Goal: Obtain resource: Download file/media

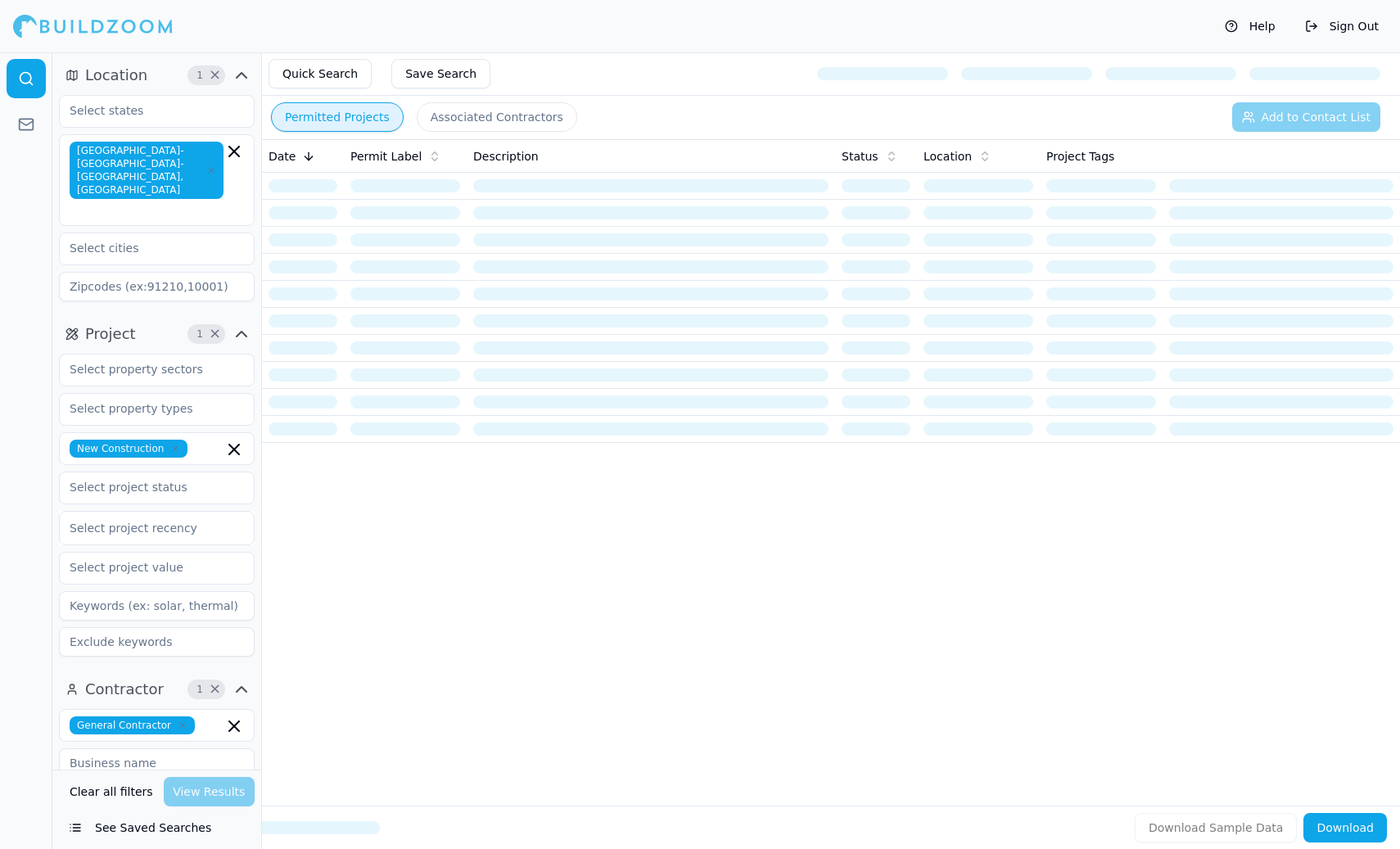
click at [213, 75] on span "×" at bounding box center [214, 75] width 12 height 8
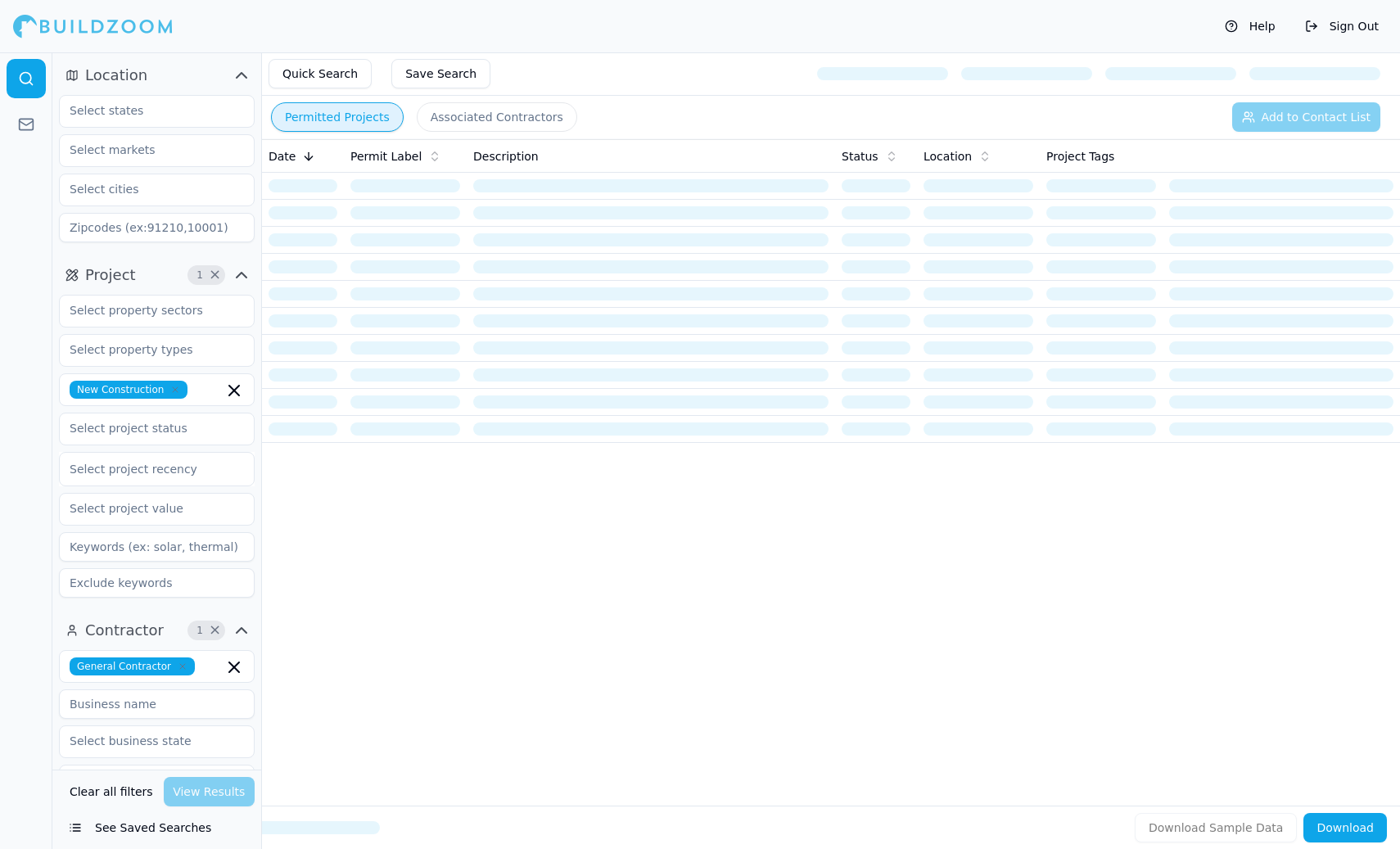
click at [216, 271] on span "×" at bounding box center [214, 275] width 12 height 8
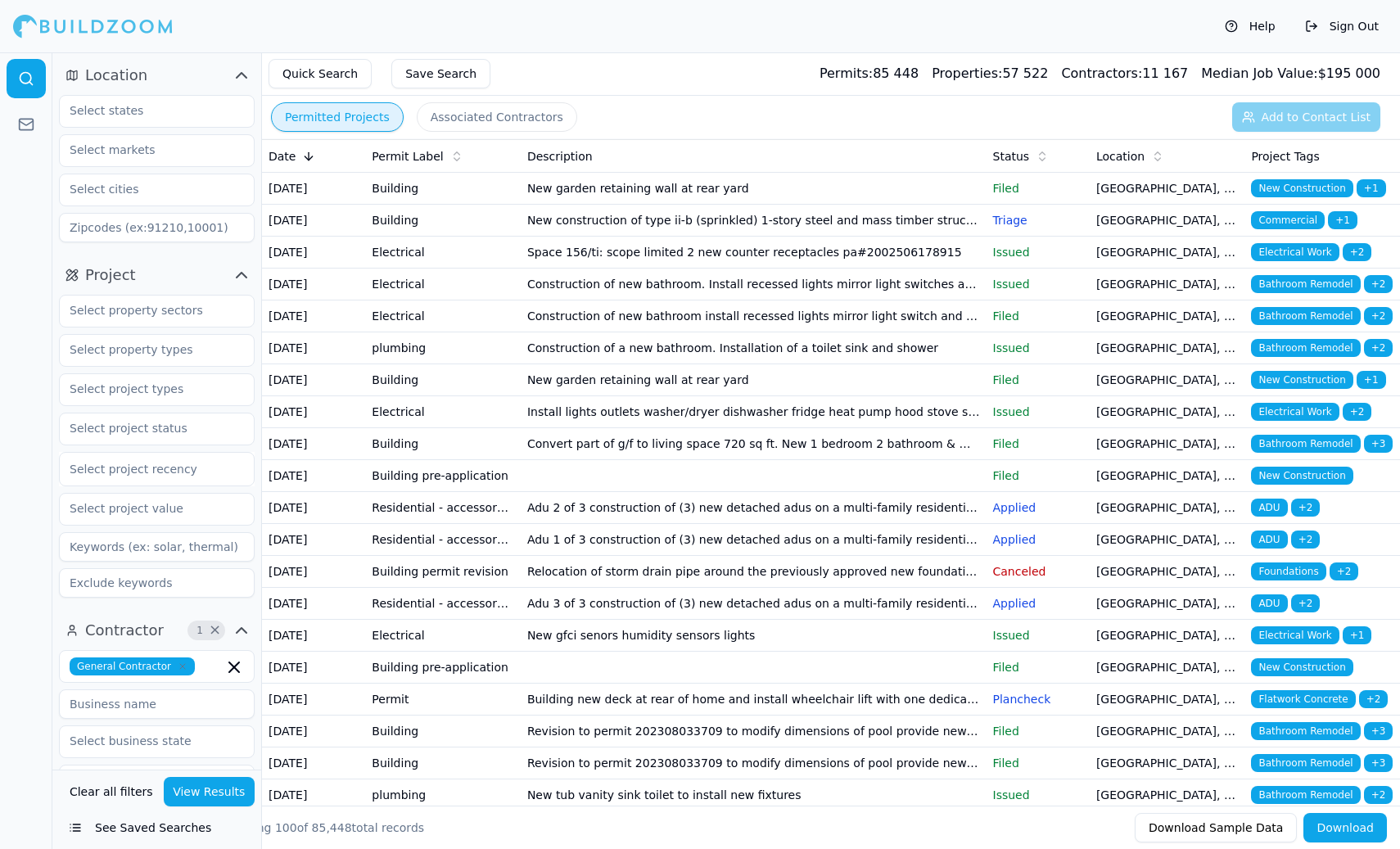
click at [213, 630] on span "×" at bounding box center [214, 630] width 12 height 8
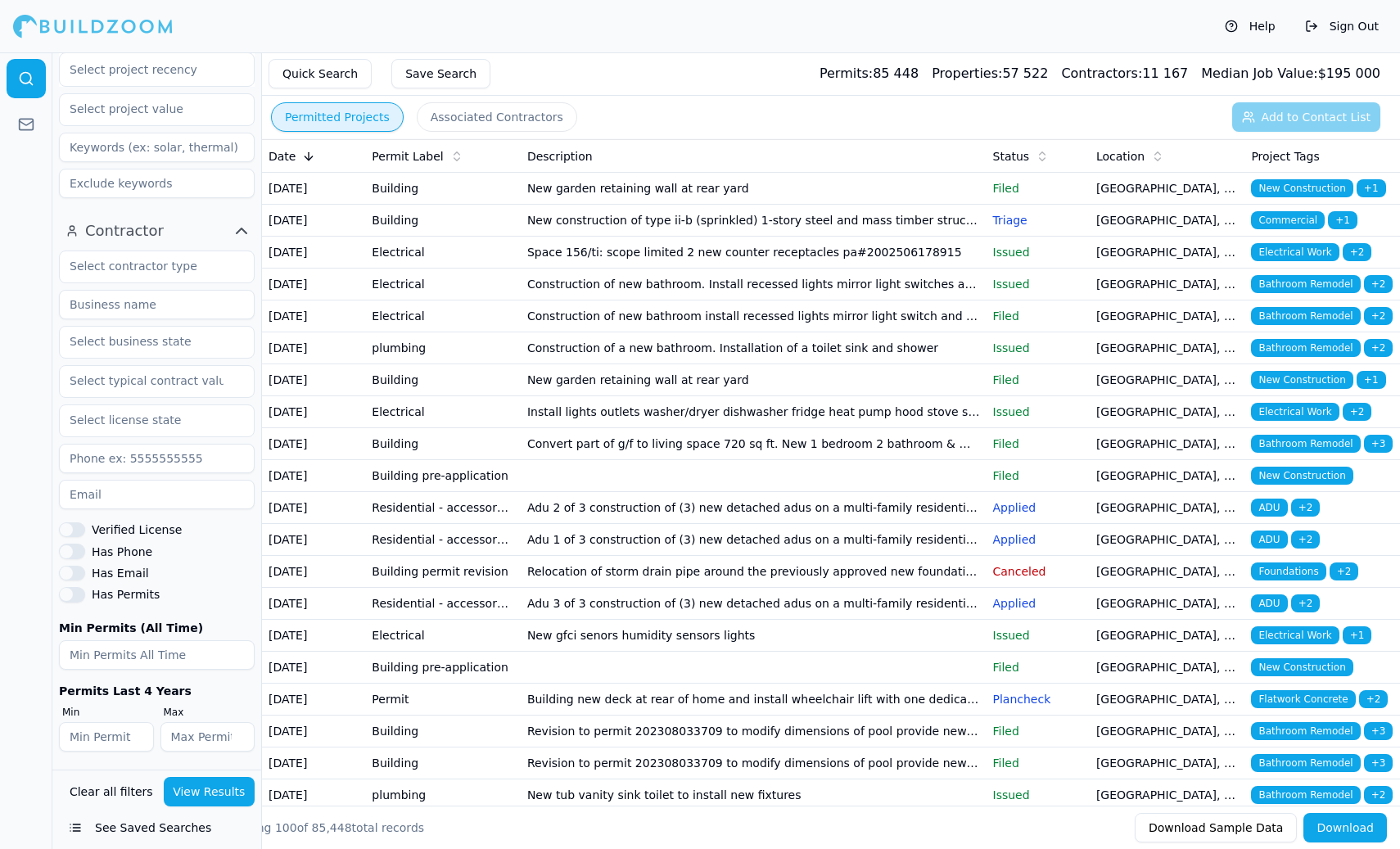
click at [639, 64] on div "Quick Search Save Search Permits: 85 448 Properties: 57 522 Contractors: 11 167…" at bounding box center [830, 74] width 1137 height 43
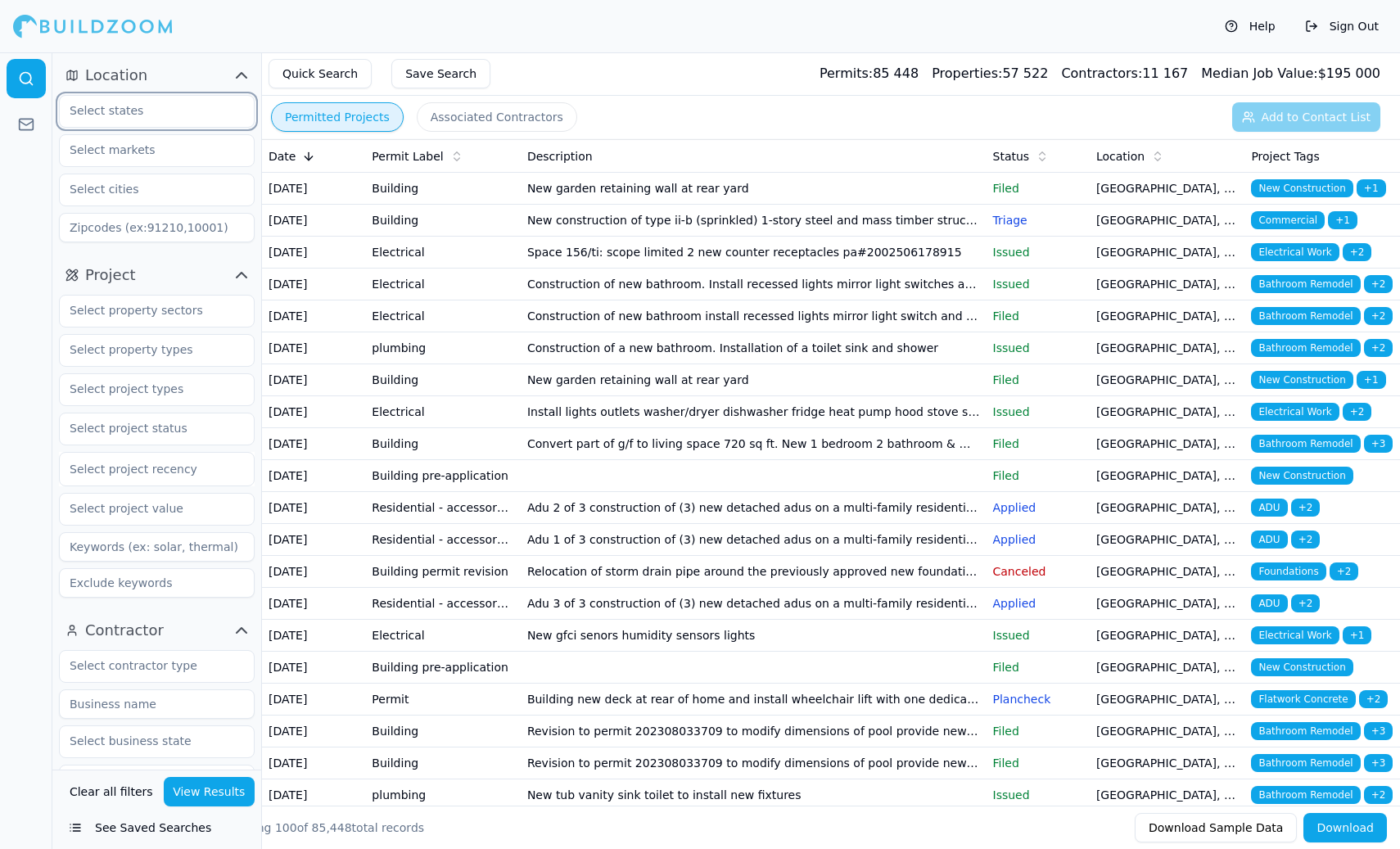
click at [139, 114] on input "text" at bounding box center [147, 110] width 174 height 30
type input "[US_STATE]"
type input "94014"
click at [125, 232] on input "94014" at bounding box center [157, 227] width 196 height 30
drag, startPoint x: 125, startPoint y: 232, endPoint x: 53, endPoint y: 232, distance: 72.0
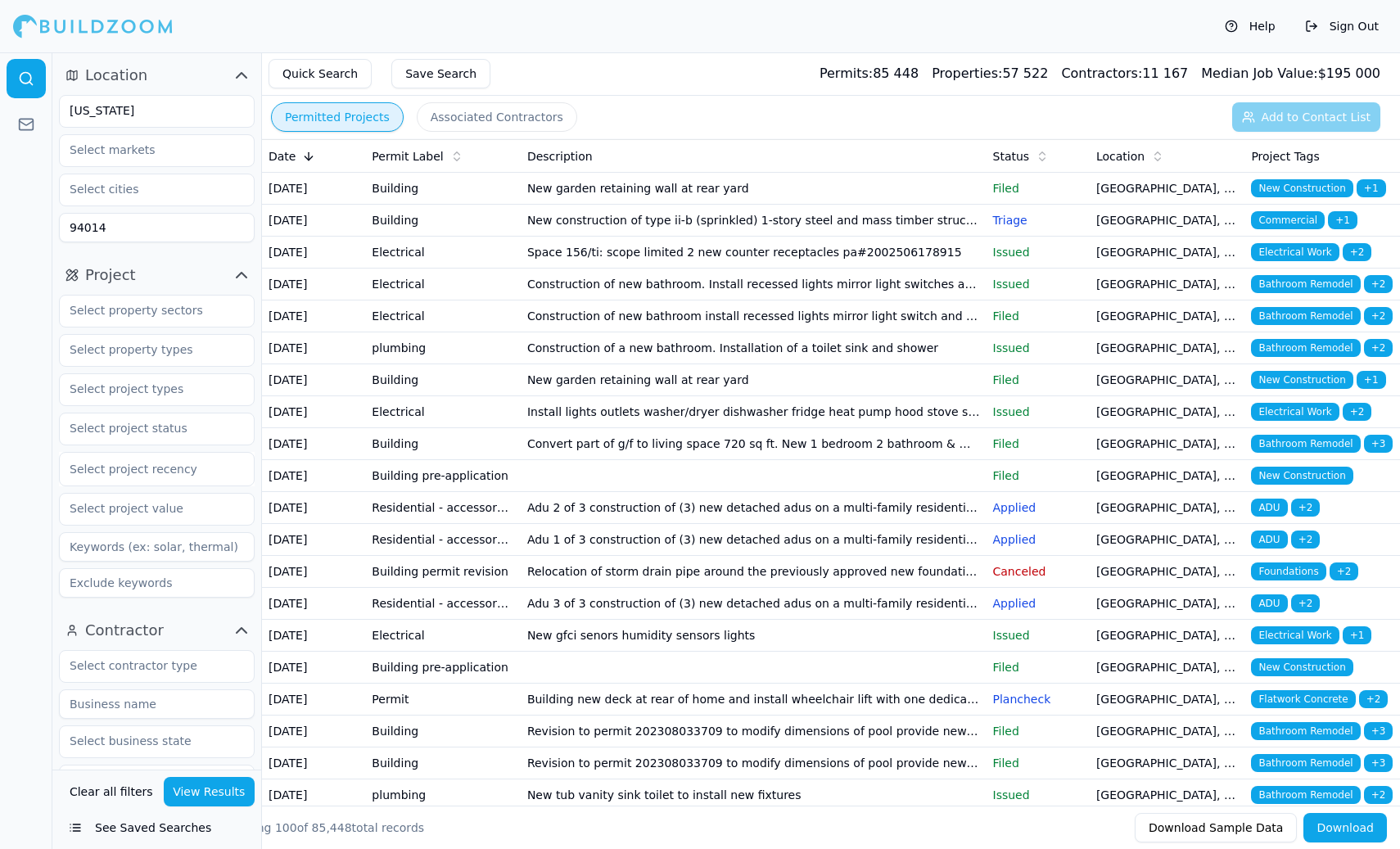
click at [53, 232] on div "Location [US_STATE] 94014" at bounding box center [157, 156] width 208 height 200
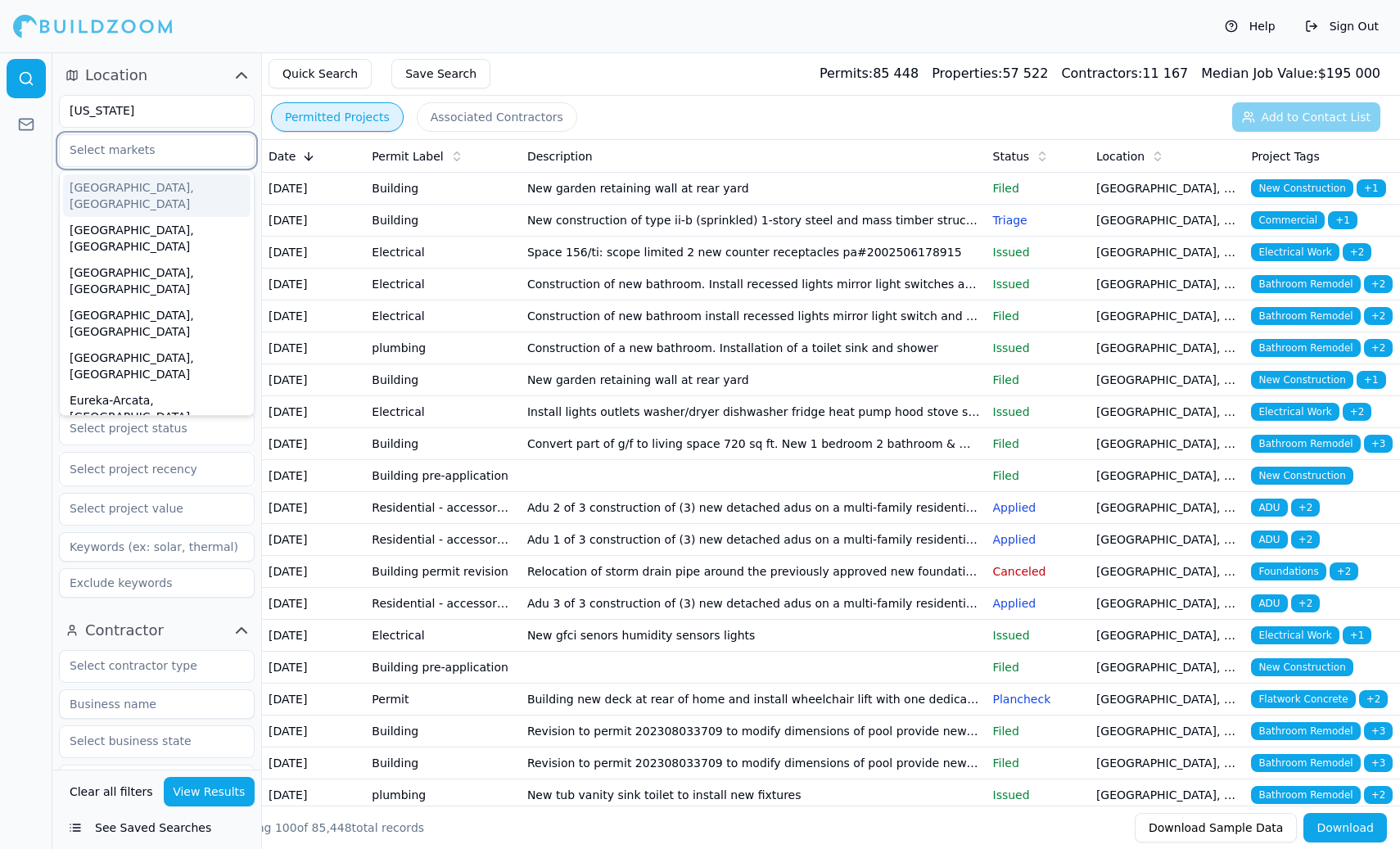
click at [166, 153] on input "text" at bounding box center [147, 149] width 174 height 30
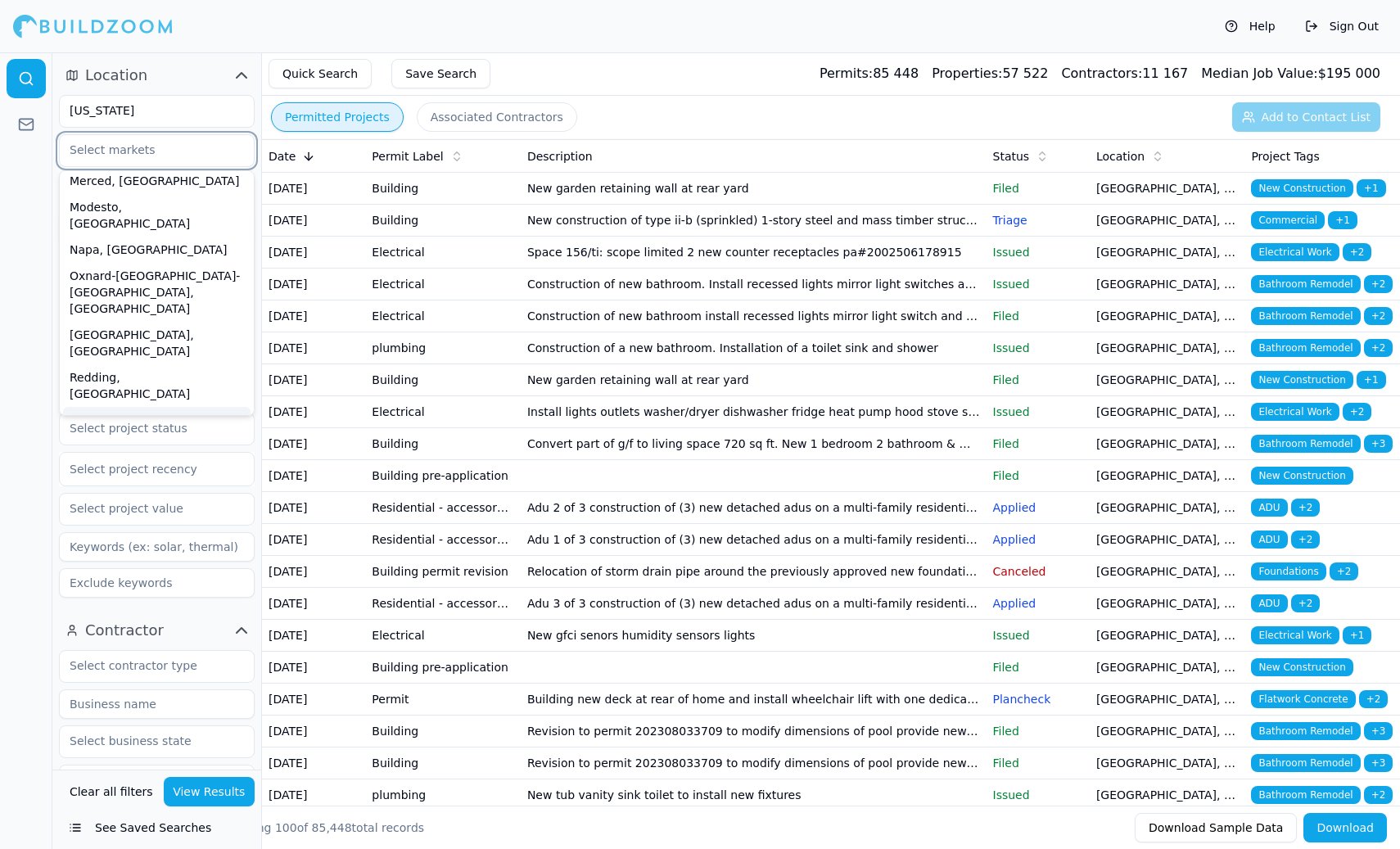
scroll to position [480, 0]
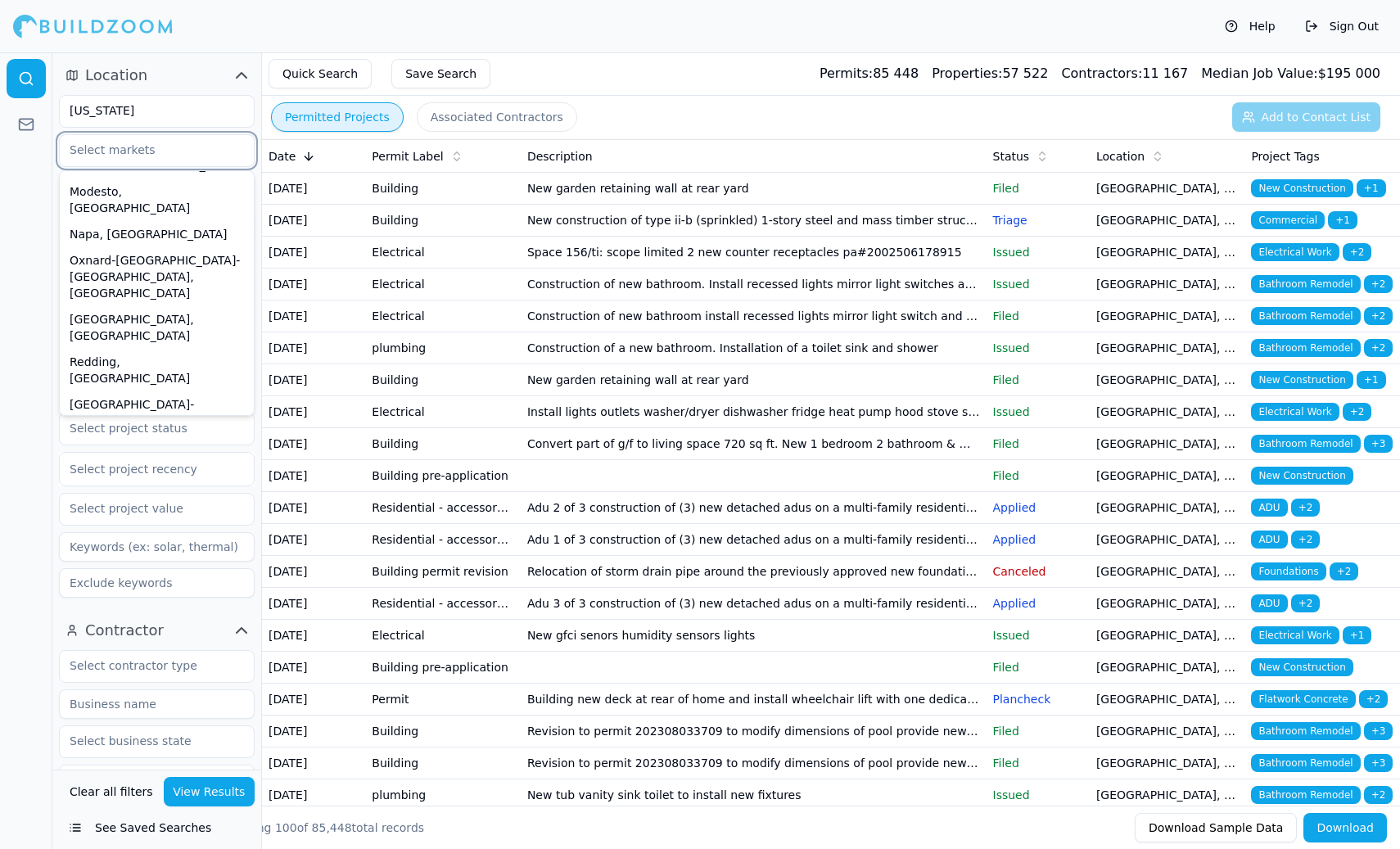
click at [119, 660] on div "[GEOGRAPHIC_DATA]-[GEOGRAPHIC_DATA]-[GEOGRAPHIC_DATA], [GEOGRAPHIC_DATA]" at bounding box center [156, 697] width 187 height 75
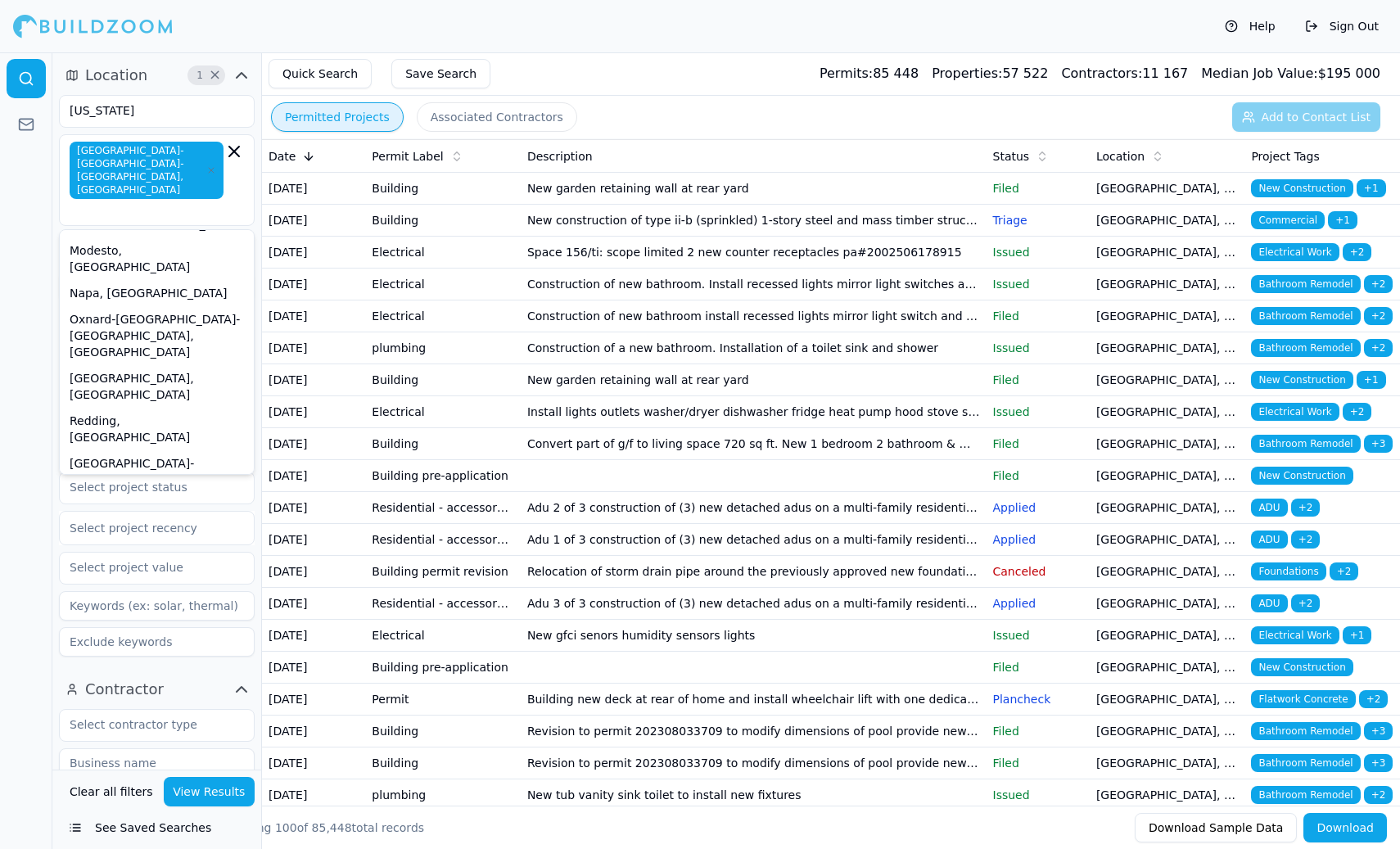
click at [21, 247] on div at bounding box center [26, 451] width 53 height 796
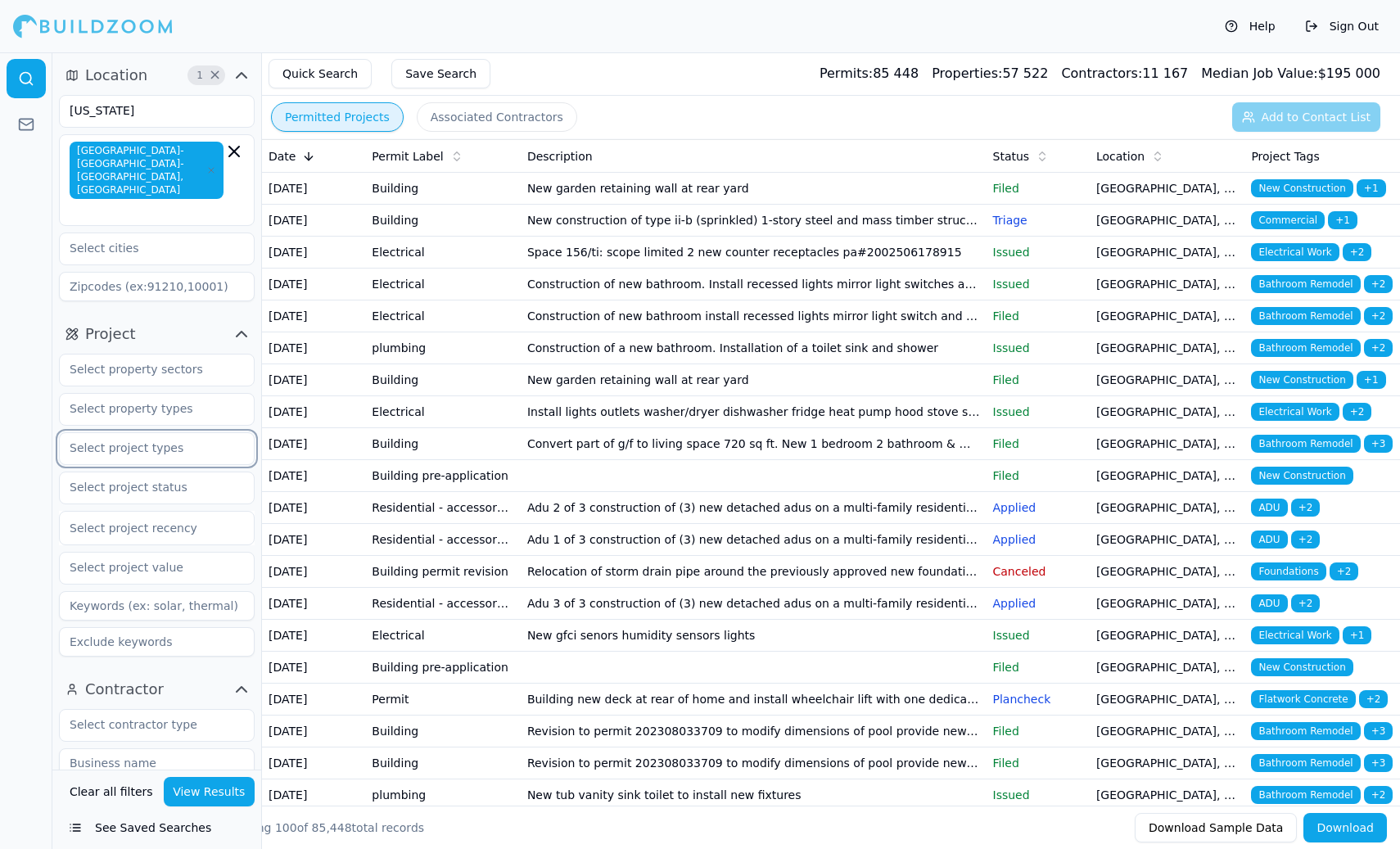
click at [136, 433] on input "text" at bounding box center [147, 447] width 174 height 30
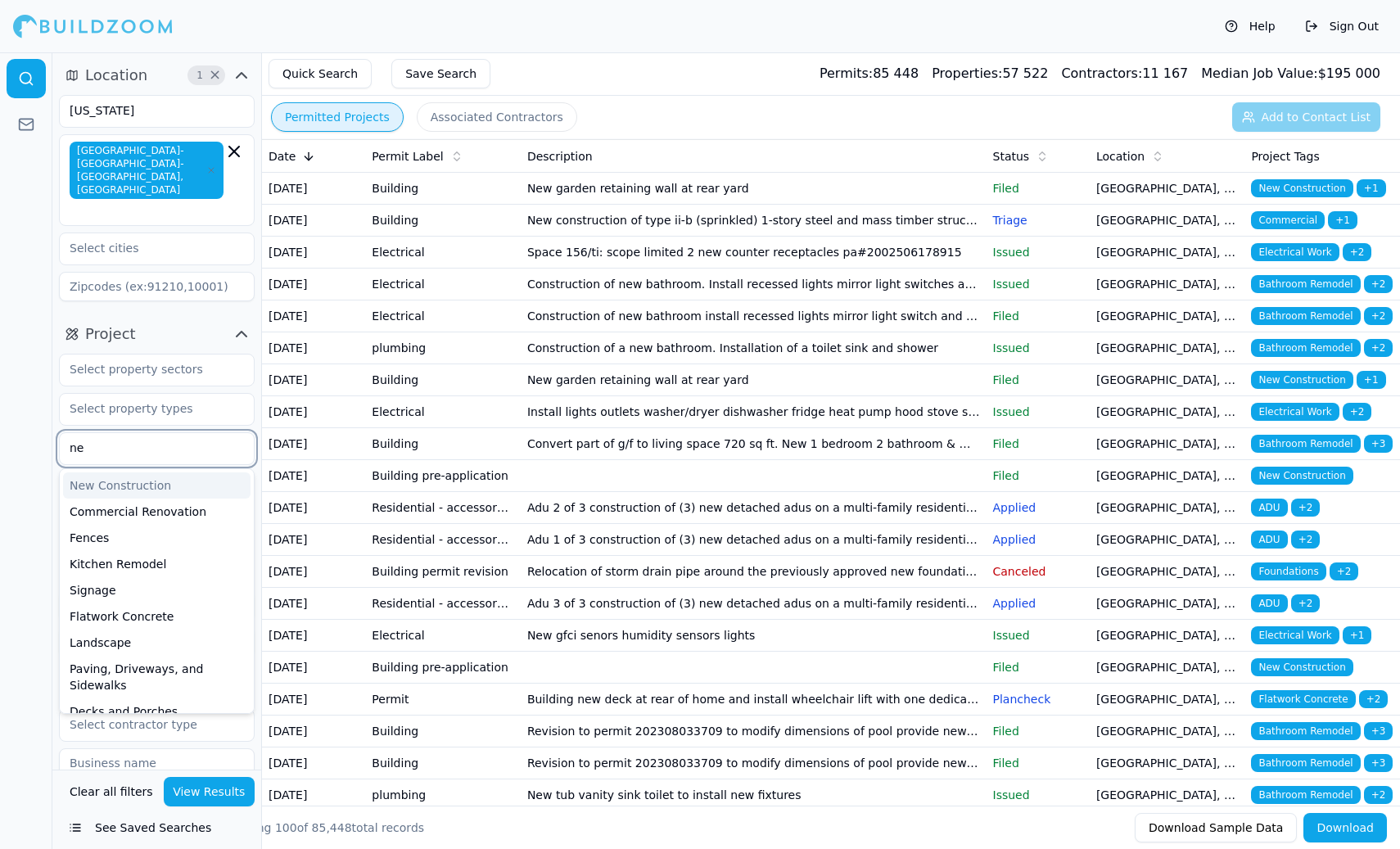
type input "new"
click at [131, 473] on div "New Construction" at bounding box center [156, 486] width 187 height 26
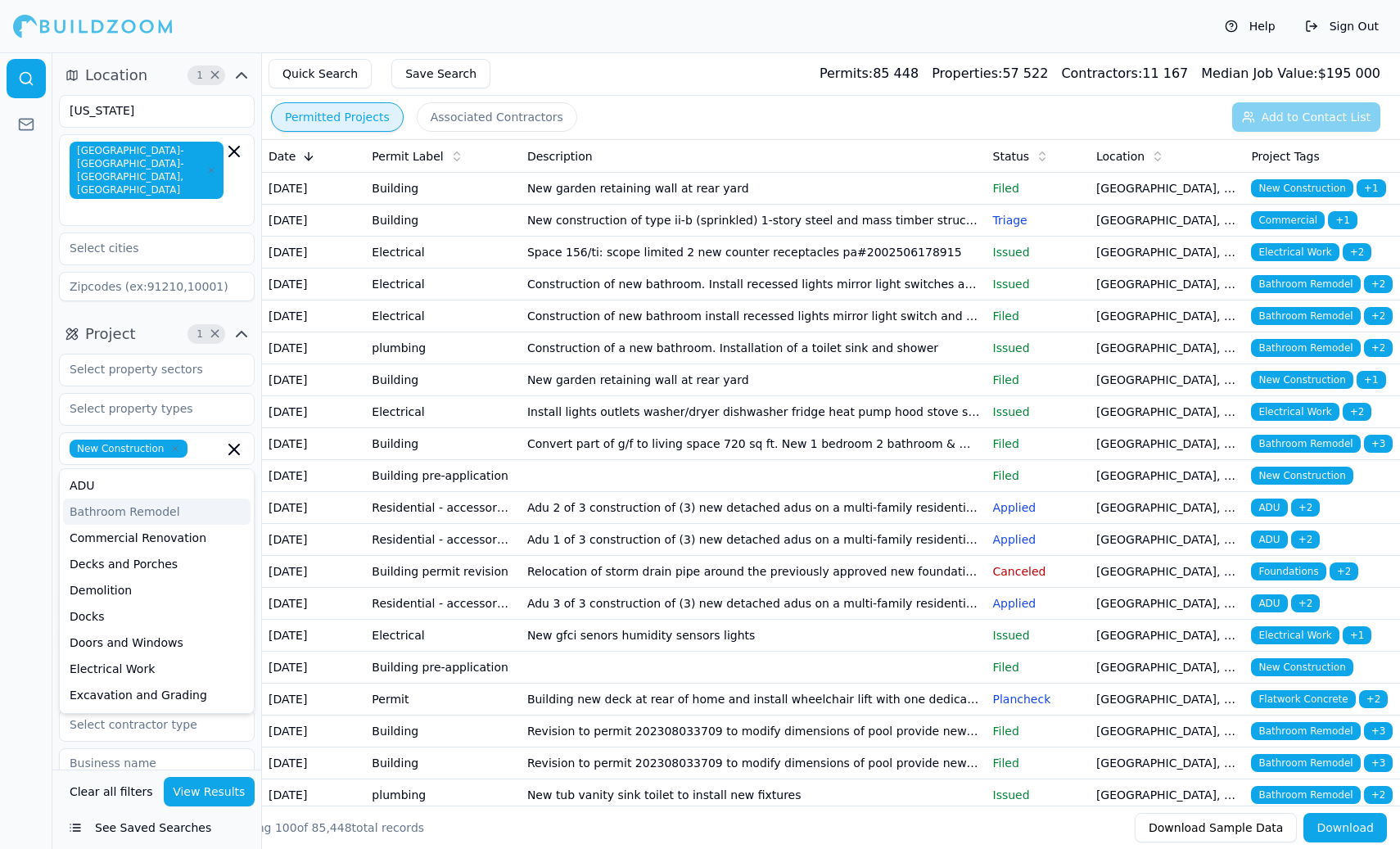
click at [27, 501] on div at bounding box center [26, 451] width 53 height 796
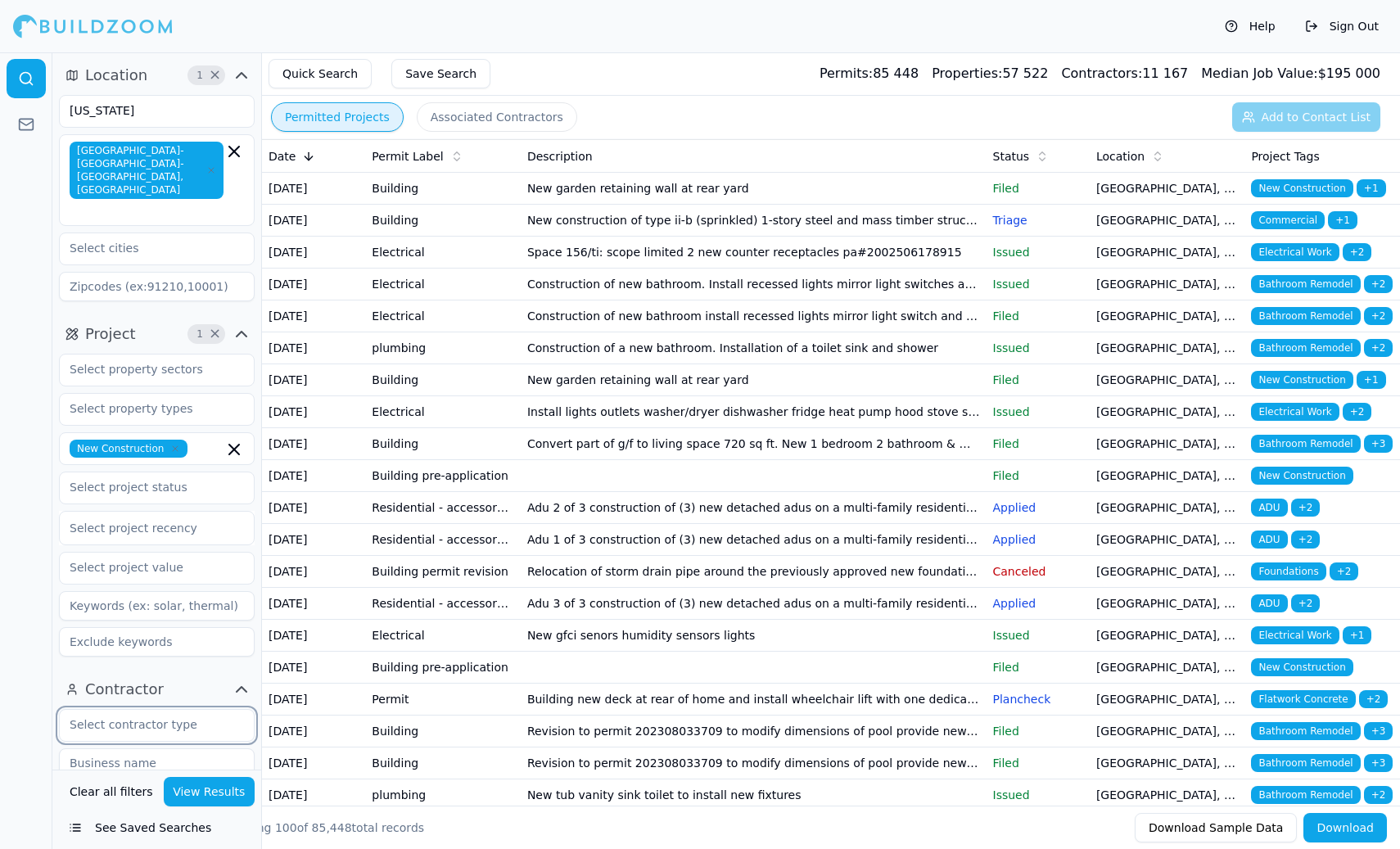
click at [171, 710] on input "text" at bounding box center [147, 724] width 174 height 30
click at [141, 749] on div "General Contractor" at bounding box center [156, 762] width 187 height 26
click at [213, 802] on button "View Results" at bounding box center [209, 791] width 91 height 30
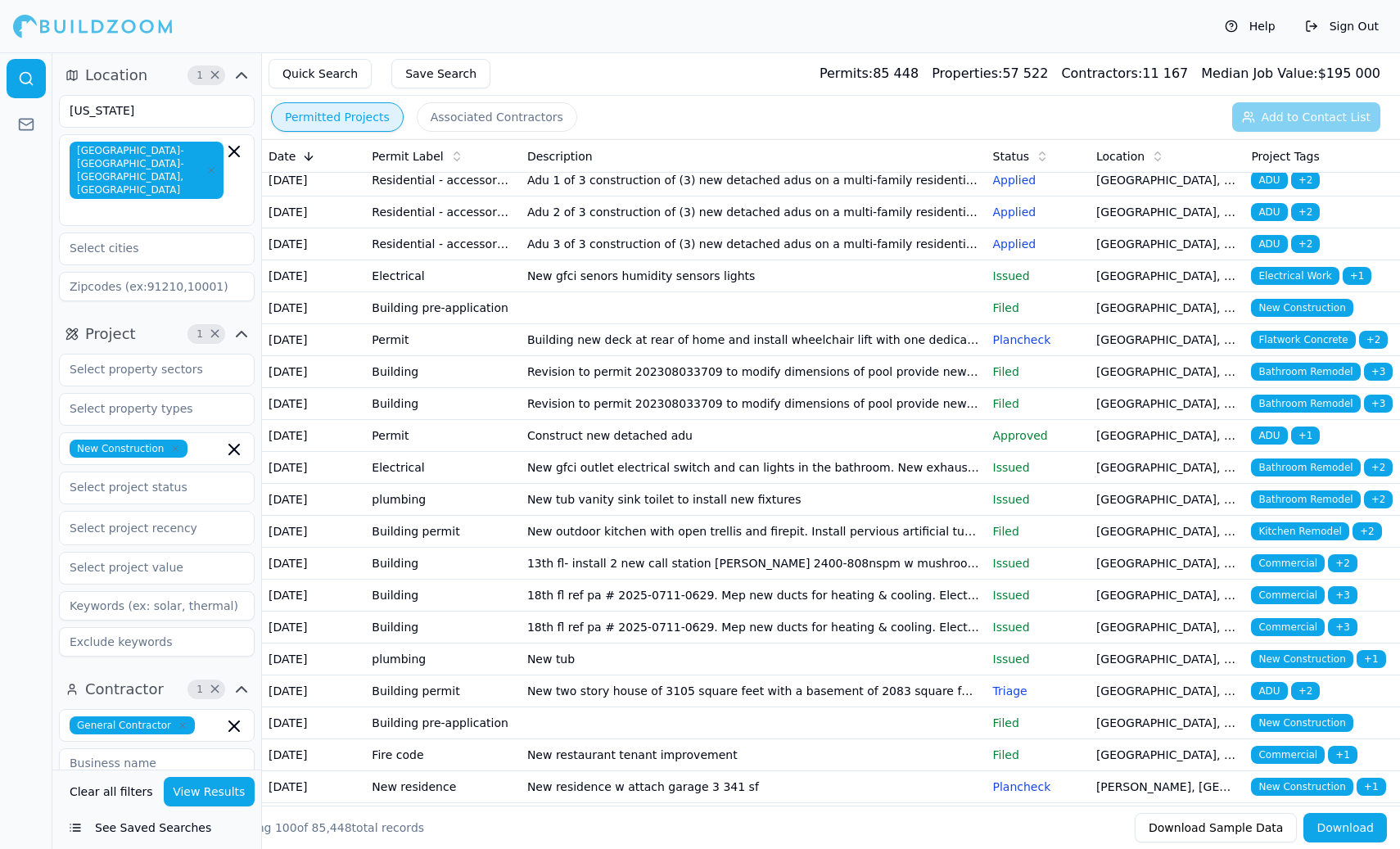
scroll to position [369, 0]
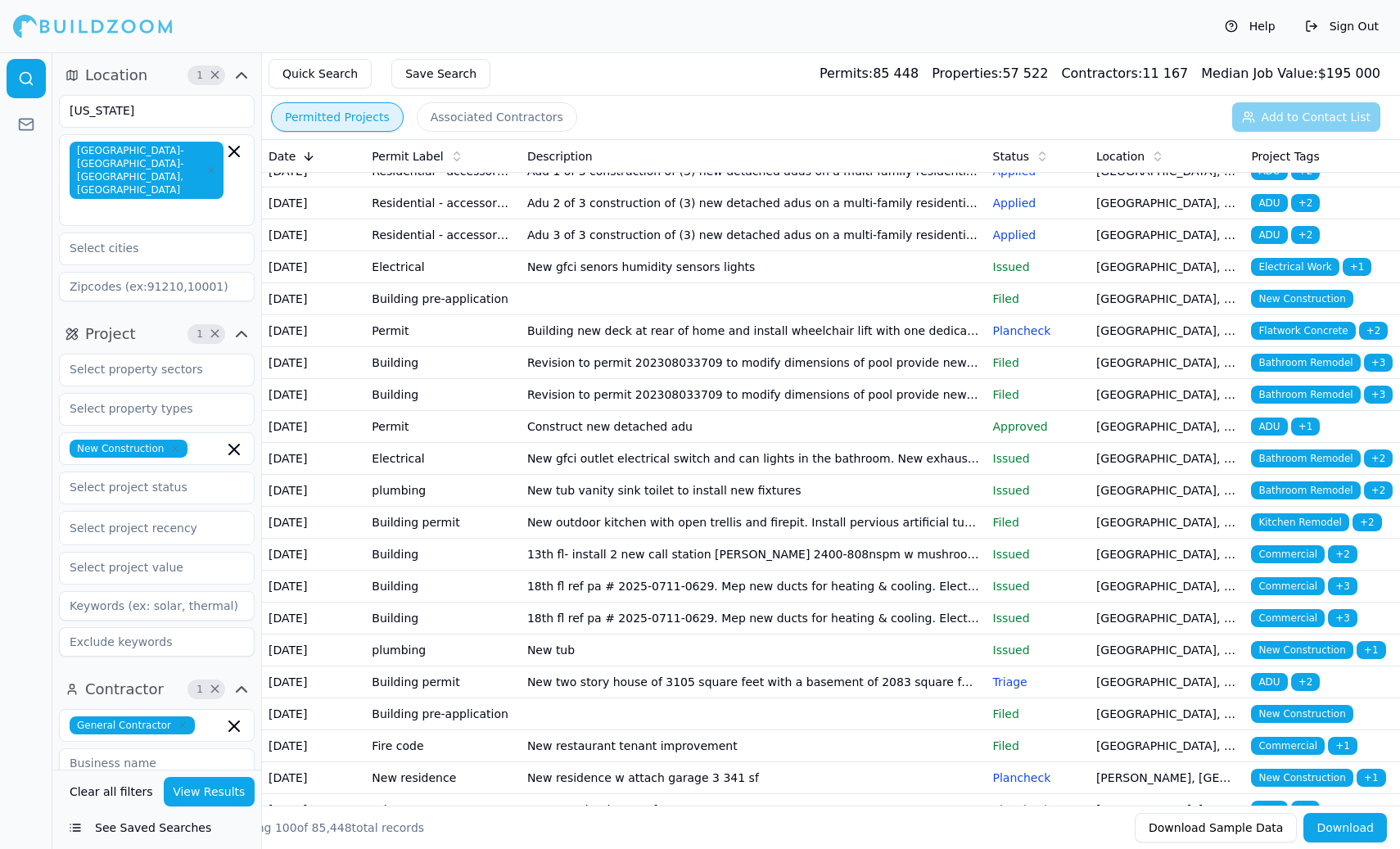
click at [210, 794] on button "View Results" at bounding box center [209, 791] width 91 height 30
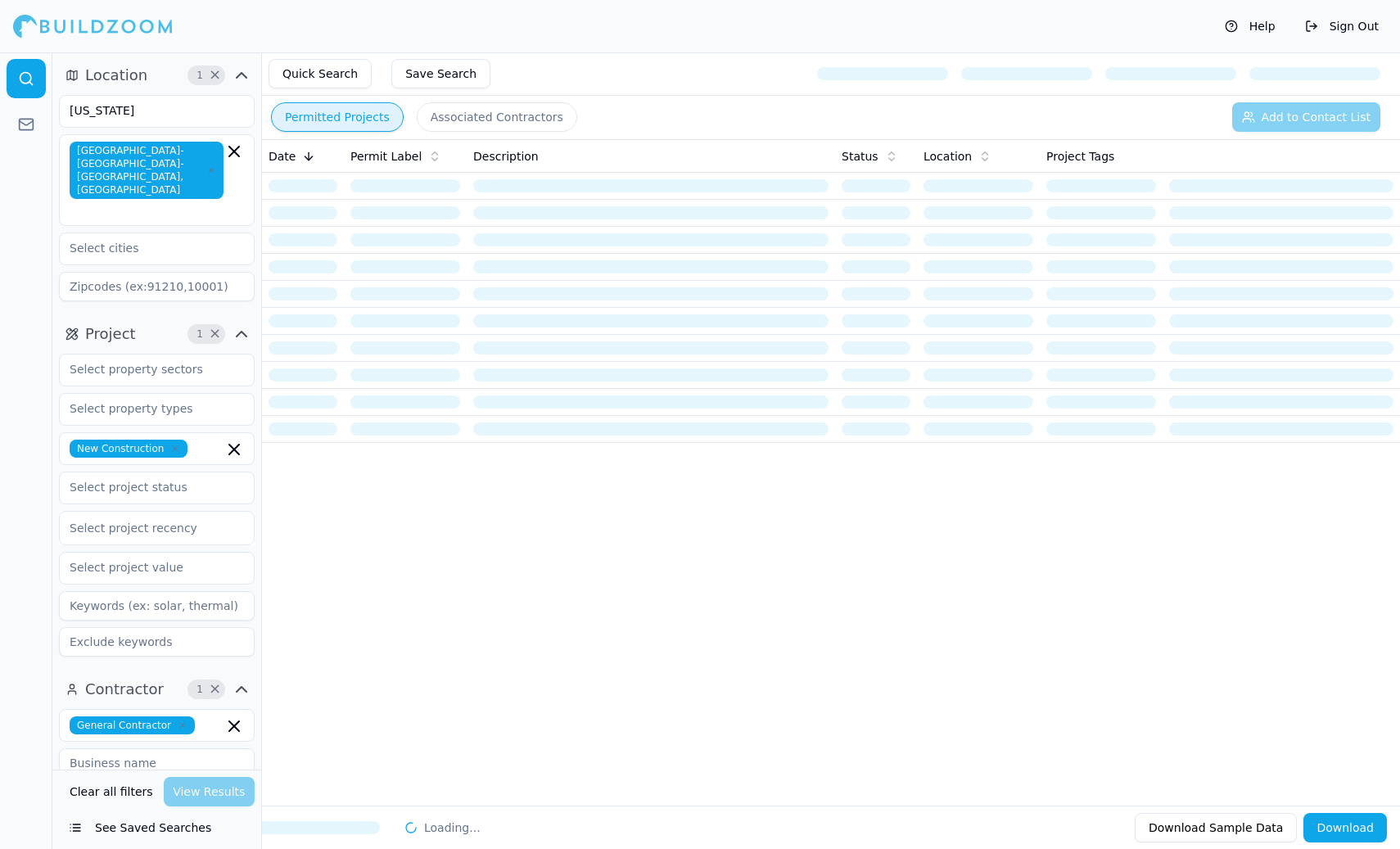
scroll to position [0, 0]
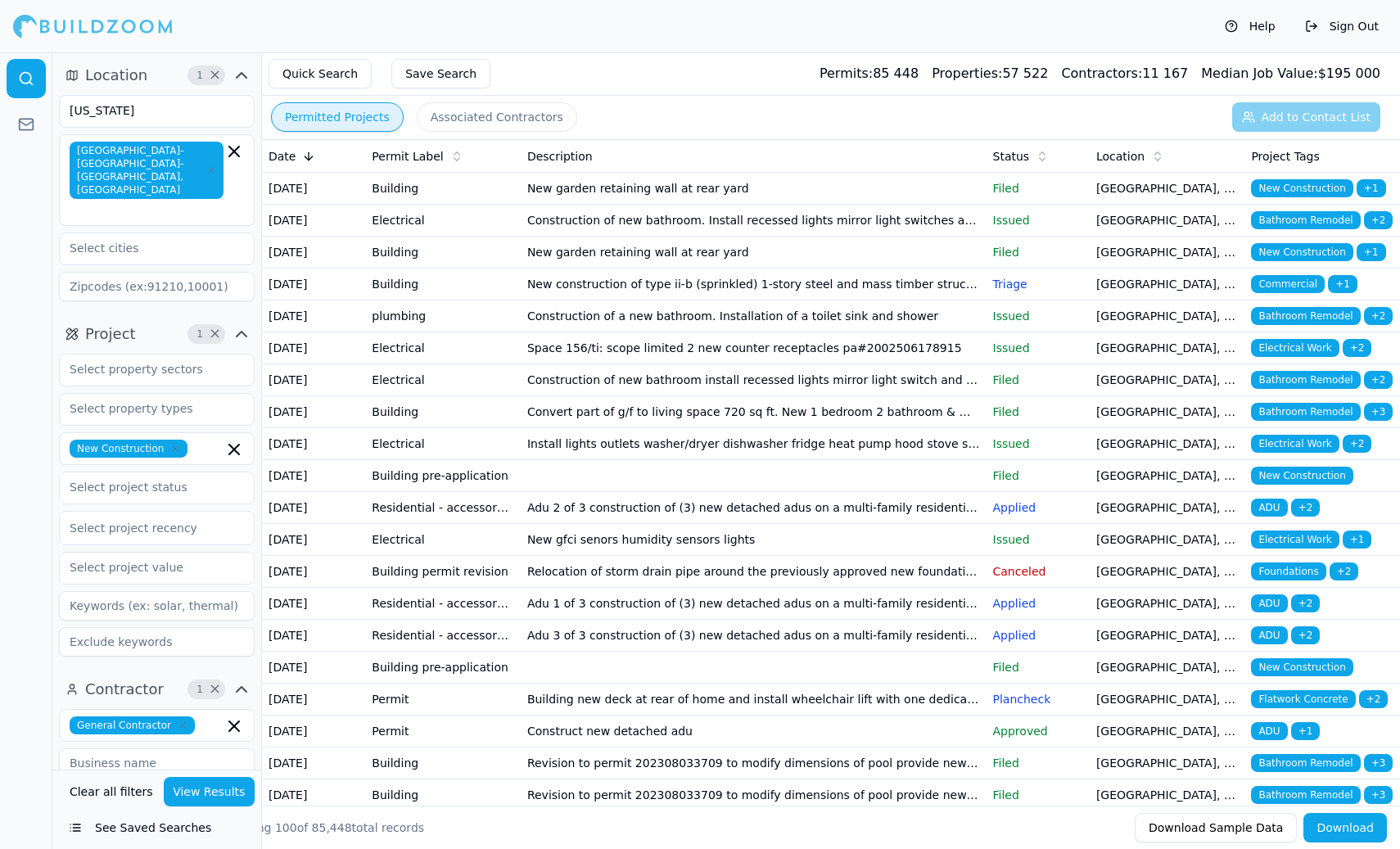
click at [492, 112] on button "Associated Contractors" at bounding box center [496, 117] width 160 height 30
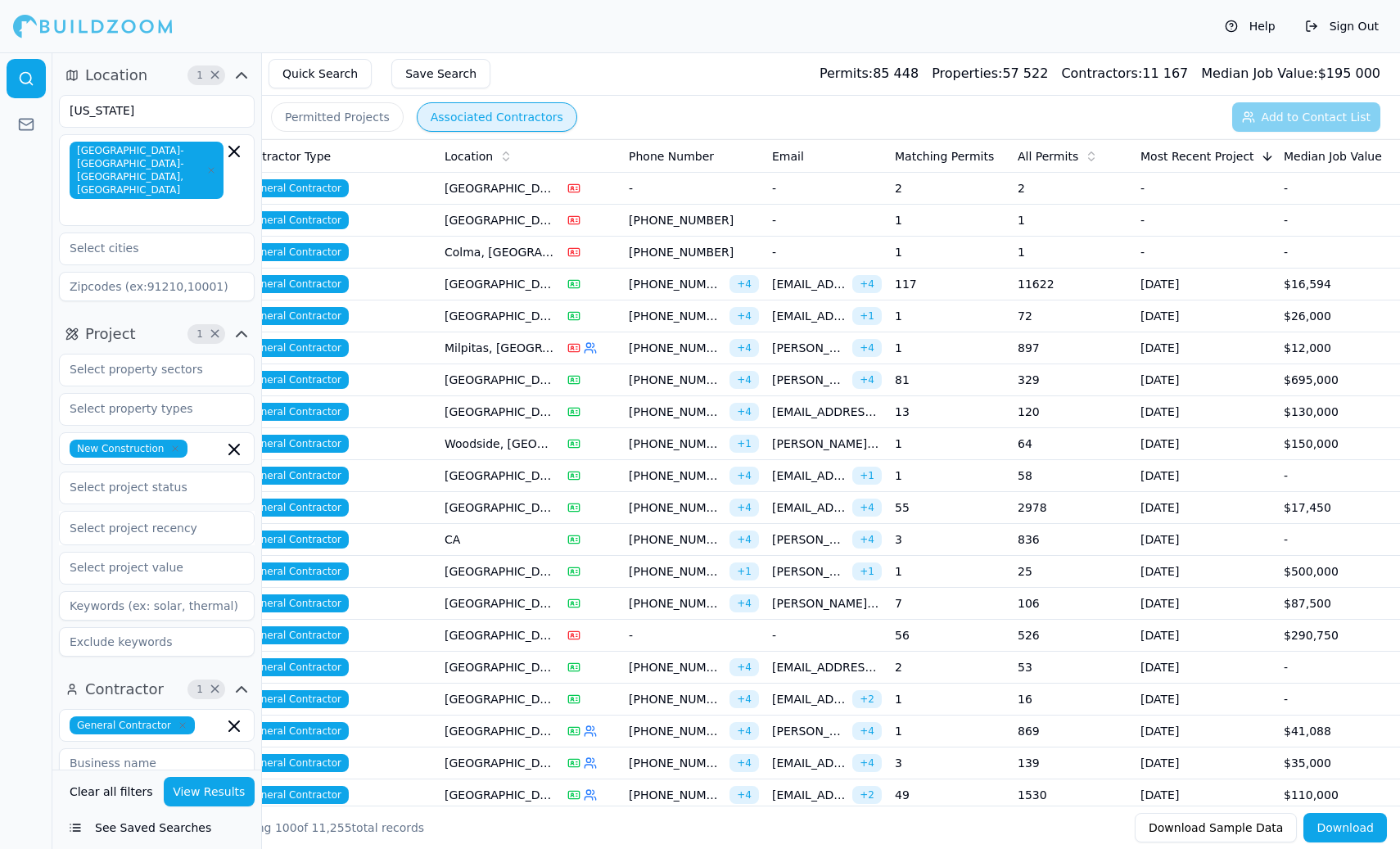
scroll to position [0, 306]
click at [1119, 567] on td "$500,000" at bounding box center [1339, 572] width 123 height 32
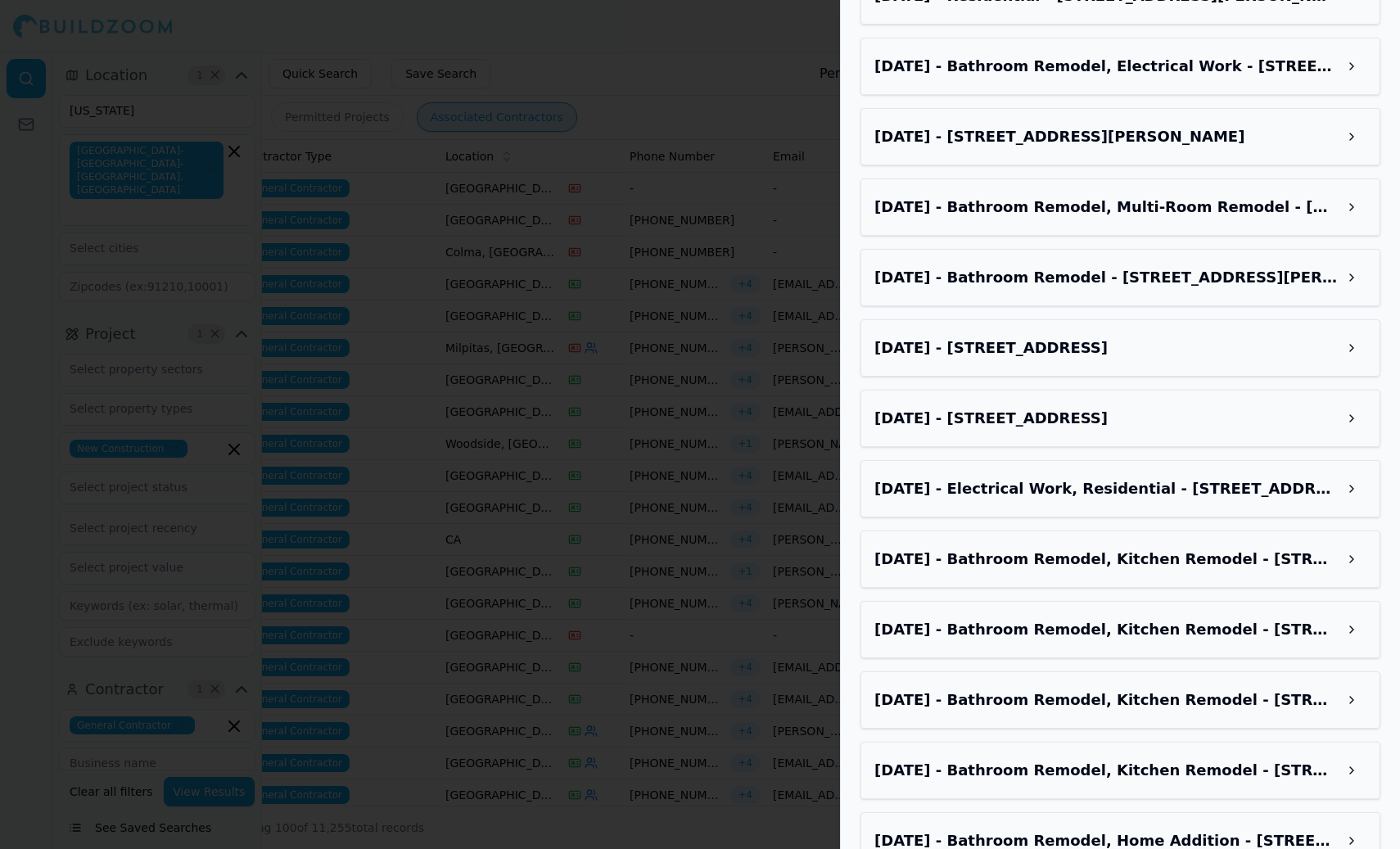
scroll to position [0, 0]
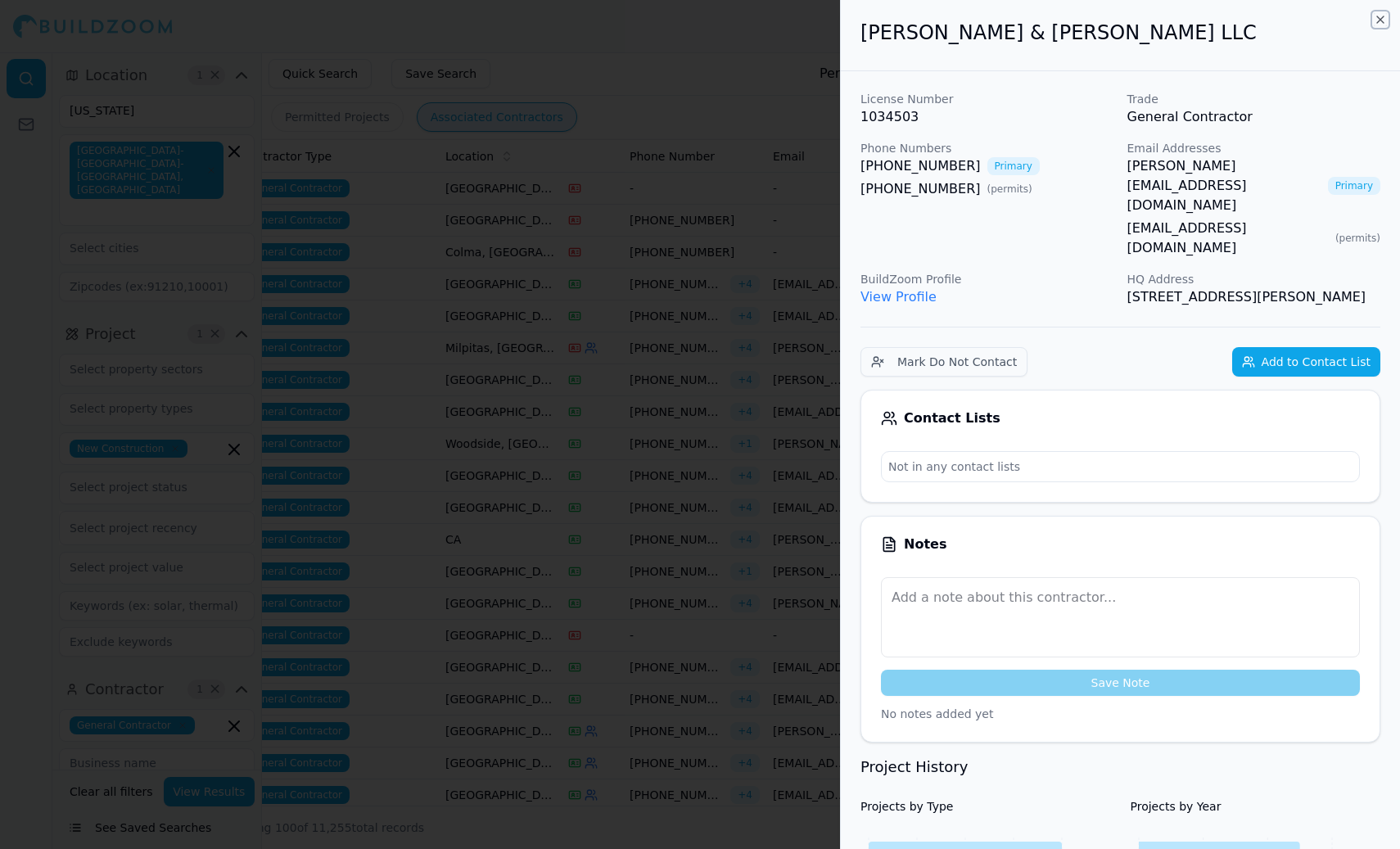
click at [1119, 20] on icon "button" at bounding box center [1381, 19] width 7 height 7
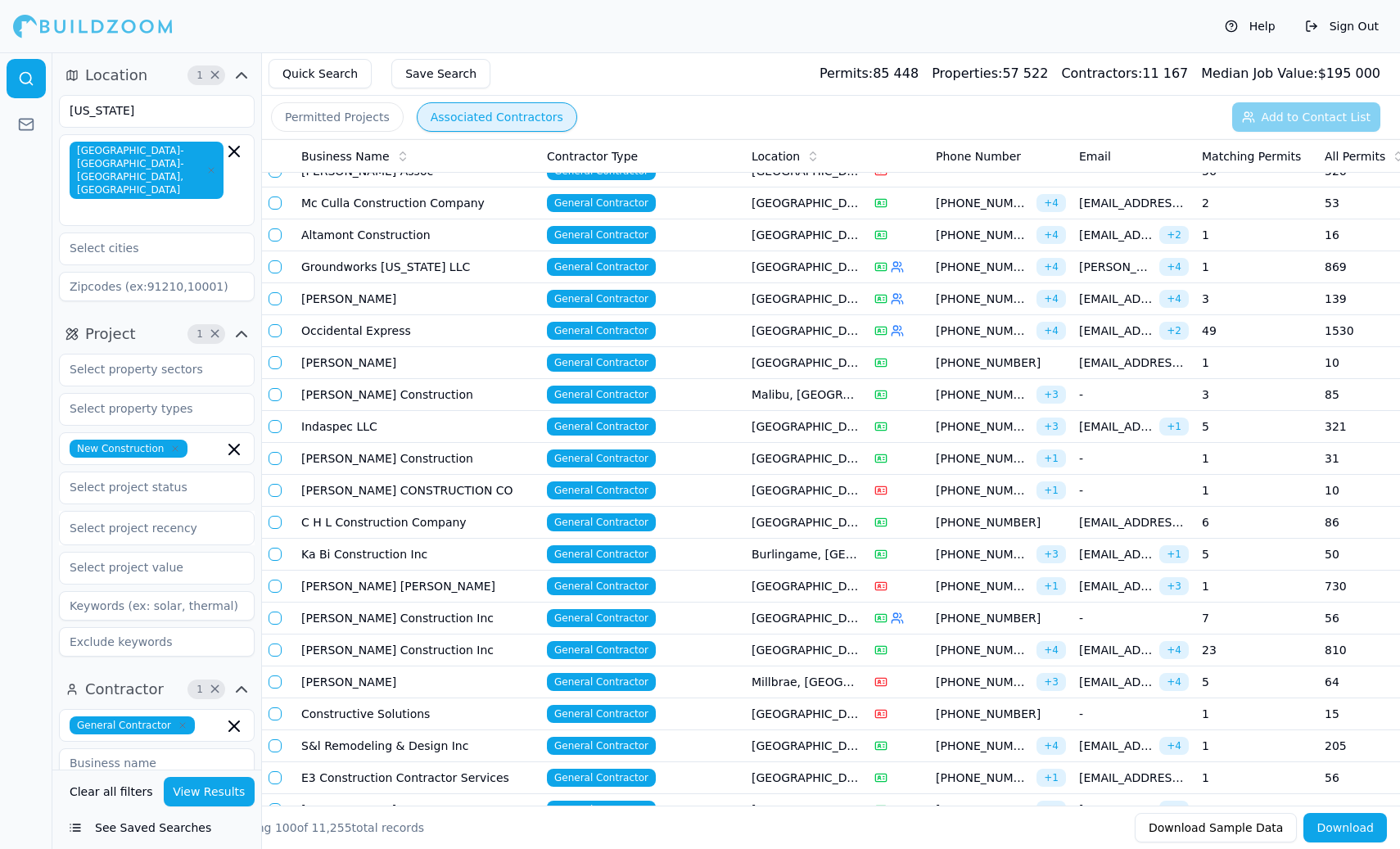
click at [421, 650] on td "[PERSON_NAME] Construction Inc" at bounding box center [418, 651] width 246 height 32
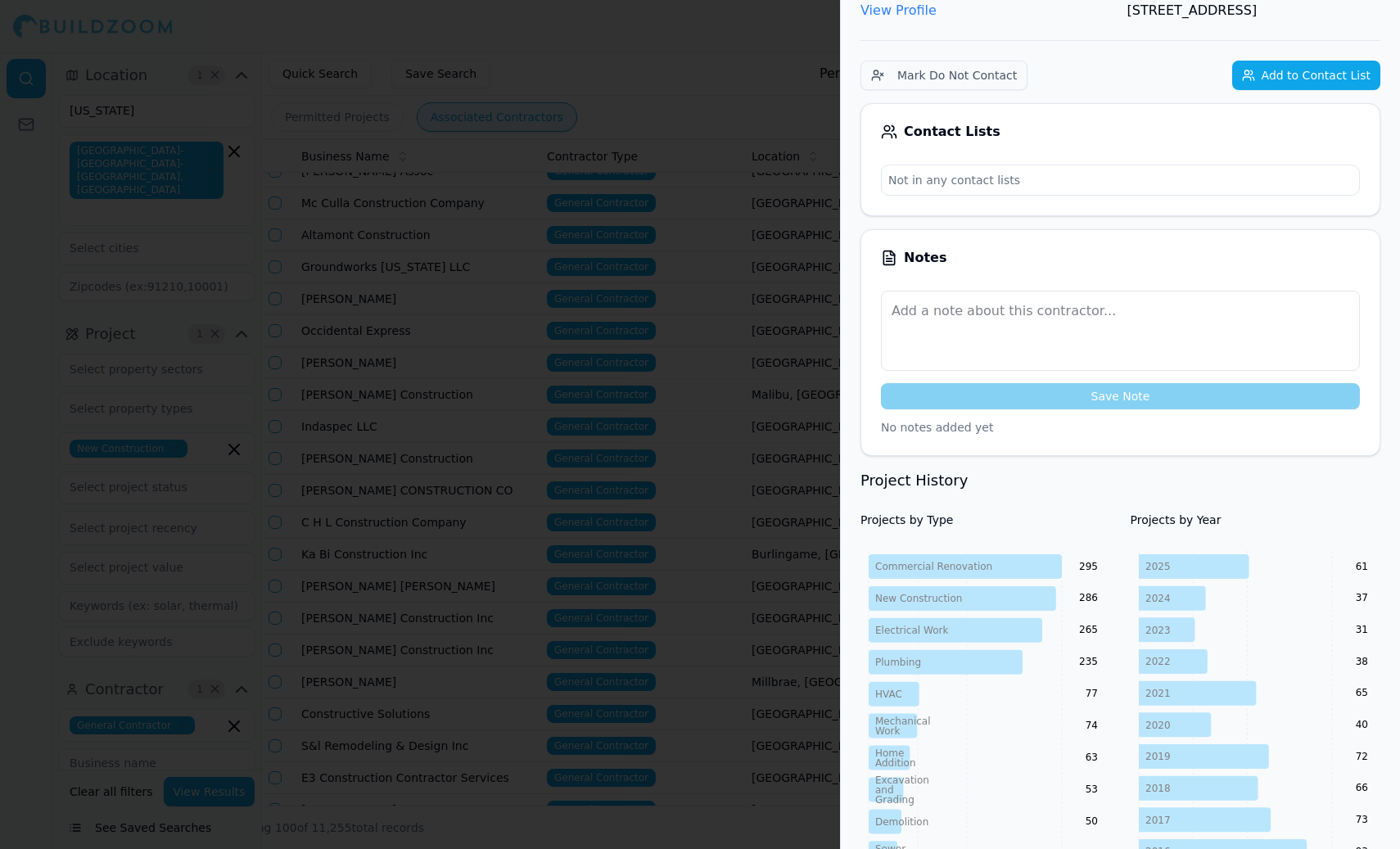
scroll to position [0, 3]
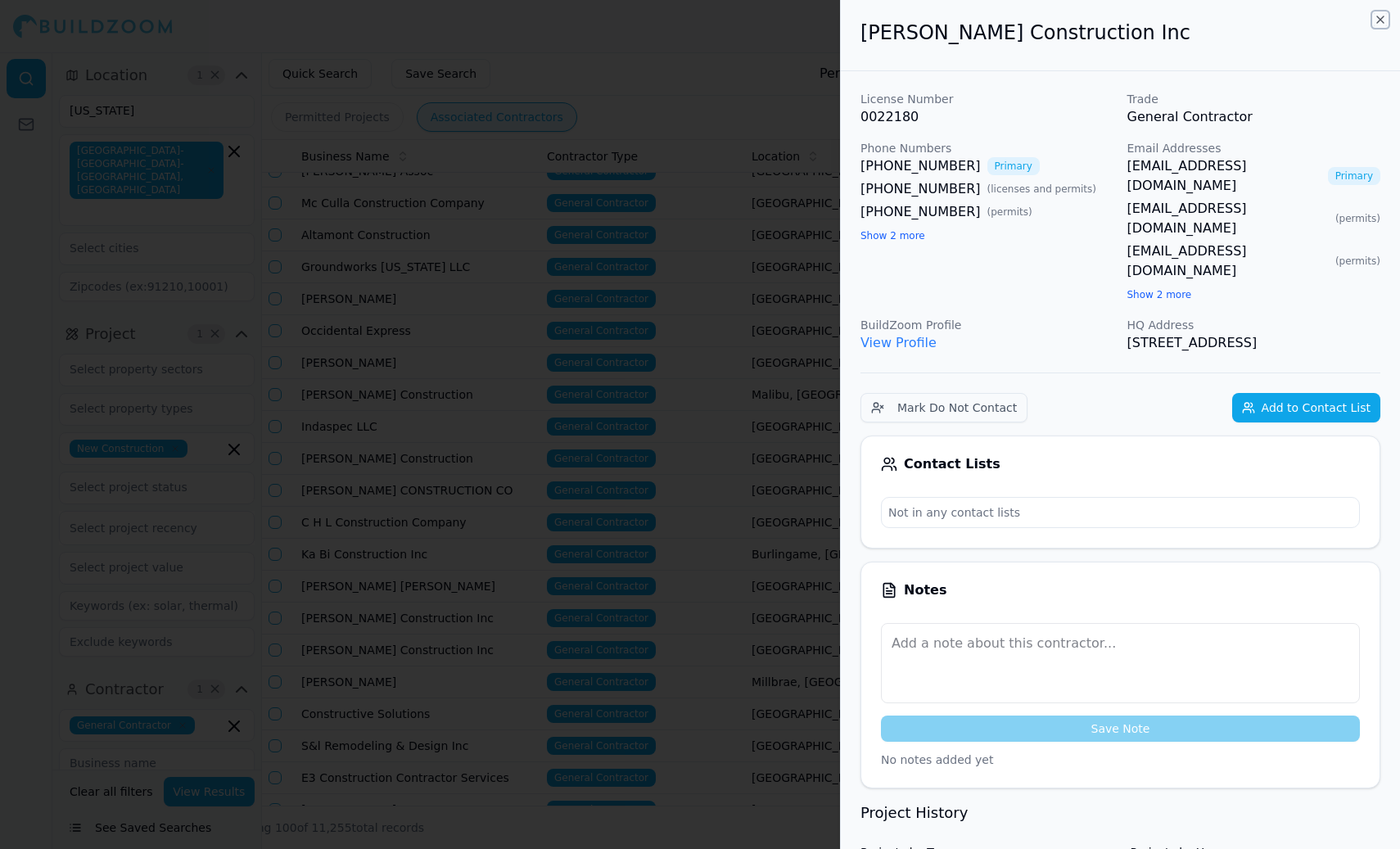
click at [1119, 18] on icon "button" at bounding box center [1381, 19] width 7 height 7
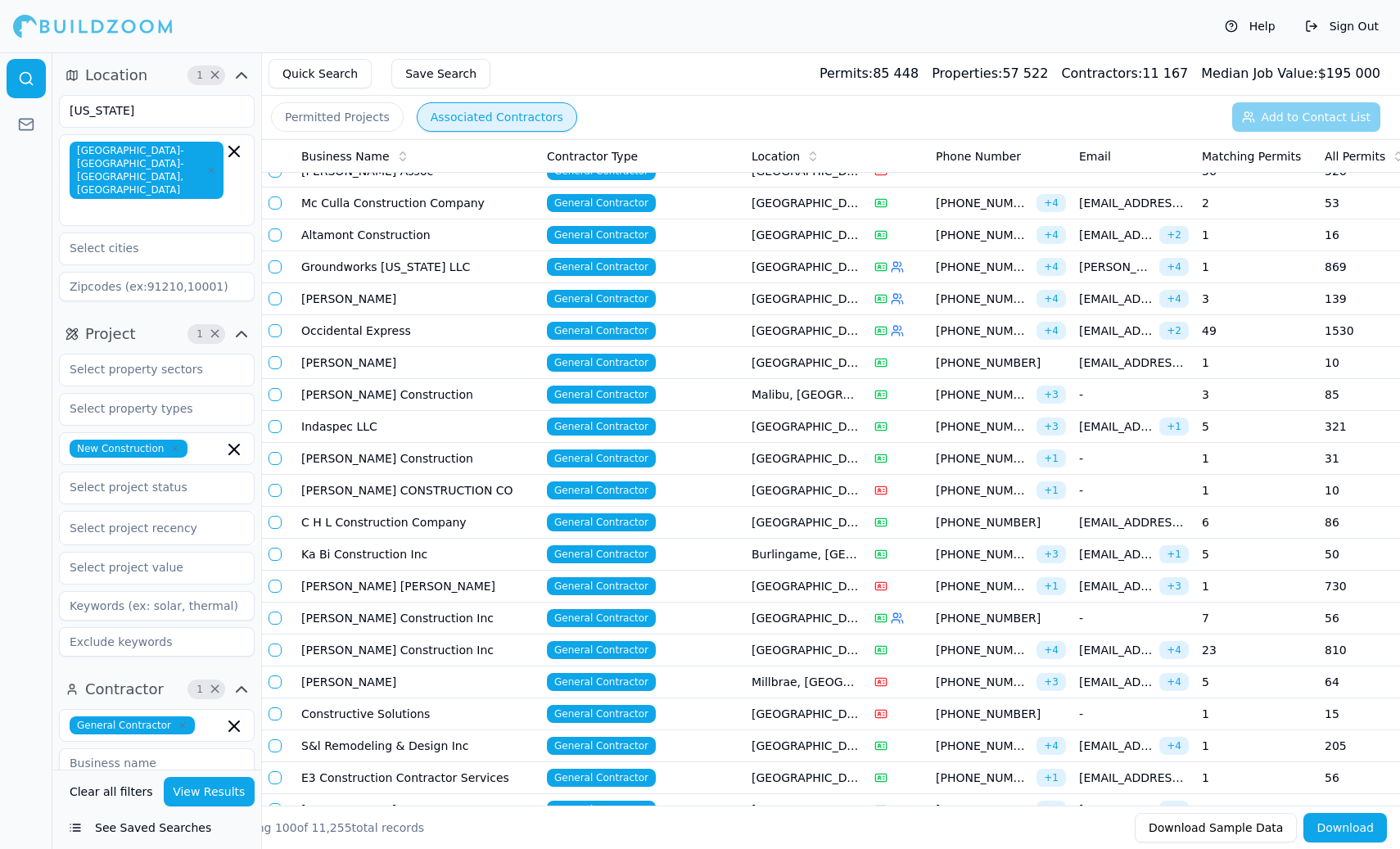
click at [338, 125] on button "Permitted Projects" at bounding box center [337, 117] width 133 height 30
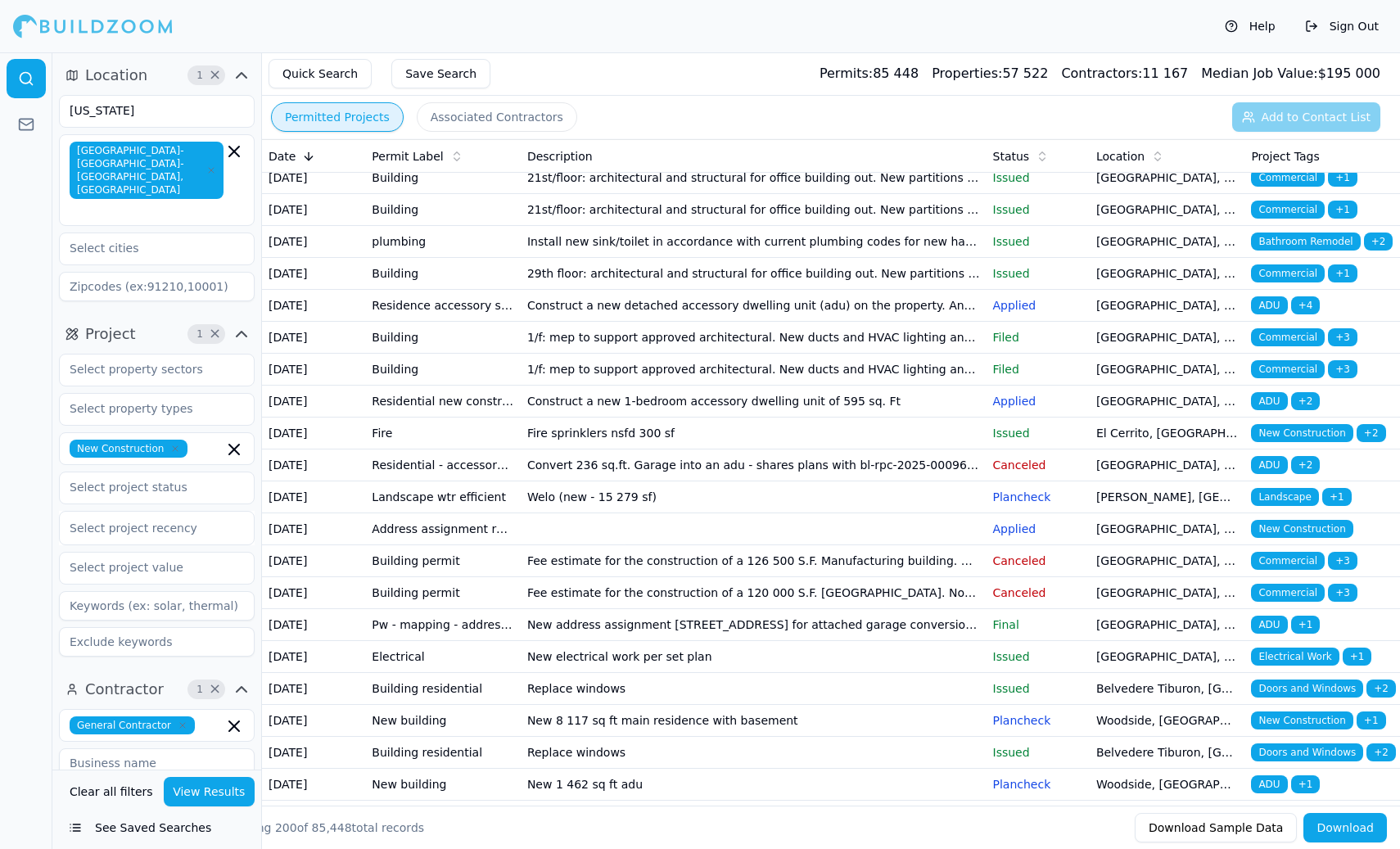
scroll to position [4261, 0]
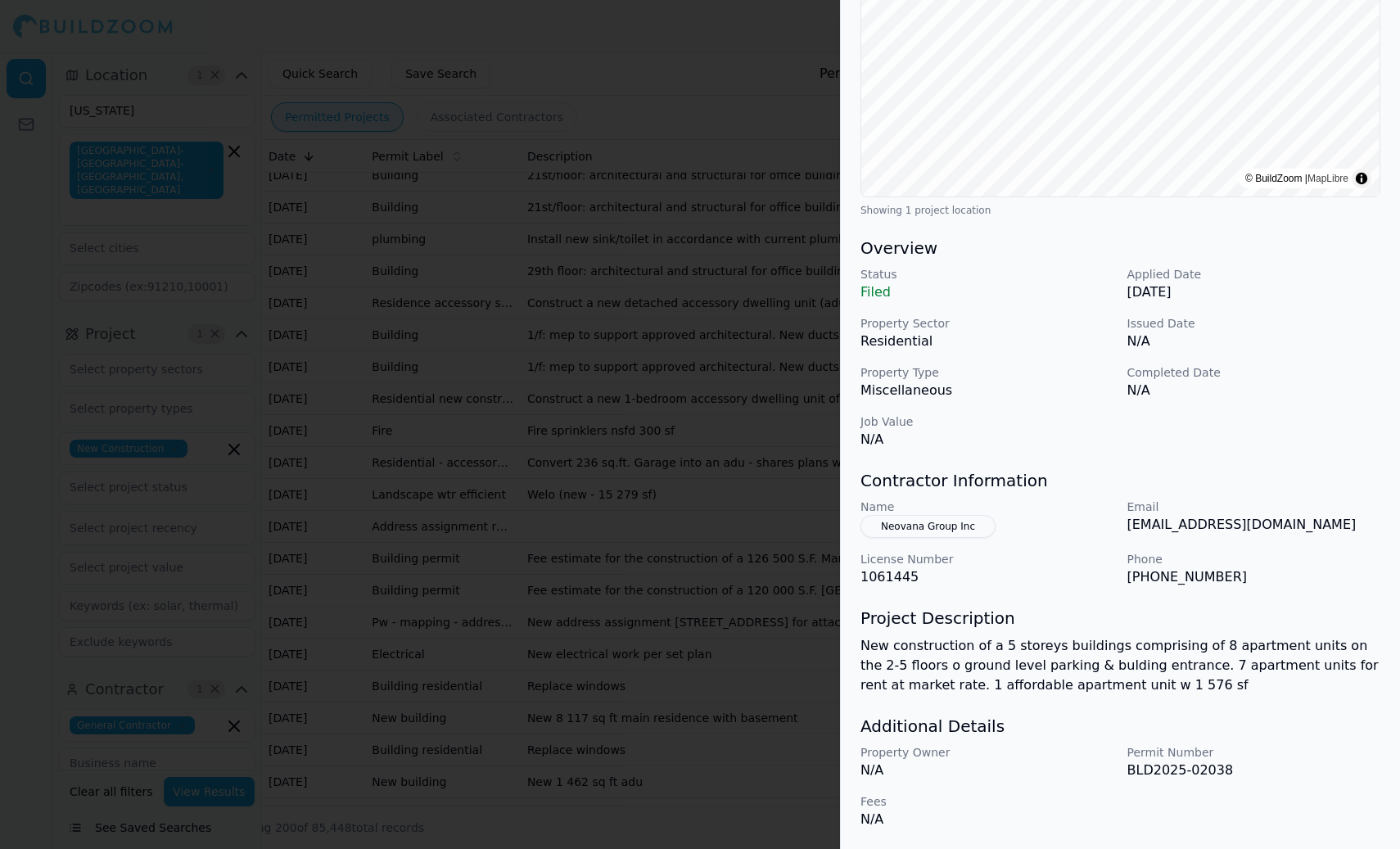
scroll to position [0, 0]
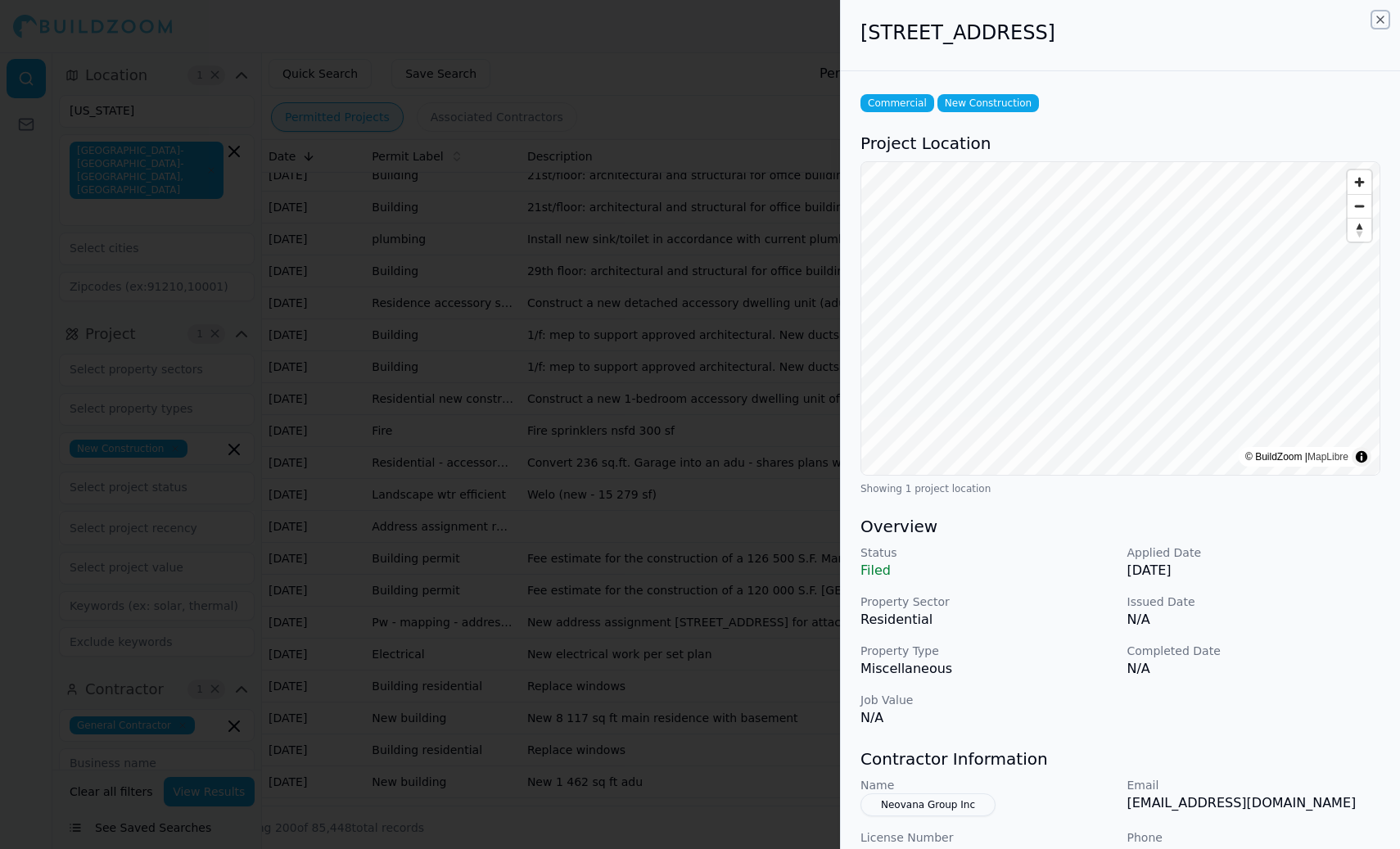
click at [1119, 16] on icon "button" at bounding box center [1380, 19] width 13 height 13
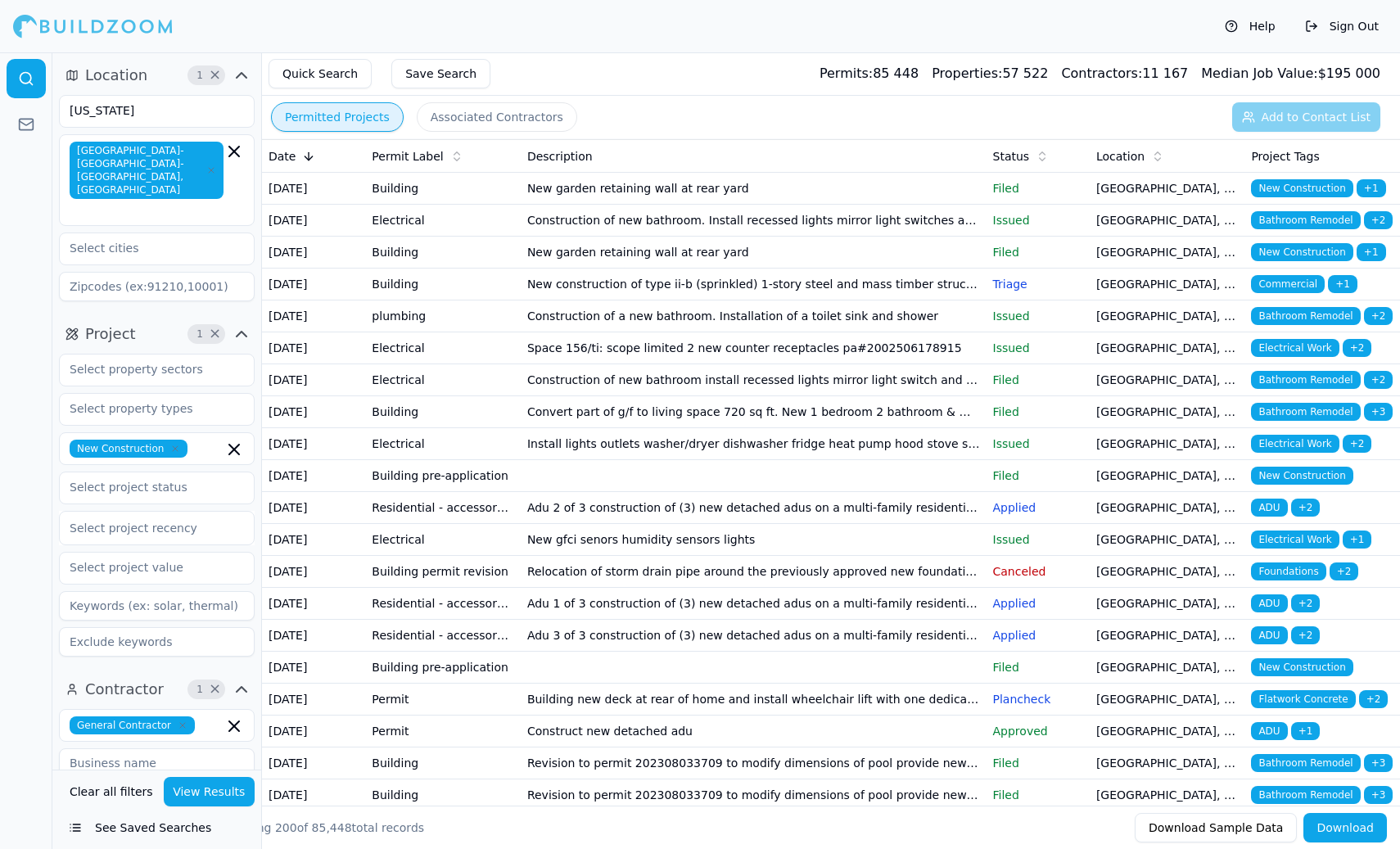
click at [461, 110] on button "Associated Contractors" at bounding box center [496, 117] width 160 height 30
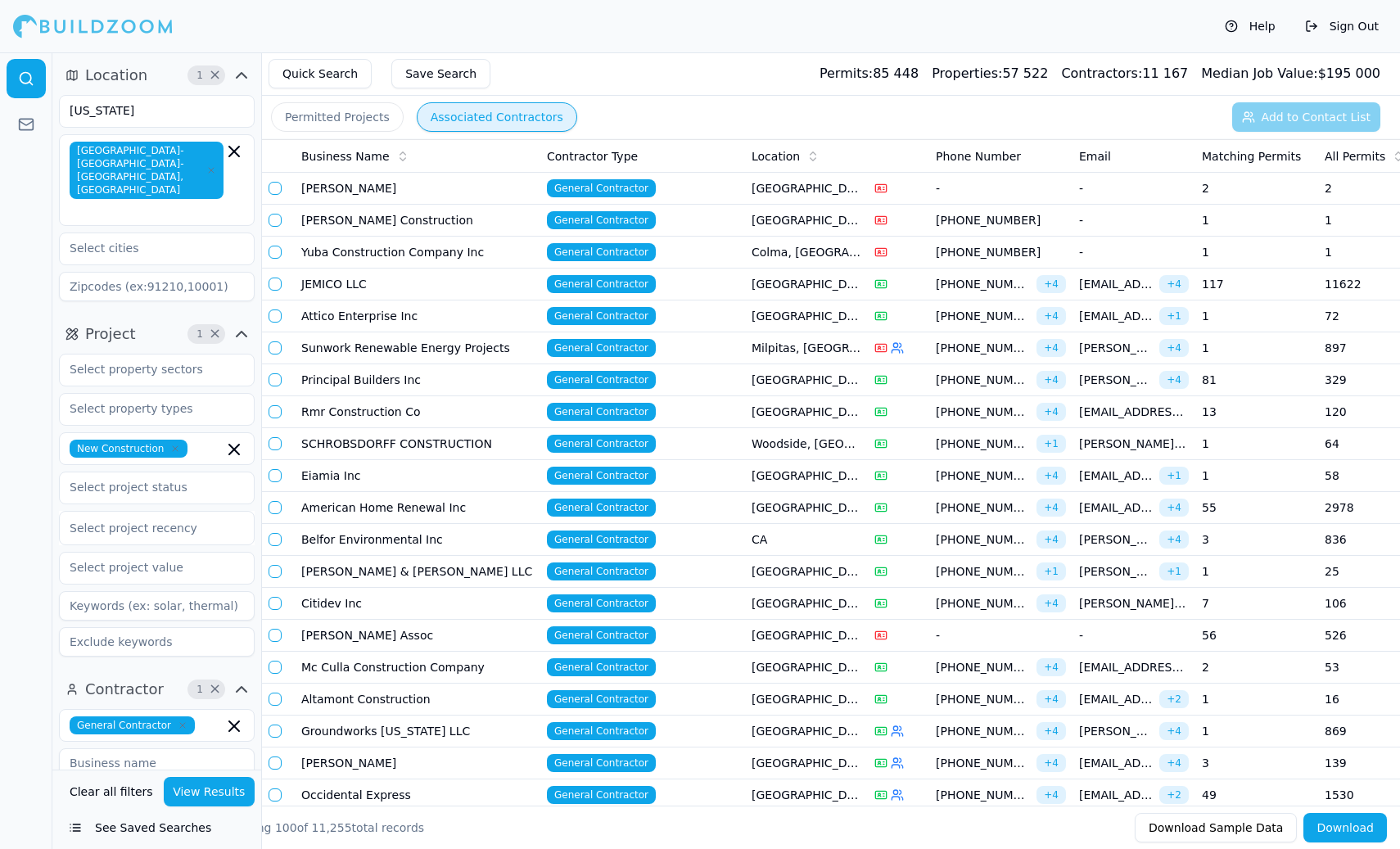
click at [400, 159] on icon at bounding box center [402, 159] width 6 height 3
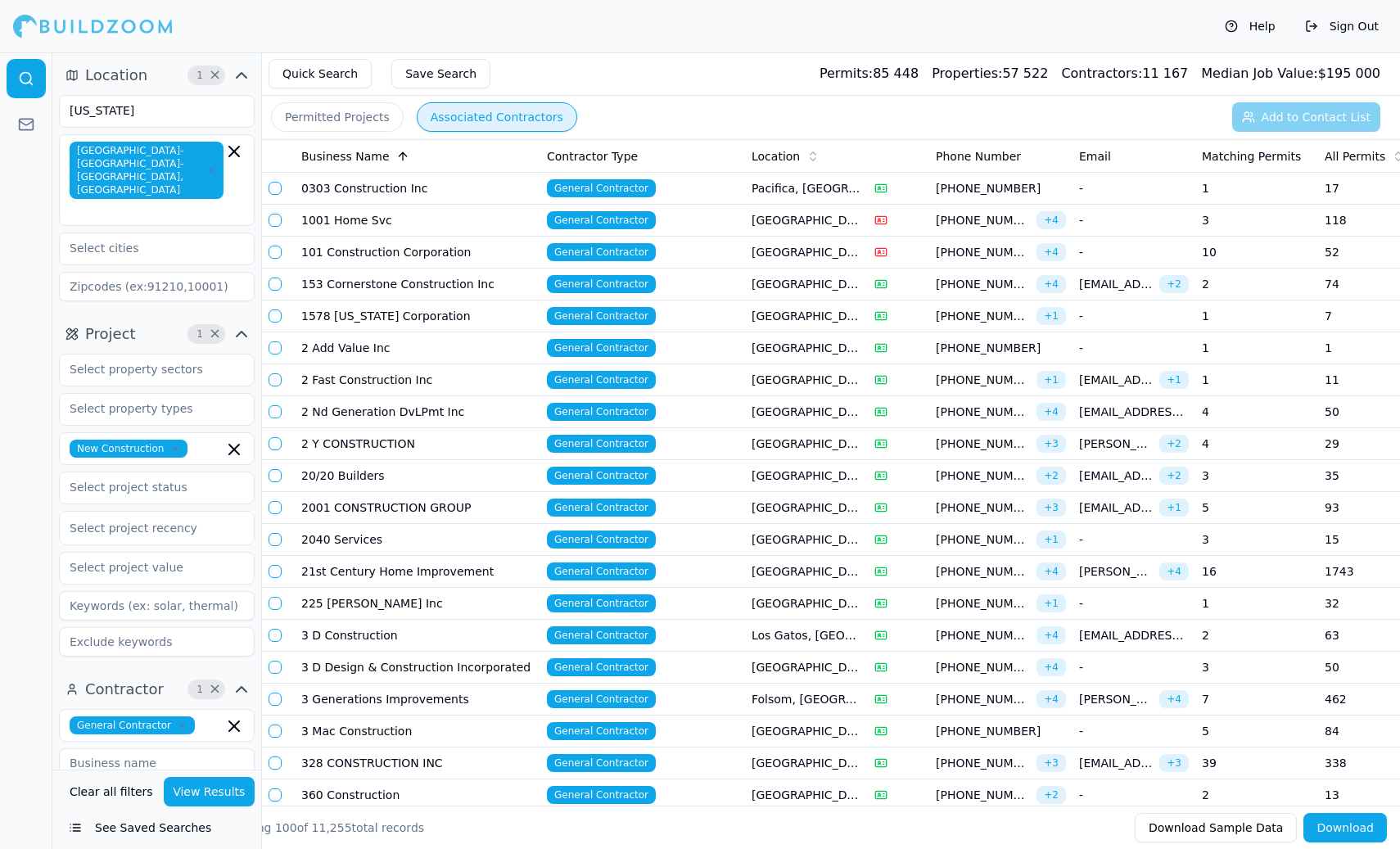
click at [398, 157] on icon at bounding box center [402, 156] width 13 height 13
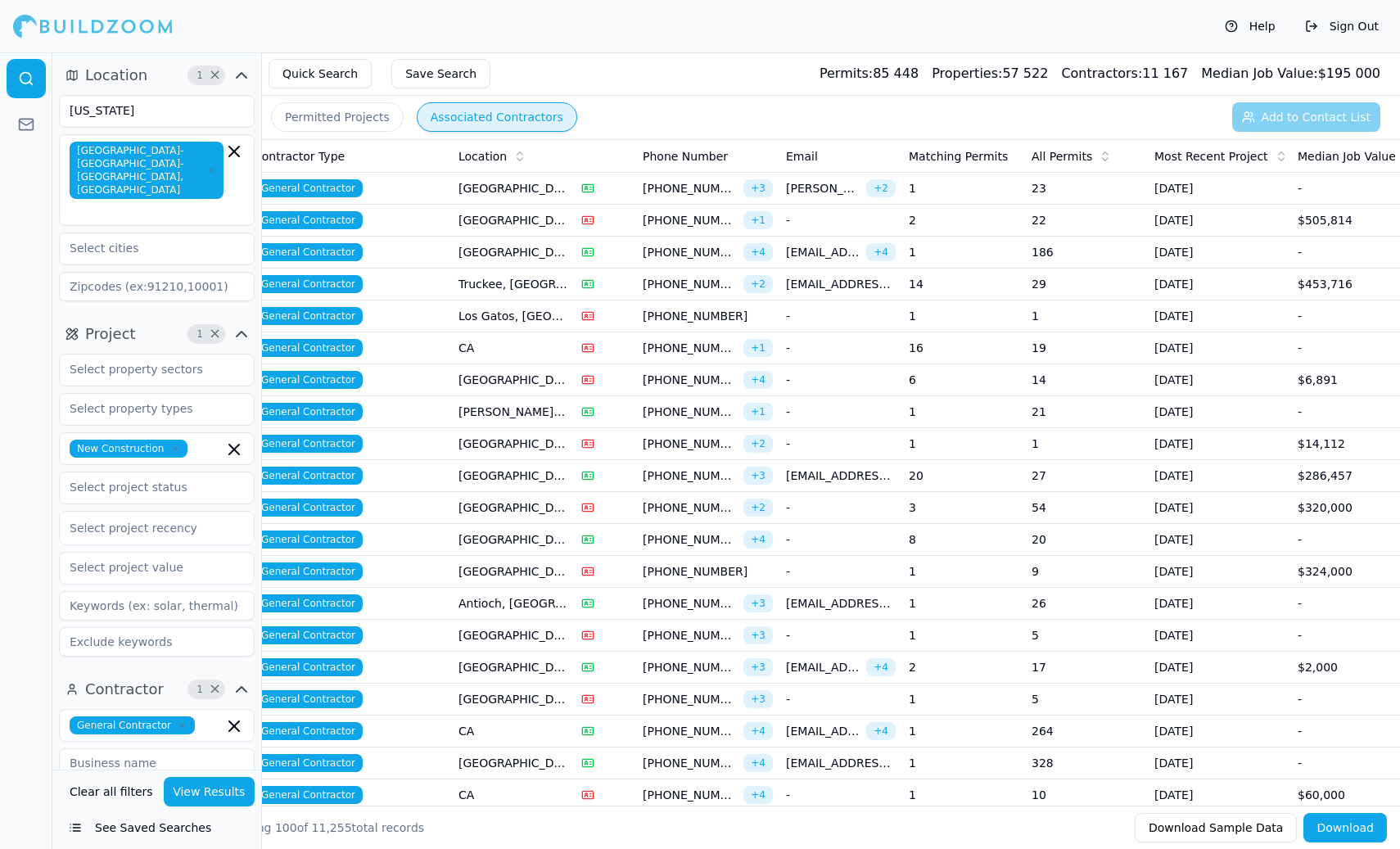
scroll to position [0, 307]
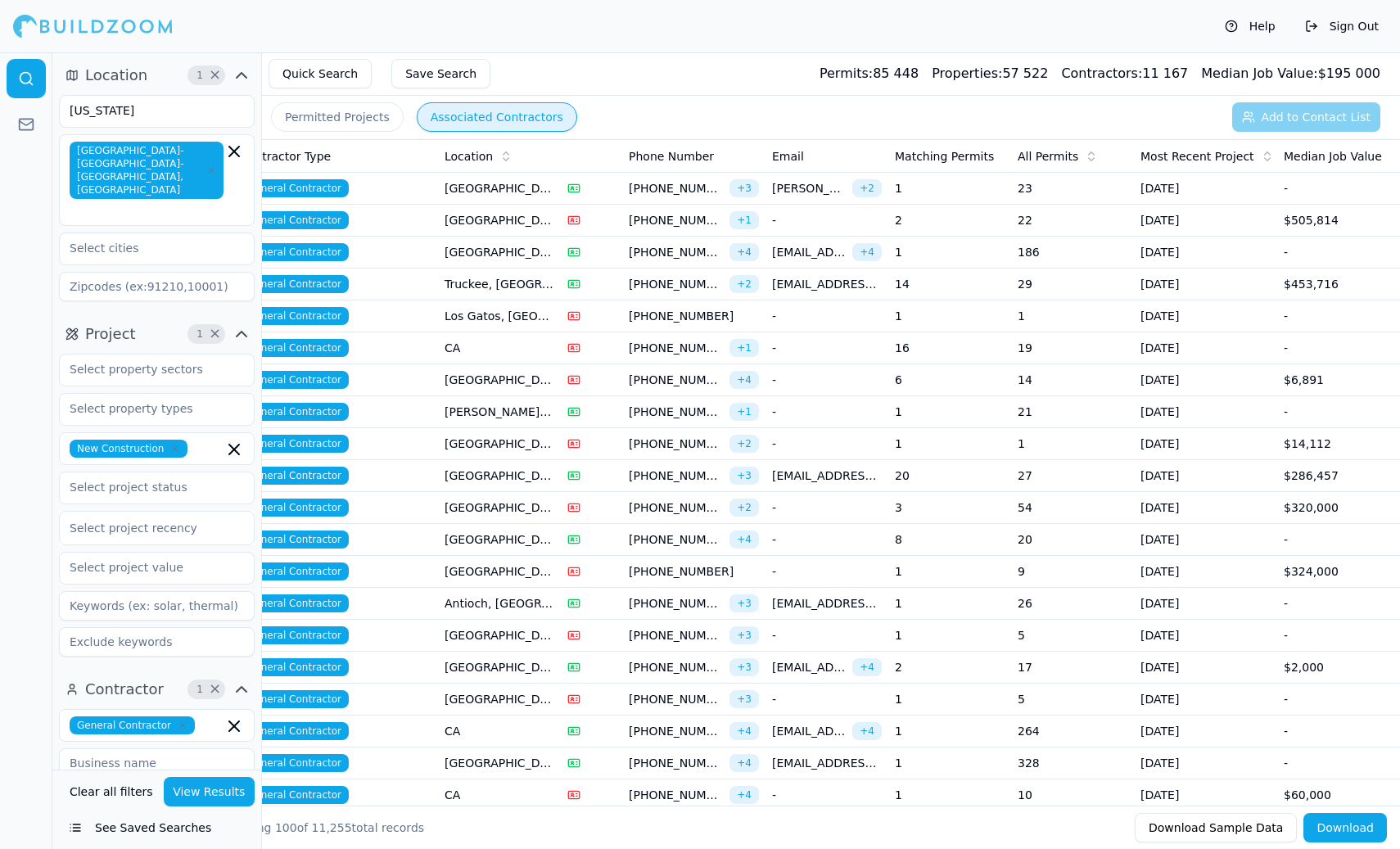
click at [1089, 159] on icon at bounding box center [1091, 159] width 6 height 3
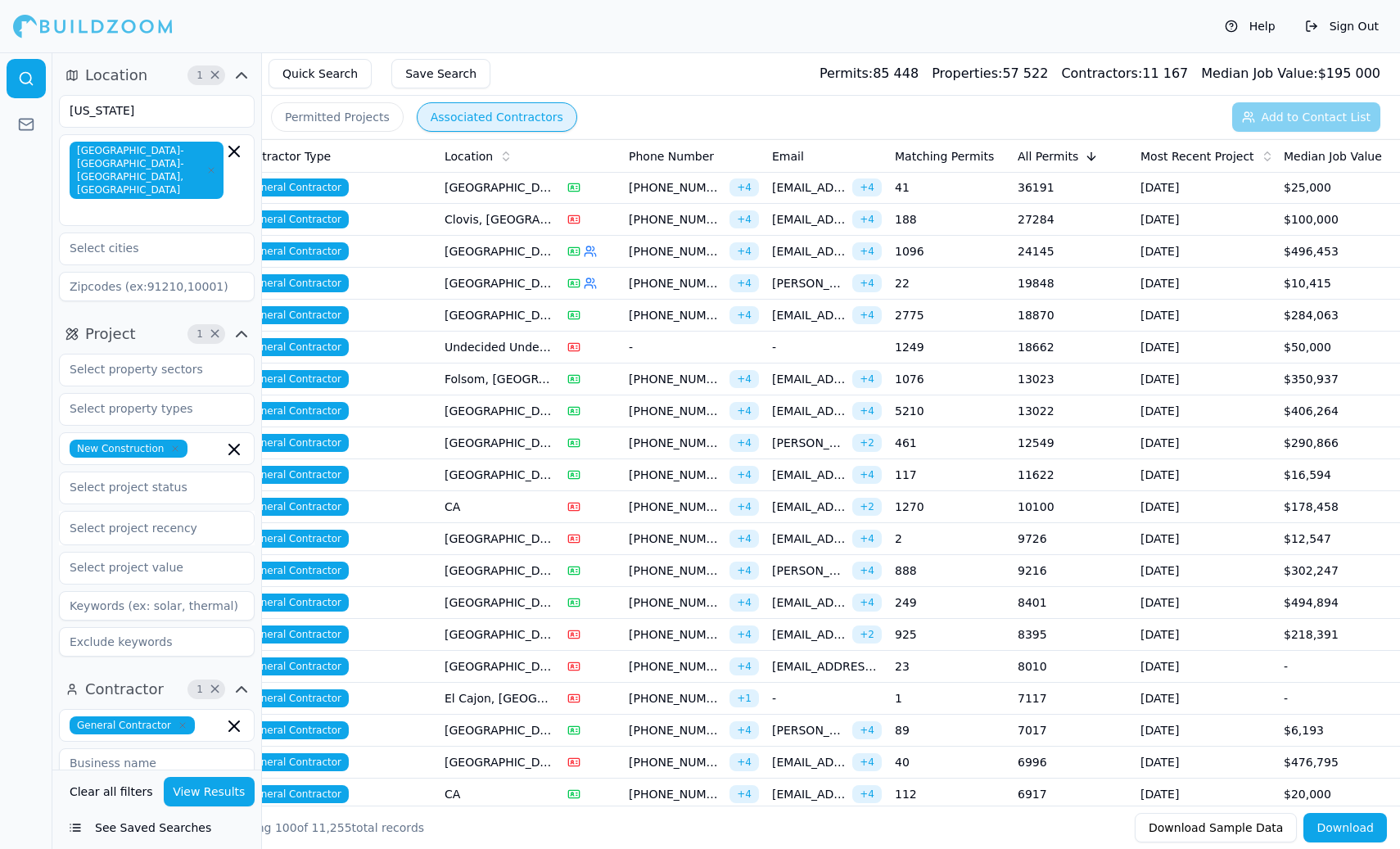
scroll to position [3, 0]
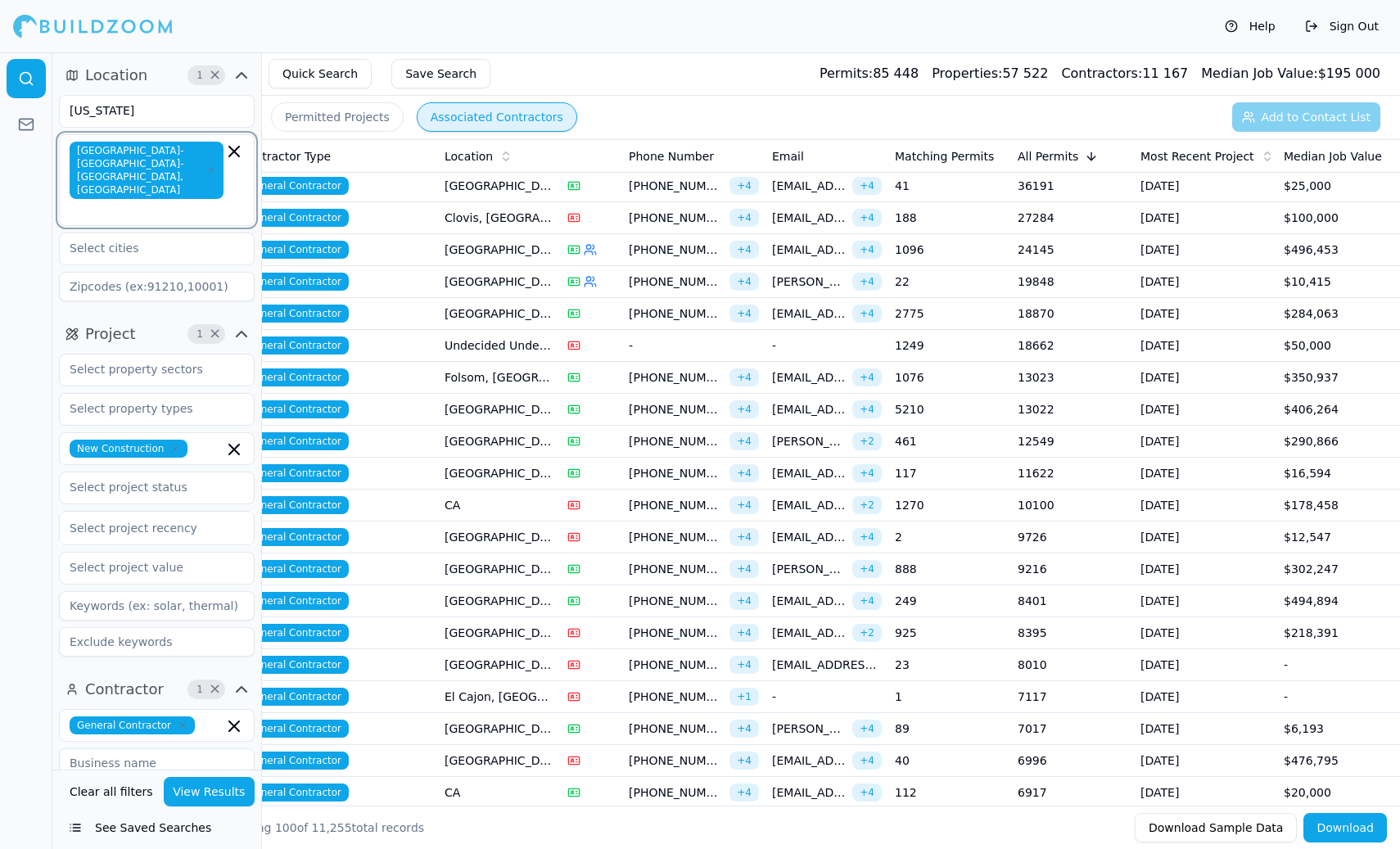
click at [233, 151] on icon "button" at bounding box center [235, 152] width 10 height 10
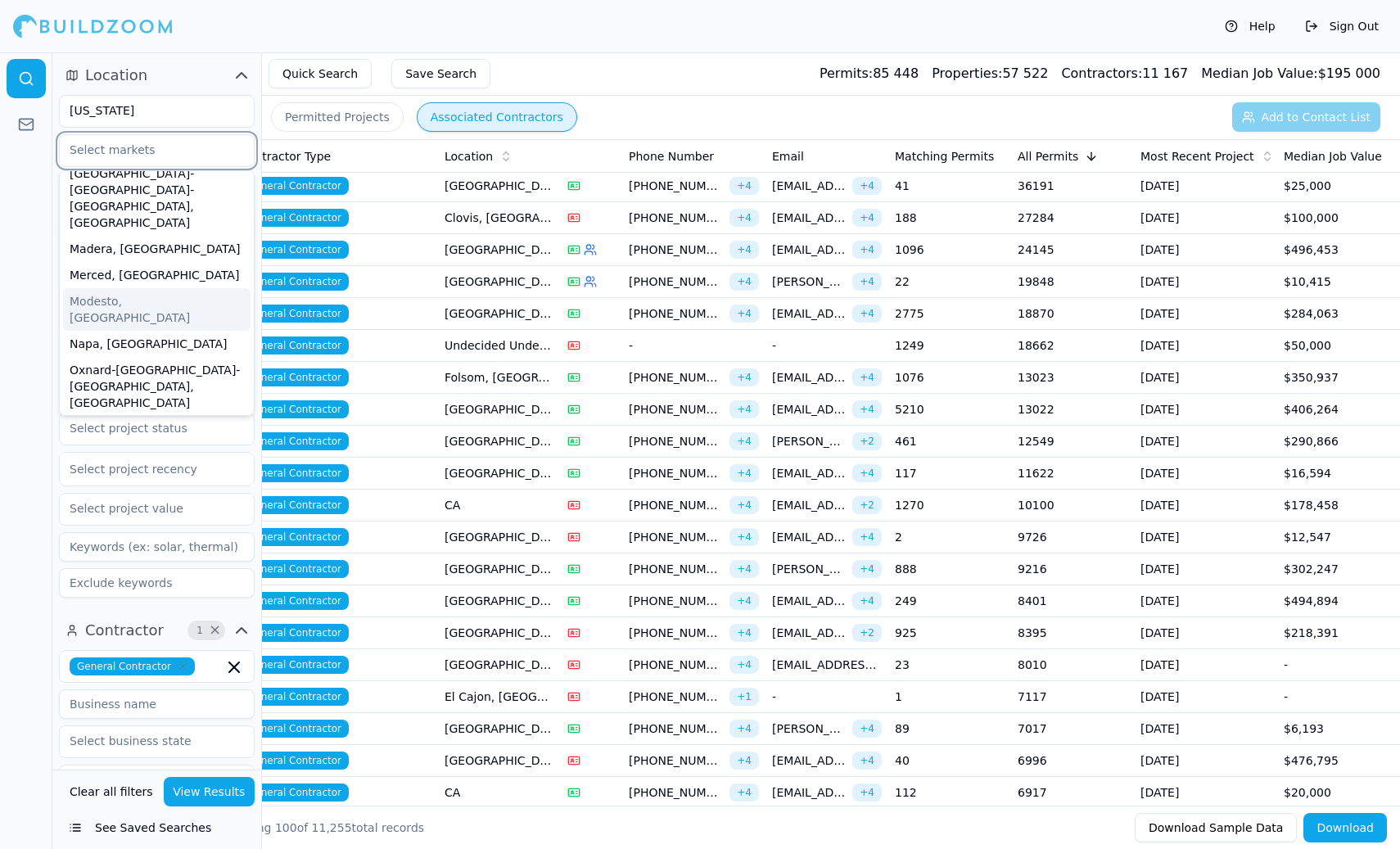
scroll to position [373, 0]
click at [15, 263] on div at bounding box center [26, 451] width 53 height 796
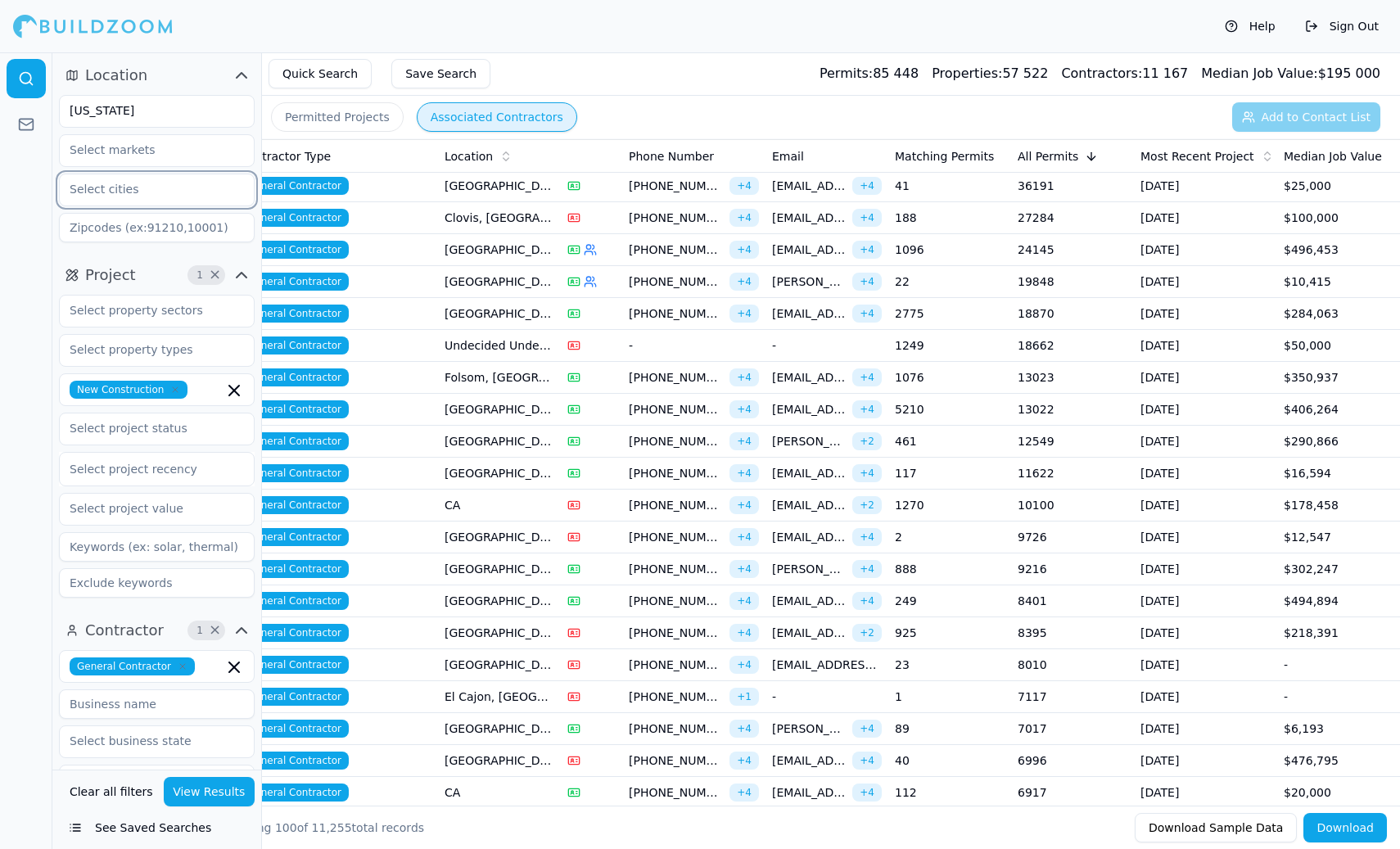
click at [137, 189] on input "text" at bounding box center [147, 189] width 174 height 30
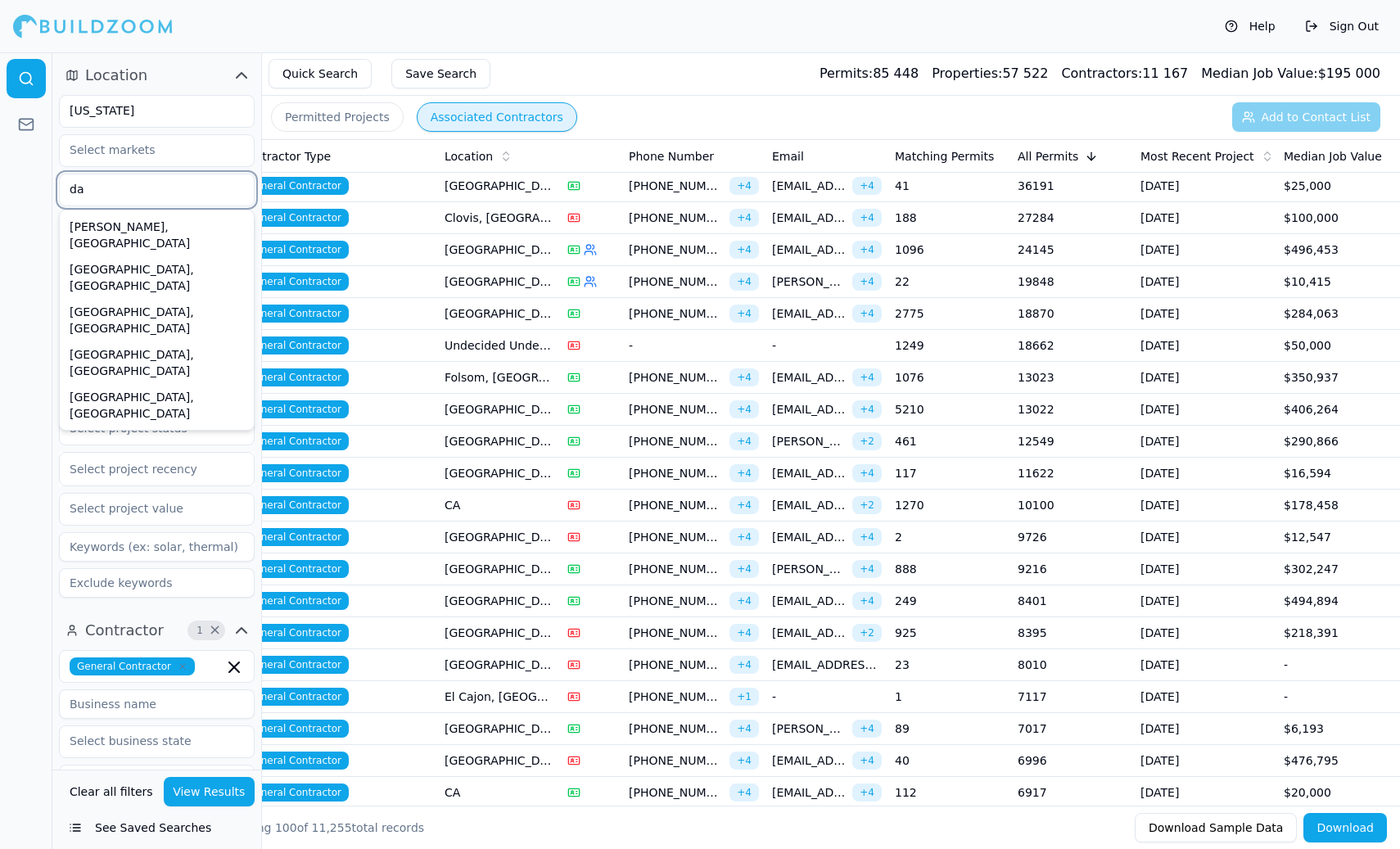
type input "[PERSON_NAME]"
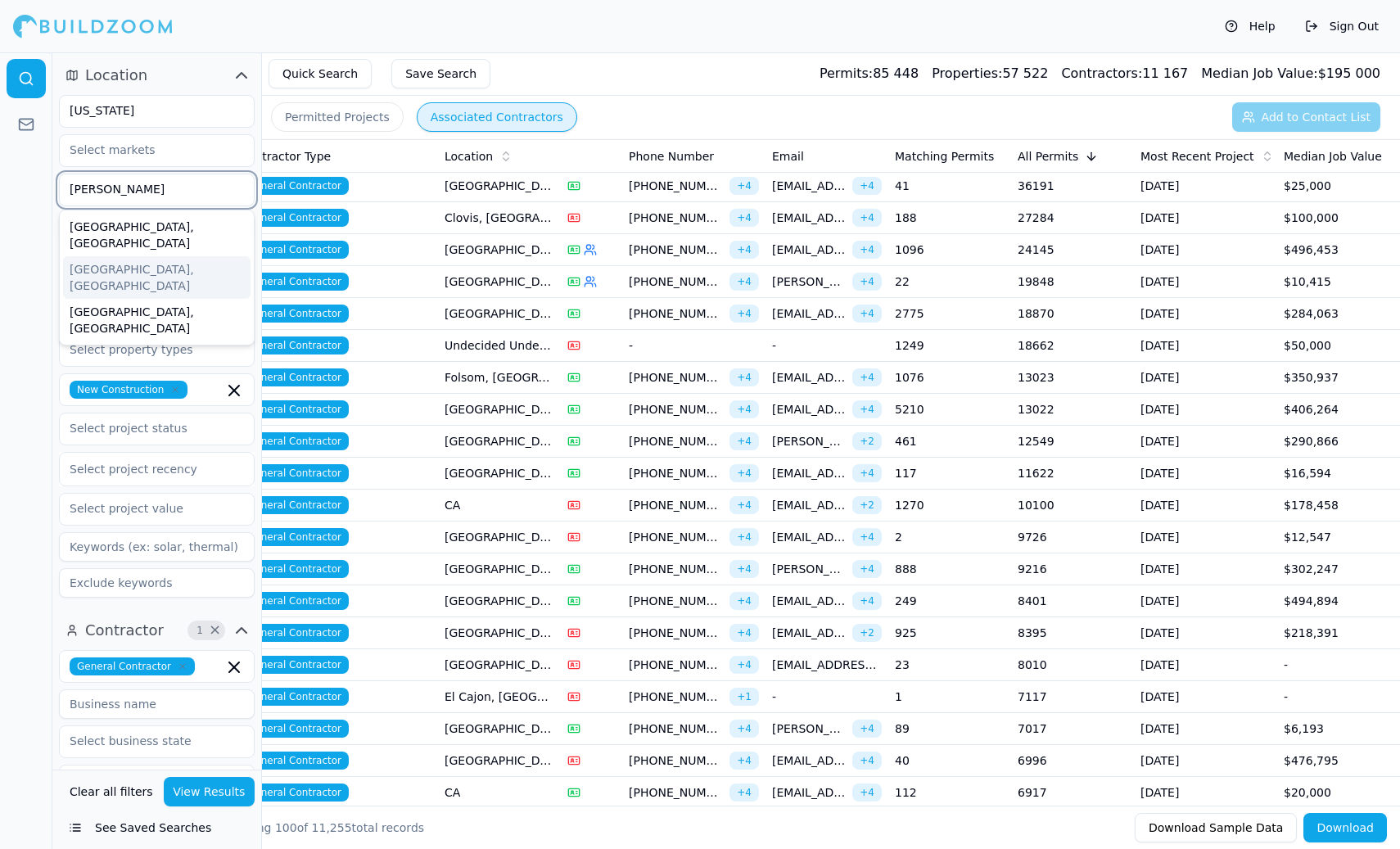
click at [128, 257] on div "[GEOGRAPHIC_DATA], [GEOGRAPHIC_DATA]" at bounding box center [156, 278] width 187 height 42
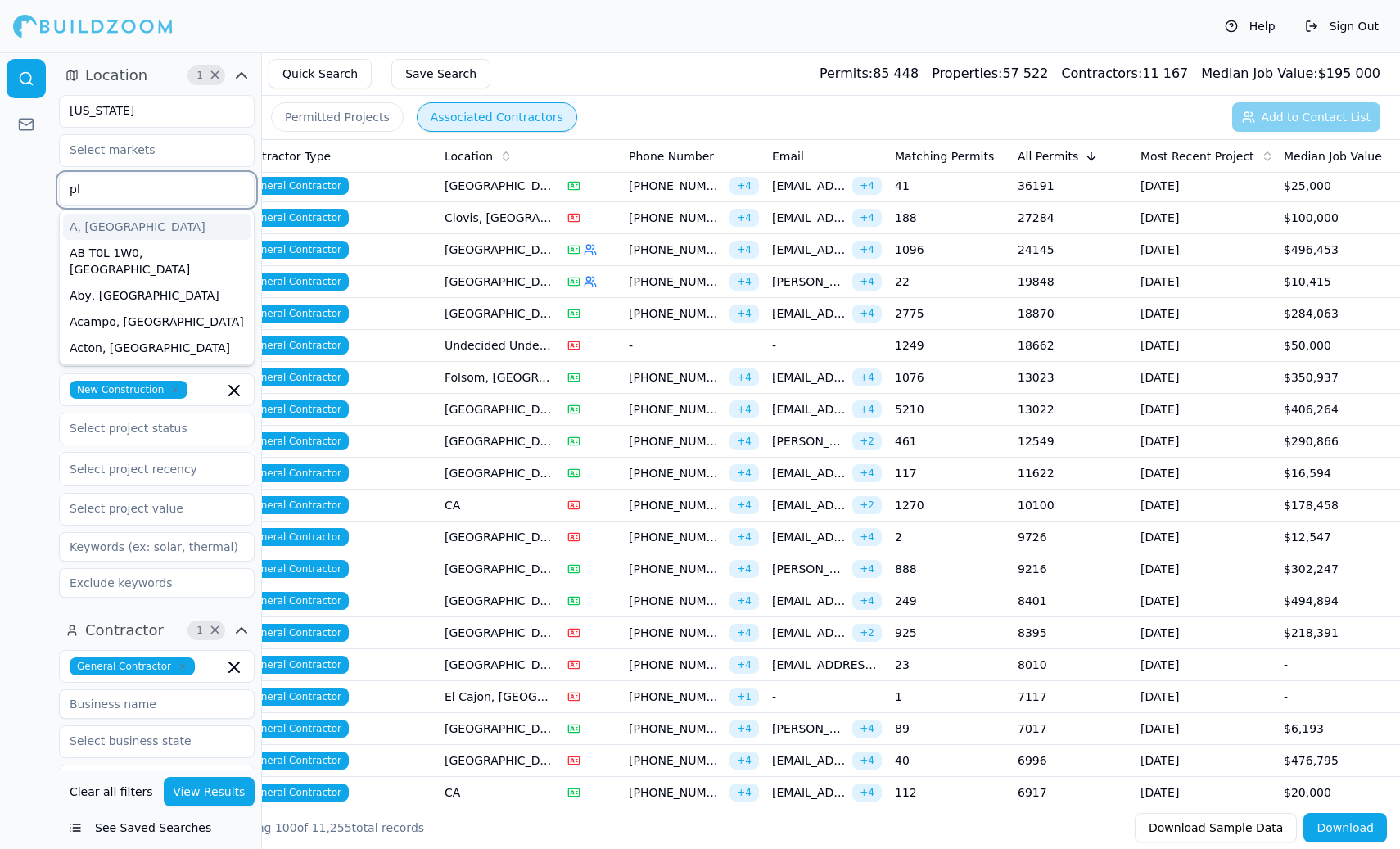
type input "ple"
click at [122, 299] on div "[GEOGRAPHIC_DATA], [GEOGRAPHIC_DATA]" at bounding box center [156, 320] width 187 height 42
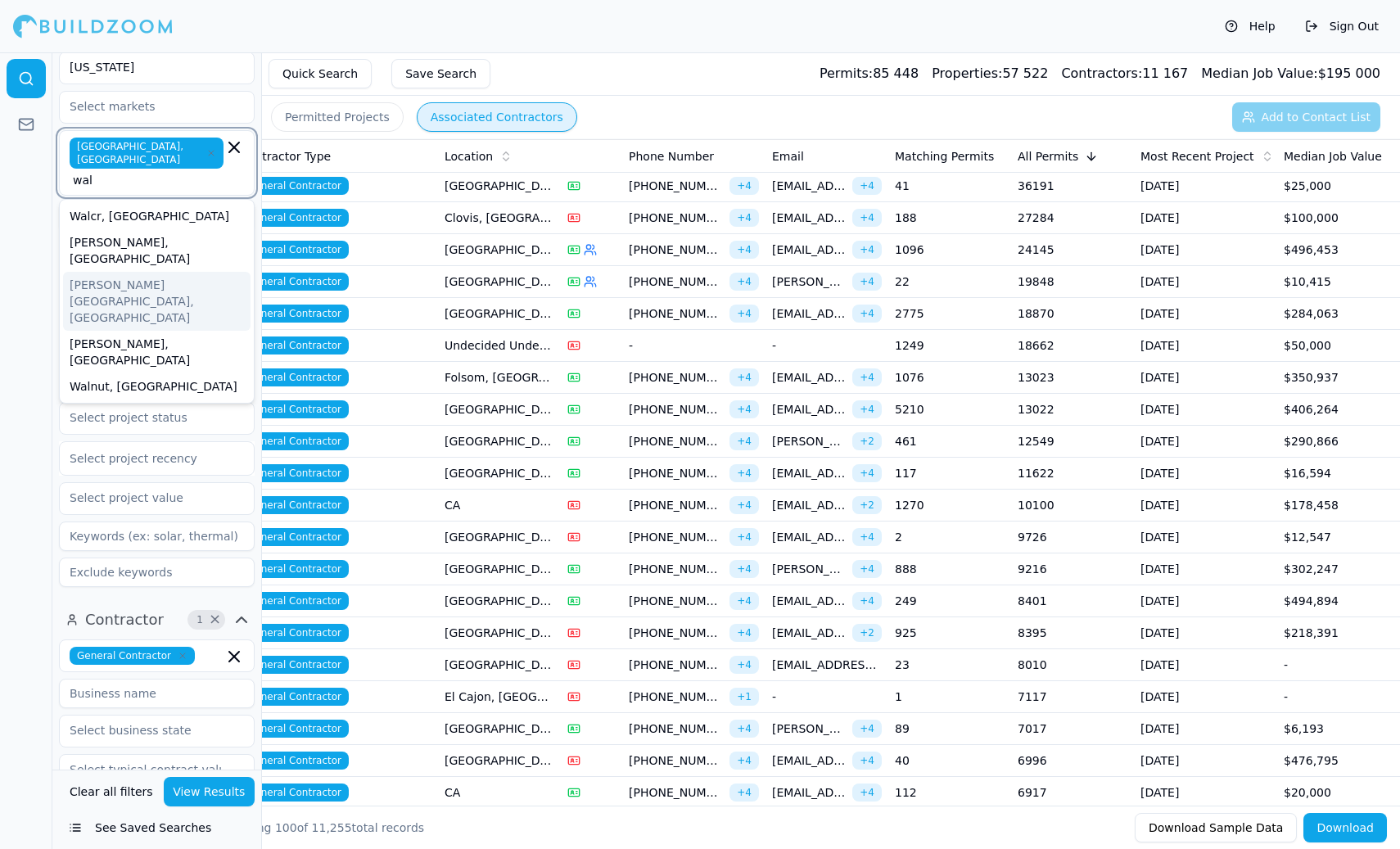
scroll to position [50, 0]
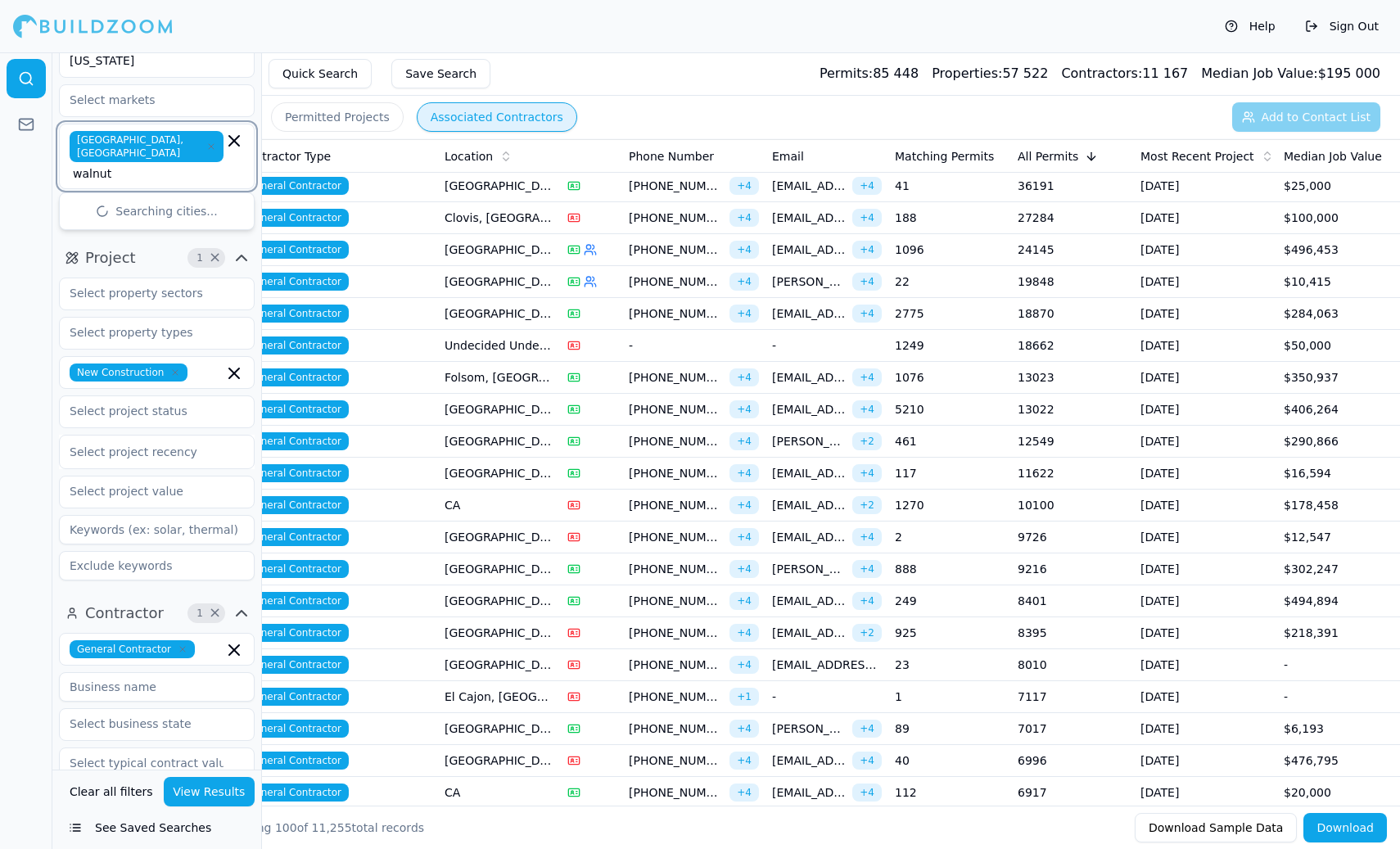
type input "walnut c"
click at [144, 197] on div "[GEOGRAPHIC_DATA], [GEOGRAPHIC_DATA]" at bounding box center [156, 218] width 187 height 42
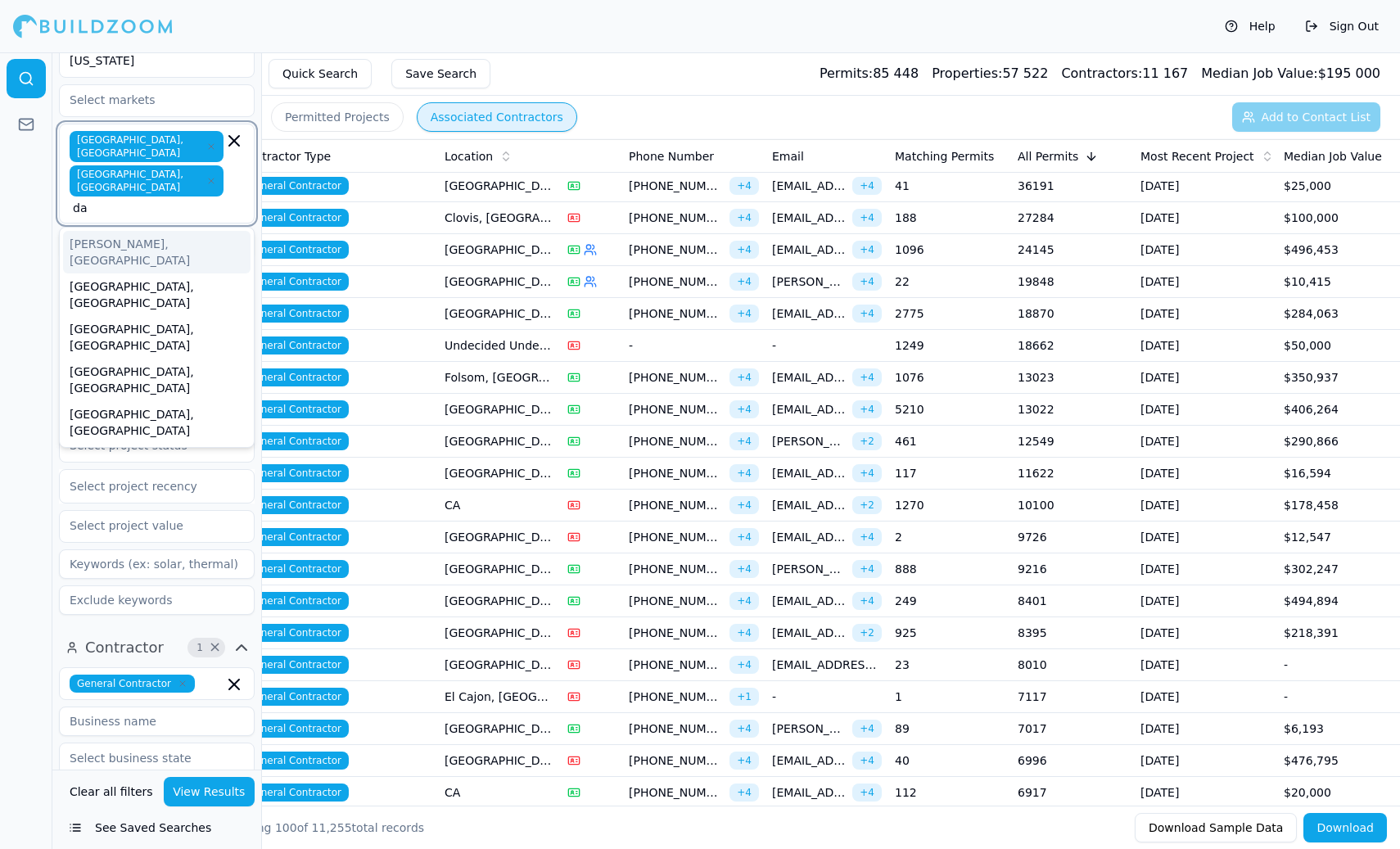
type input "d"
type input "s"
type input "livermo"
click at [124, 231] on div "Livermore, [GEOGRAPHIC_DATA]" at bounding box center [156, 252] width 187 height 42
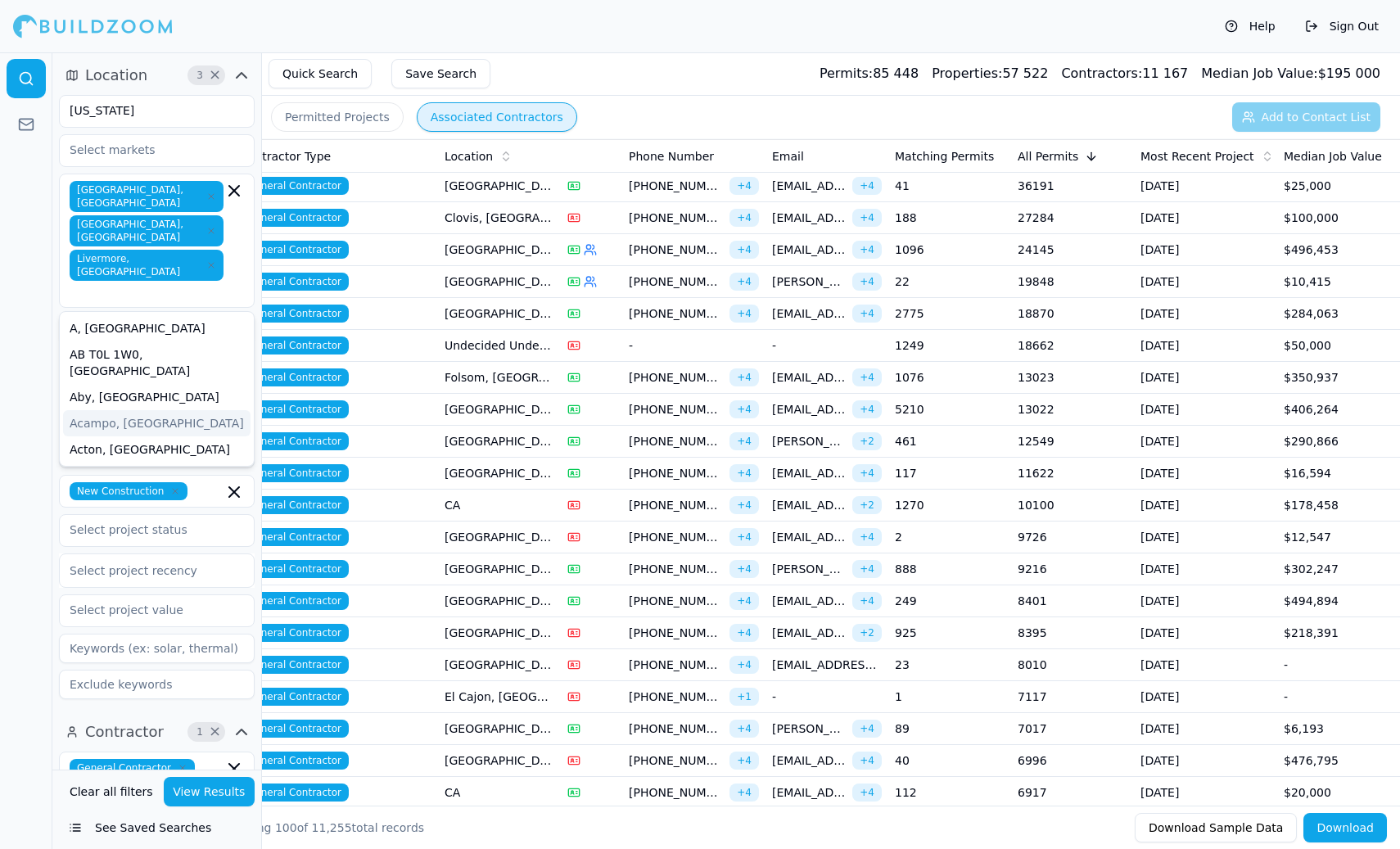
click at [21, 307] on div at bounding box center [26, 451] width 53 height 796
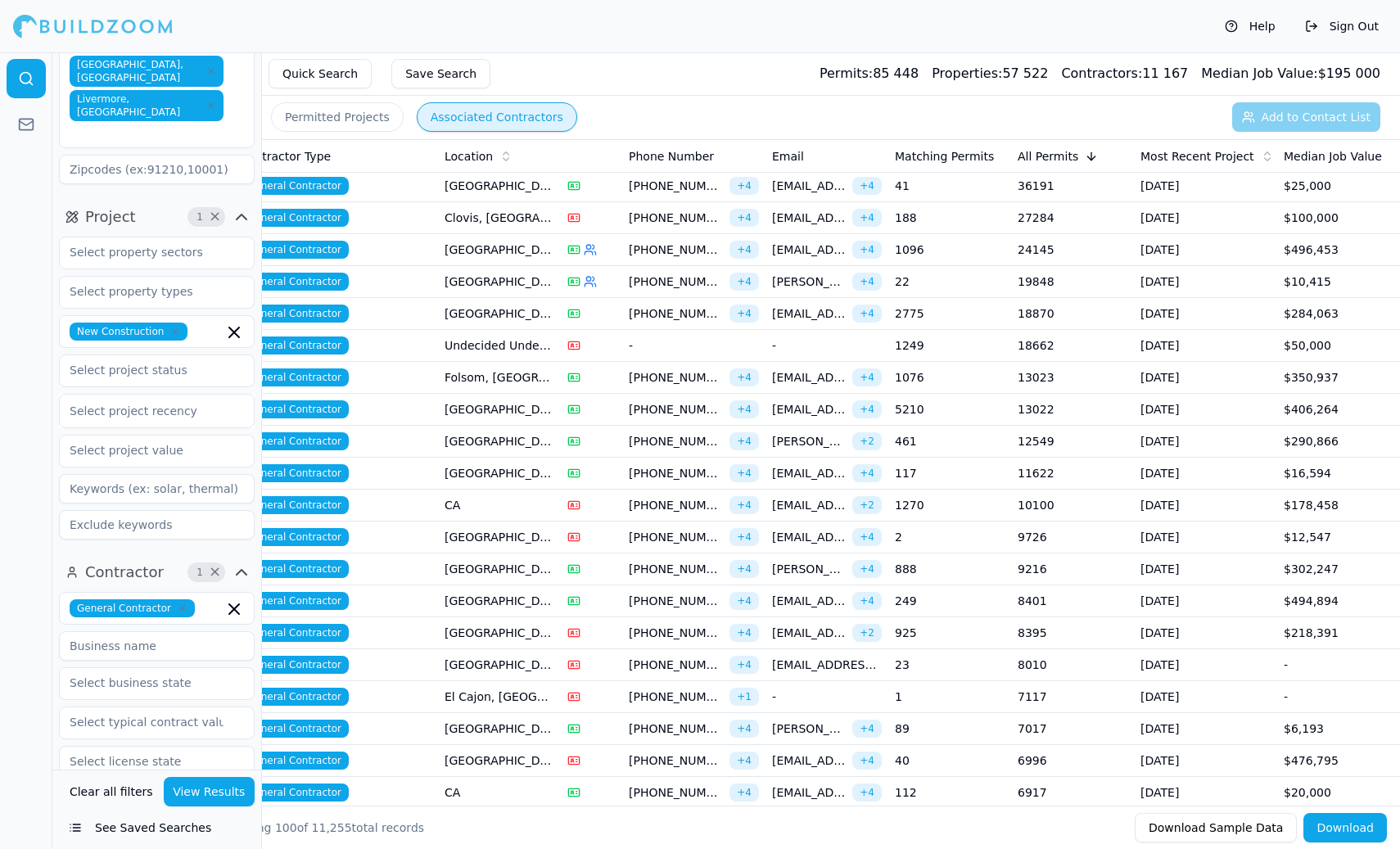
scroll to position [183, 0]
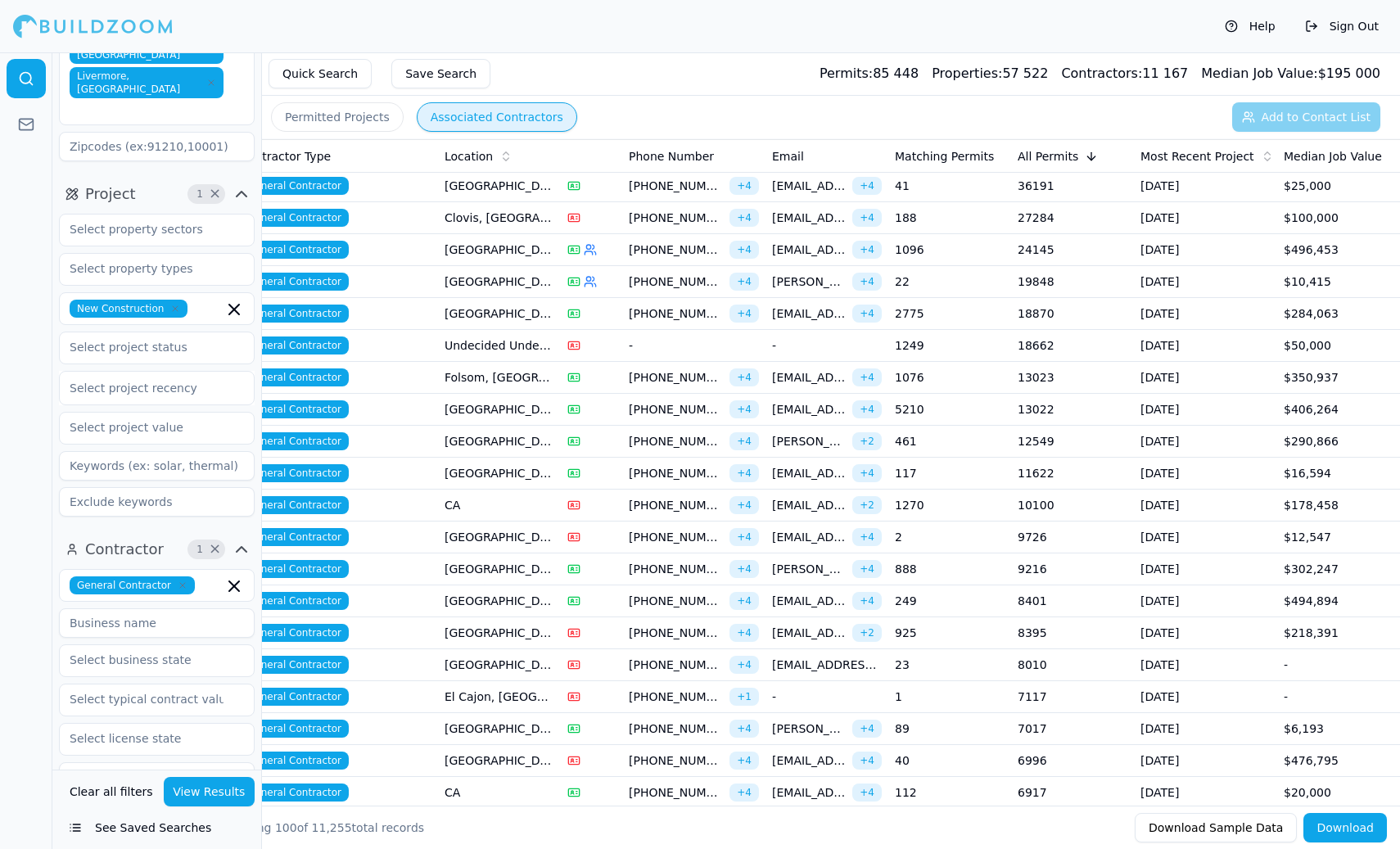
click at [217, 797] on button "View Results" at bounding box center [209, 791] width 91 height 30
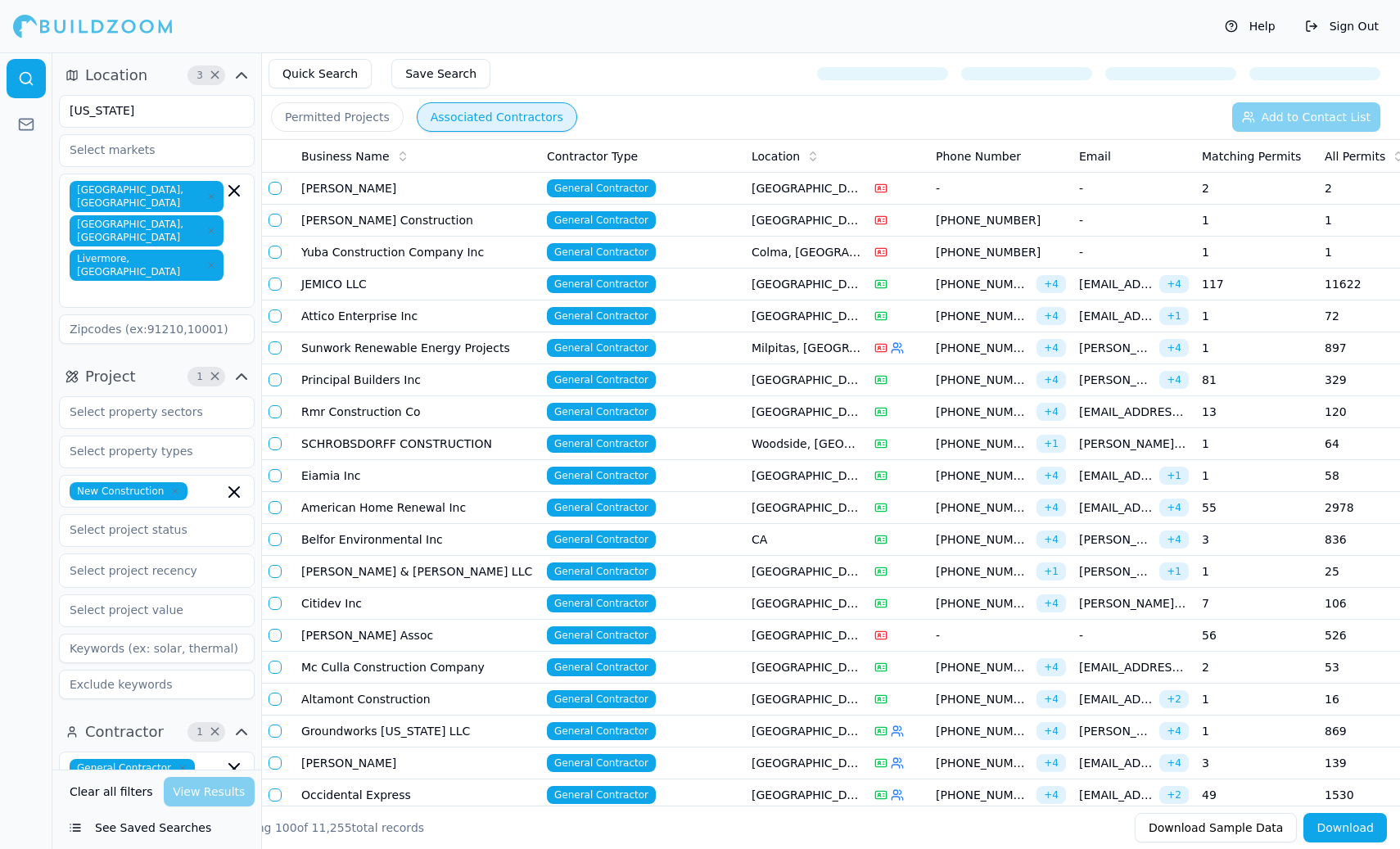
scroll to position [0, 307]
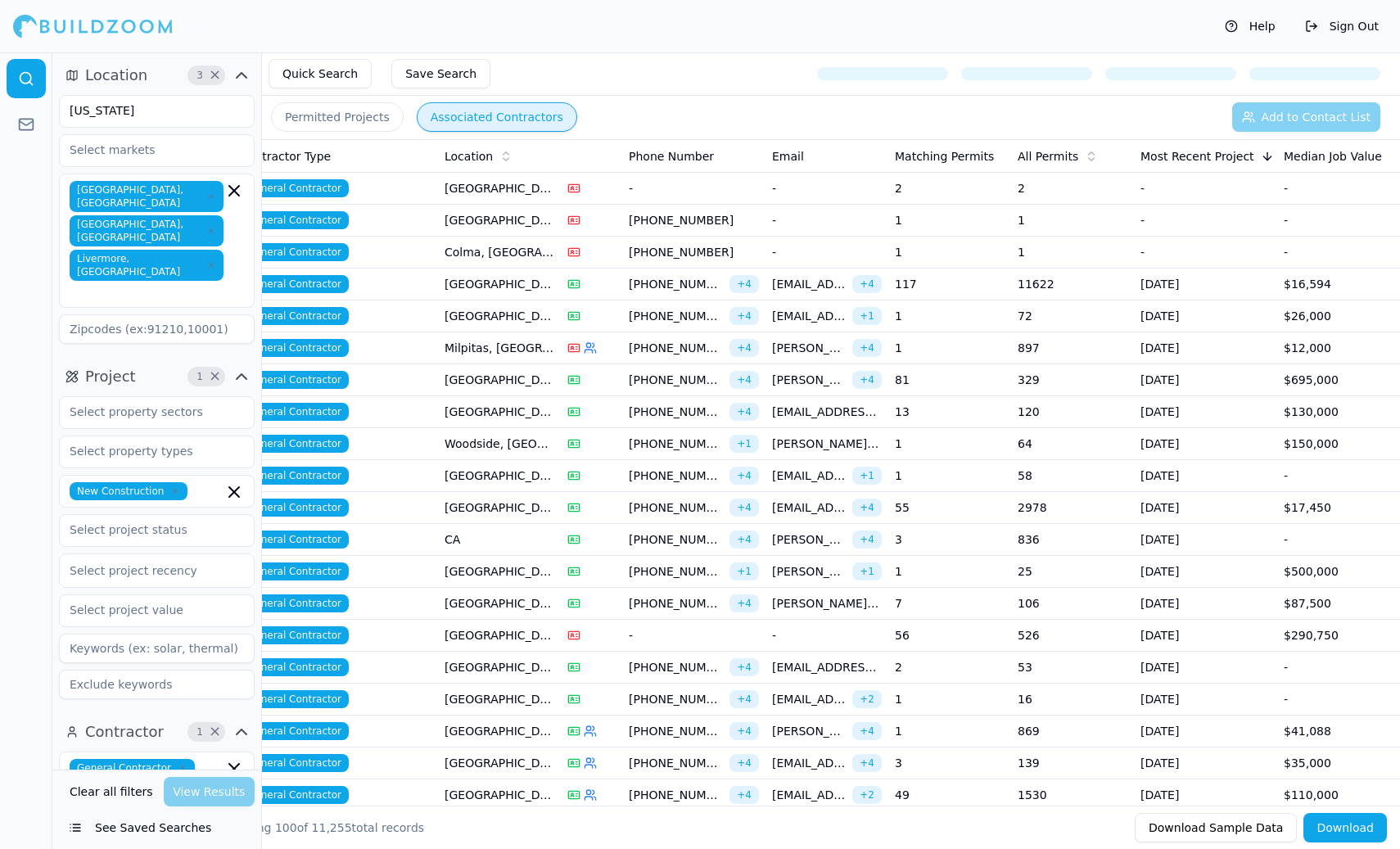
click at [1088, 159] on icon at bounding box center [1091, 159] width 6 height 3
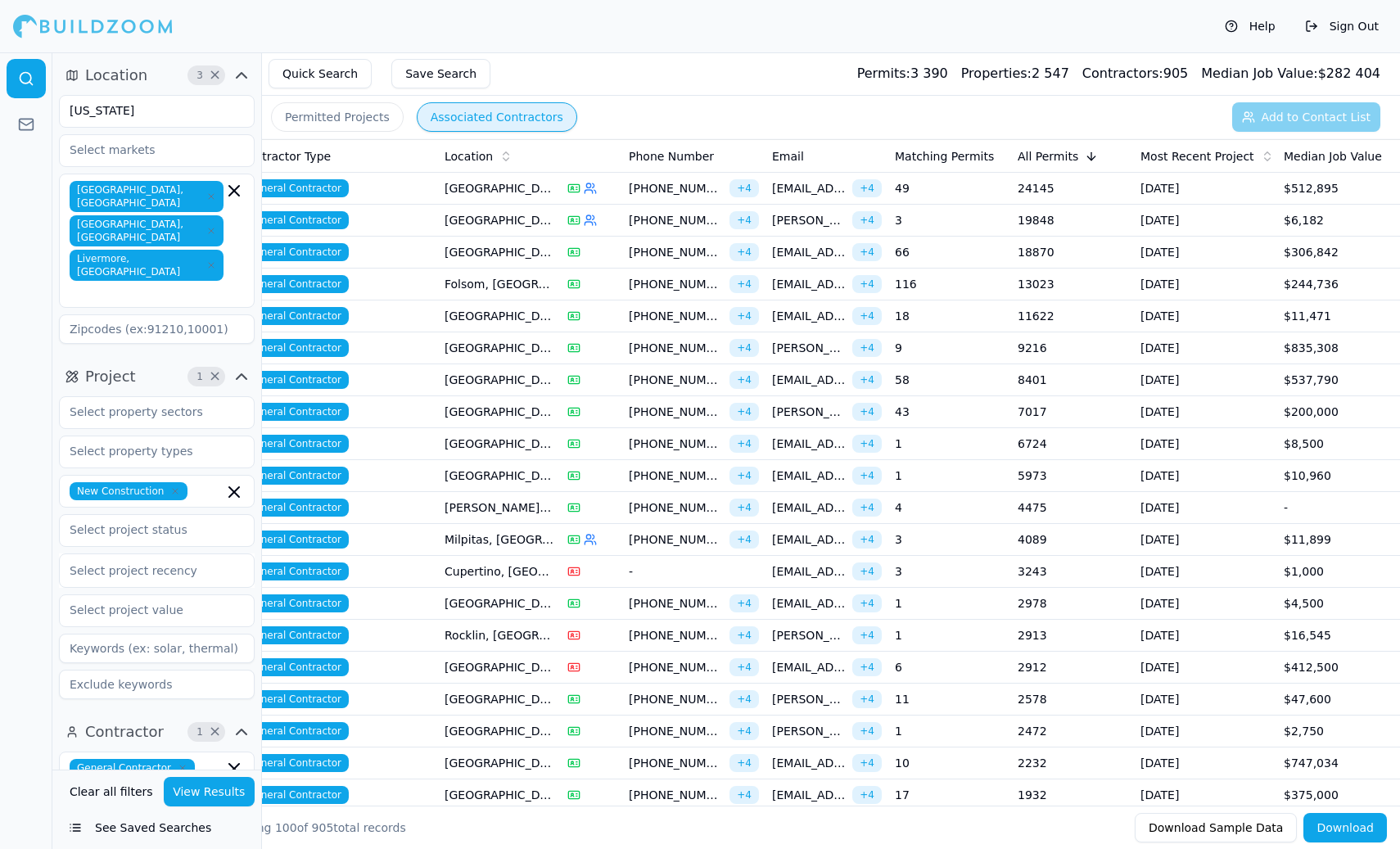
click at [1119, 345] on td "$835,308" at bounding box center [1338, 348] width 123 height 32
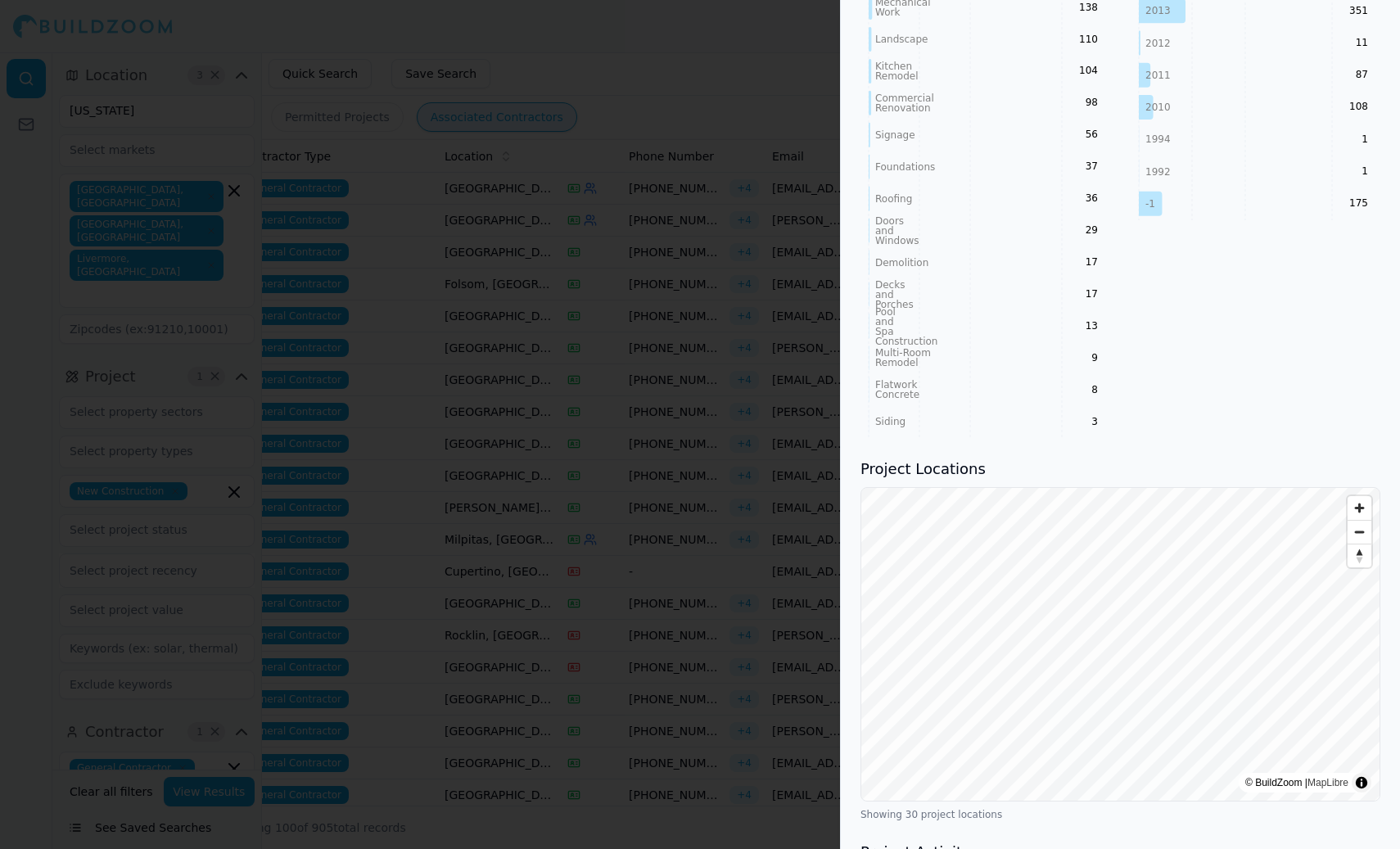
scroll to position [0, 0]
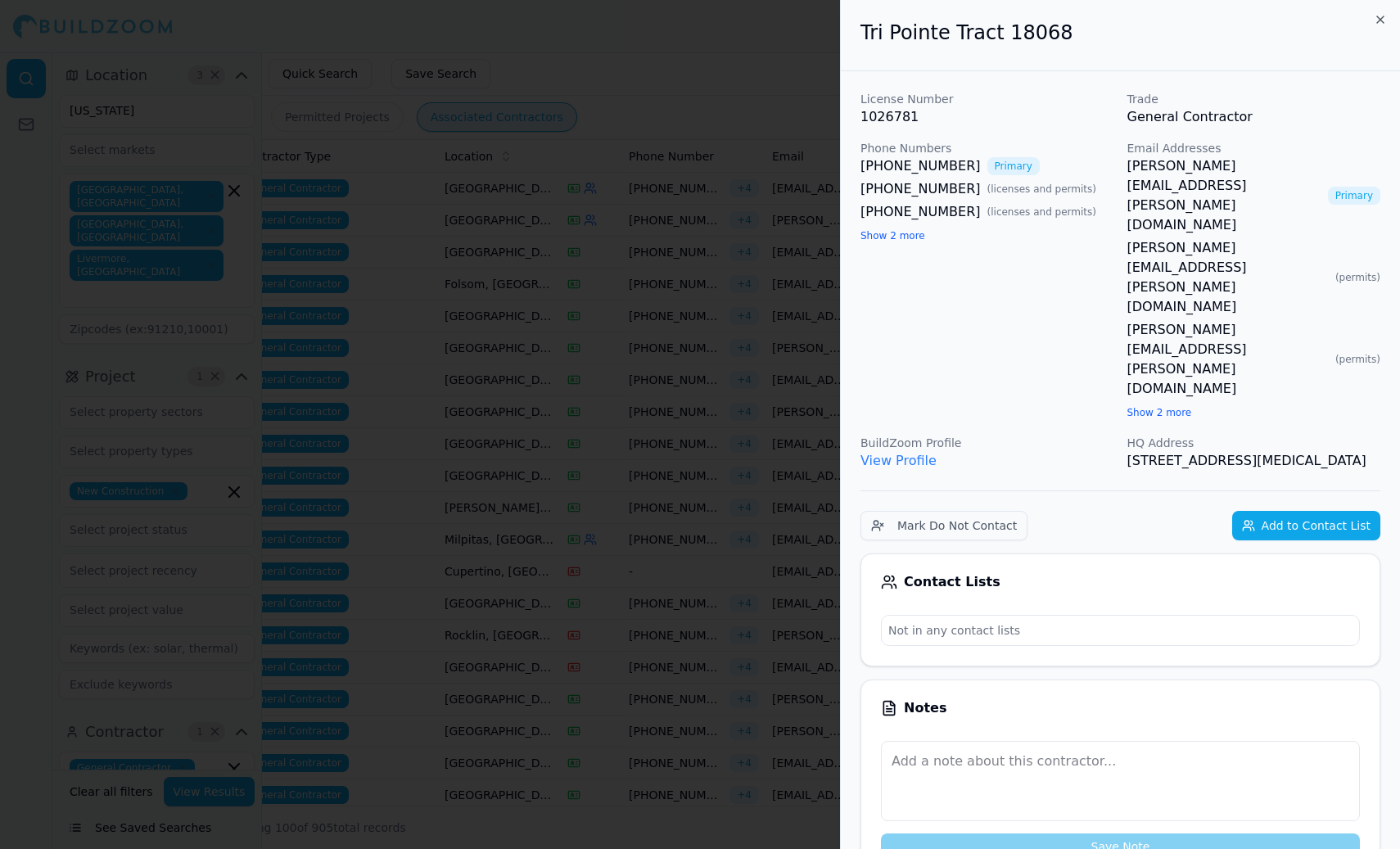
click at [1119, 12] on div "Tri Pointe Tract 18068" at bounding box center [1121, 36] width 559 height 71
click at [1119, 17] on icon "button" at bounding box center [1381, 19] width 7 height 7
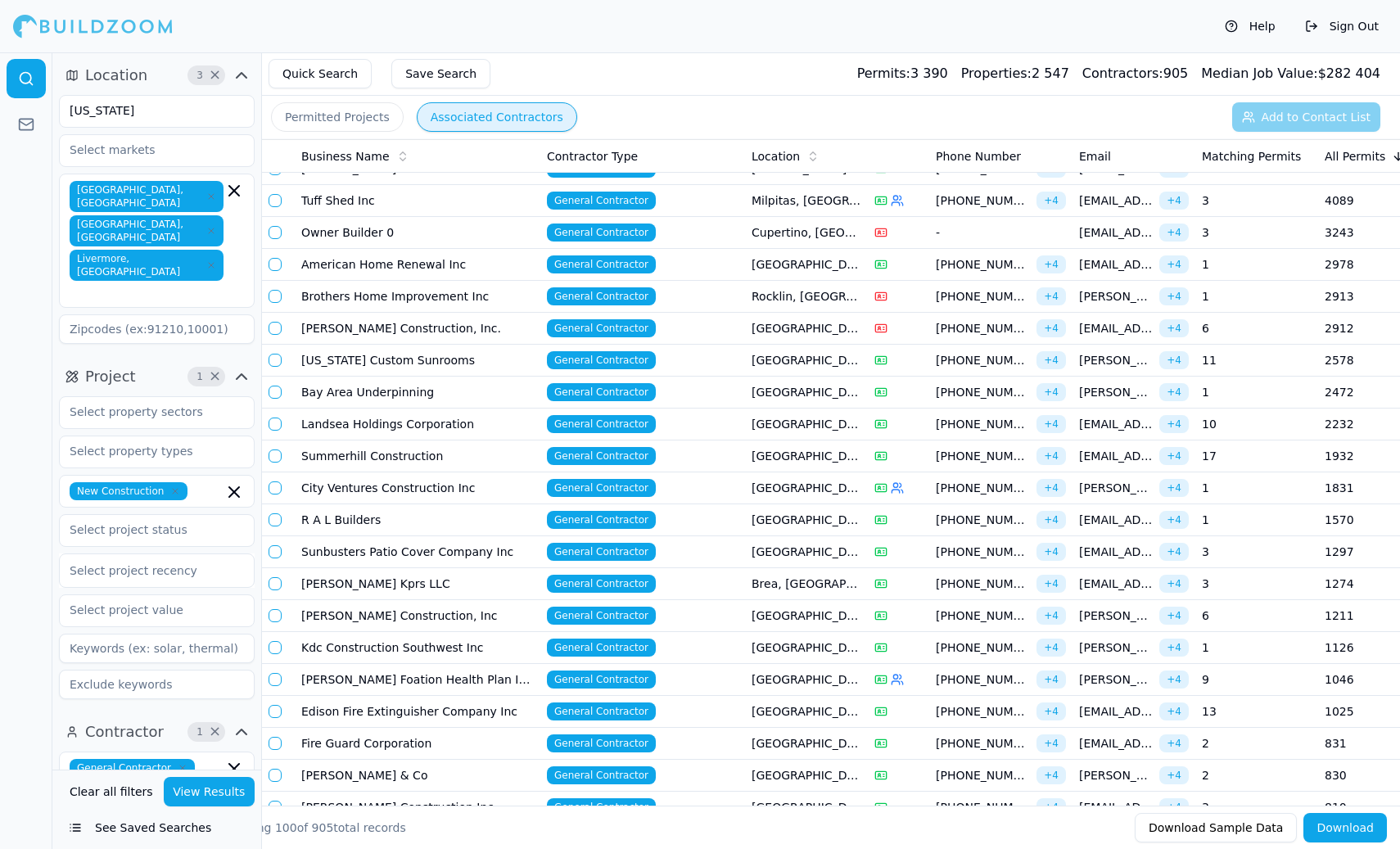
click at [364, 327] on td "[PERSON_NAME] Construction, Inc." at bounding box center [418, 329] width 246 height 32
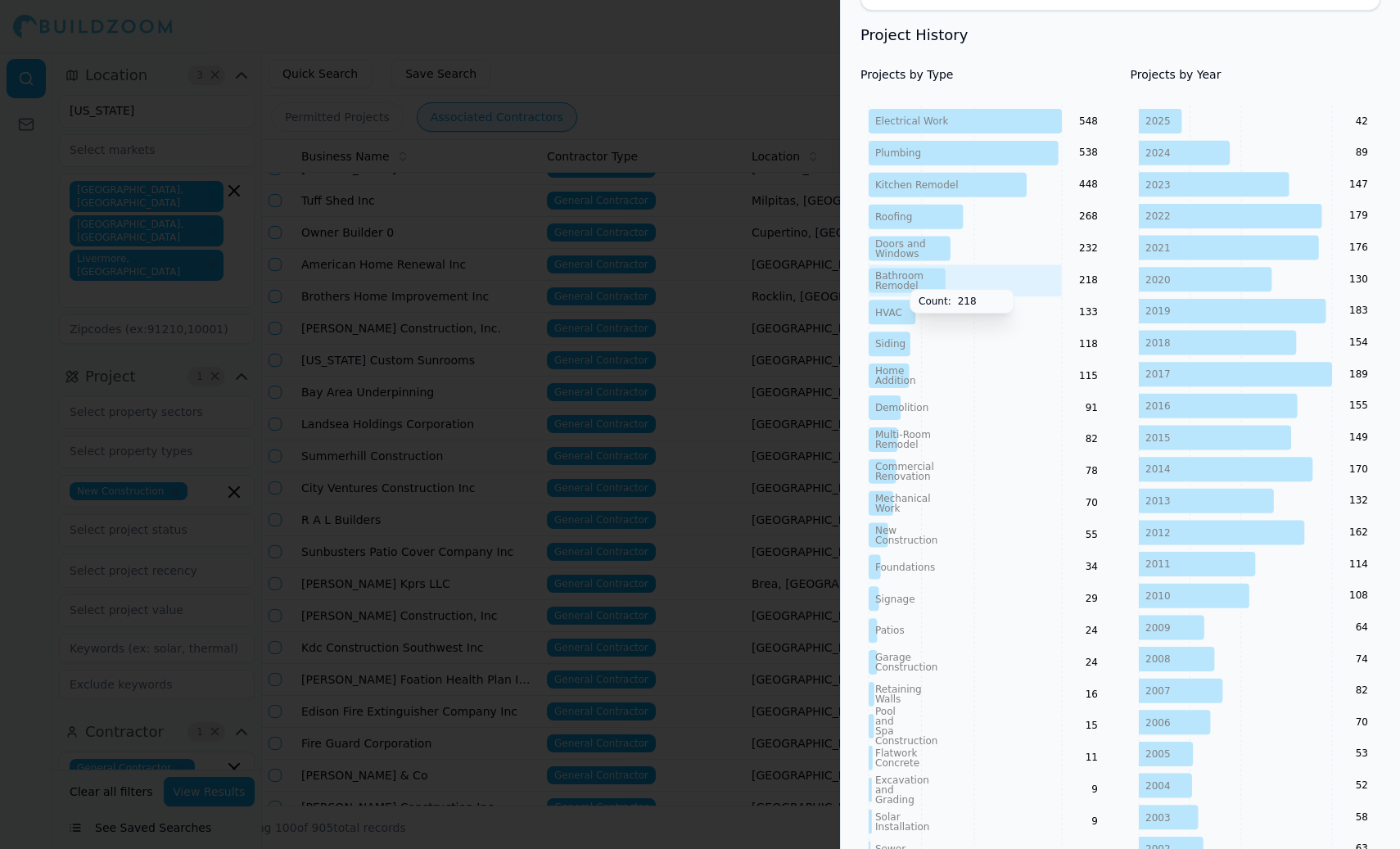
scroll to position [780, 0]
click at [764, 57] on div at bounding box center [700, 424] width 1400 height 849
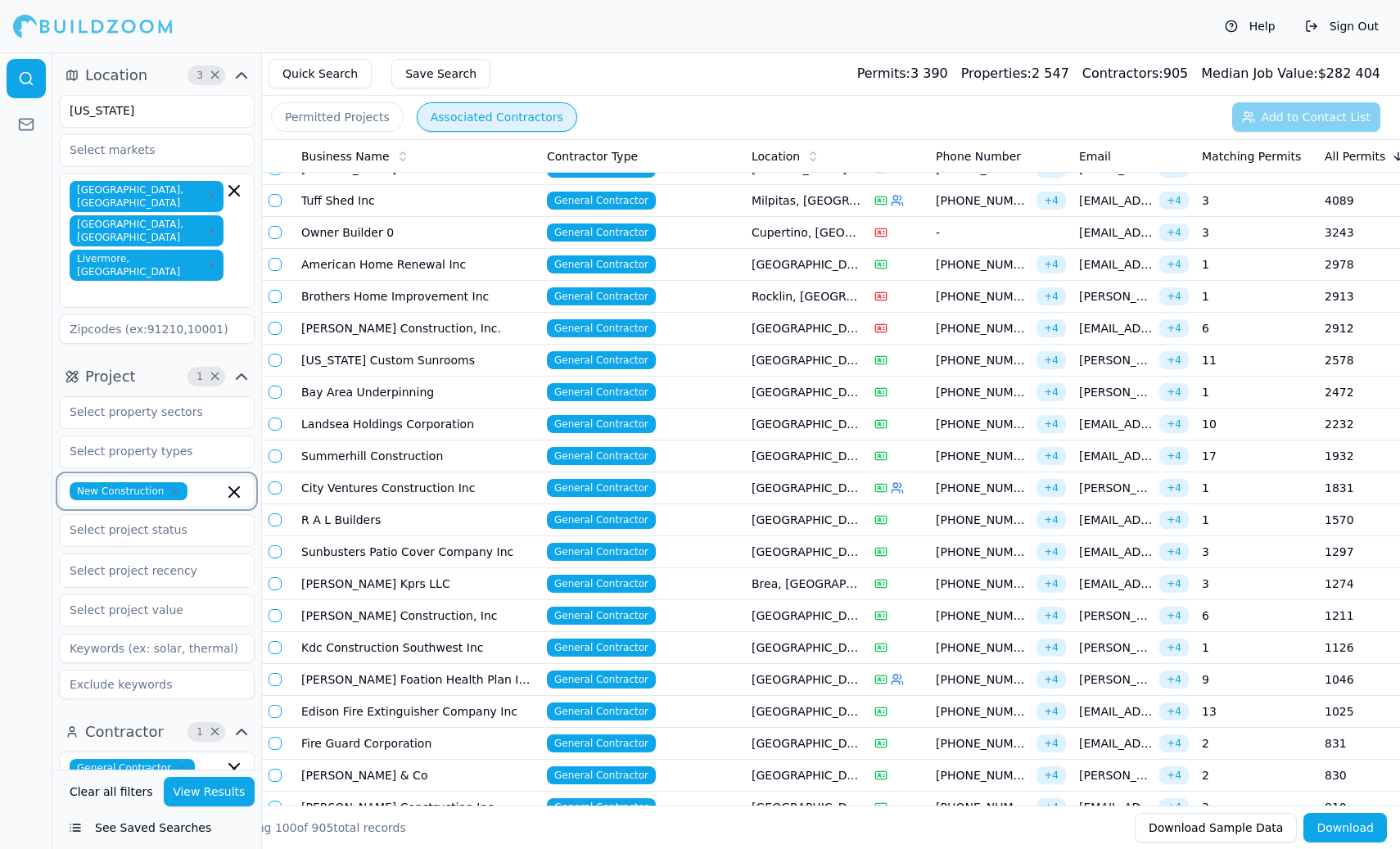
click at [197, 482] on input "text" at bounding box center [208, 491] width 30 height 18
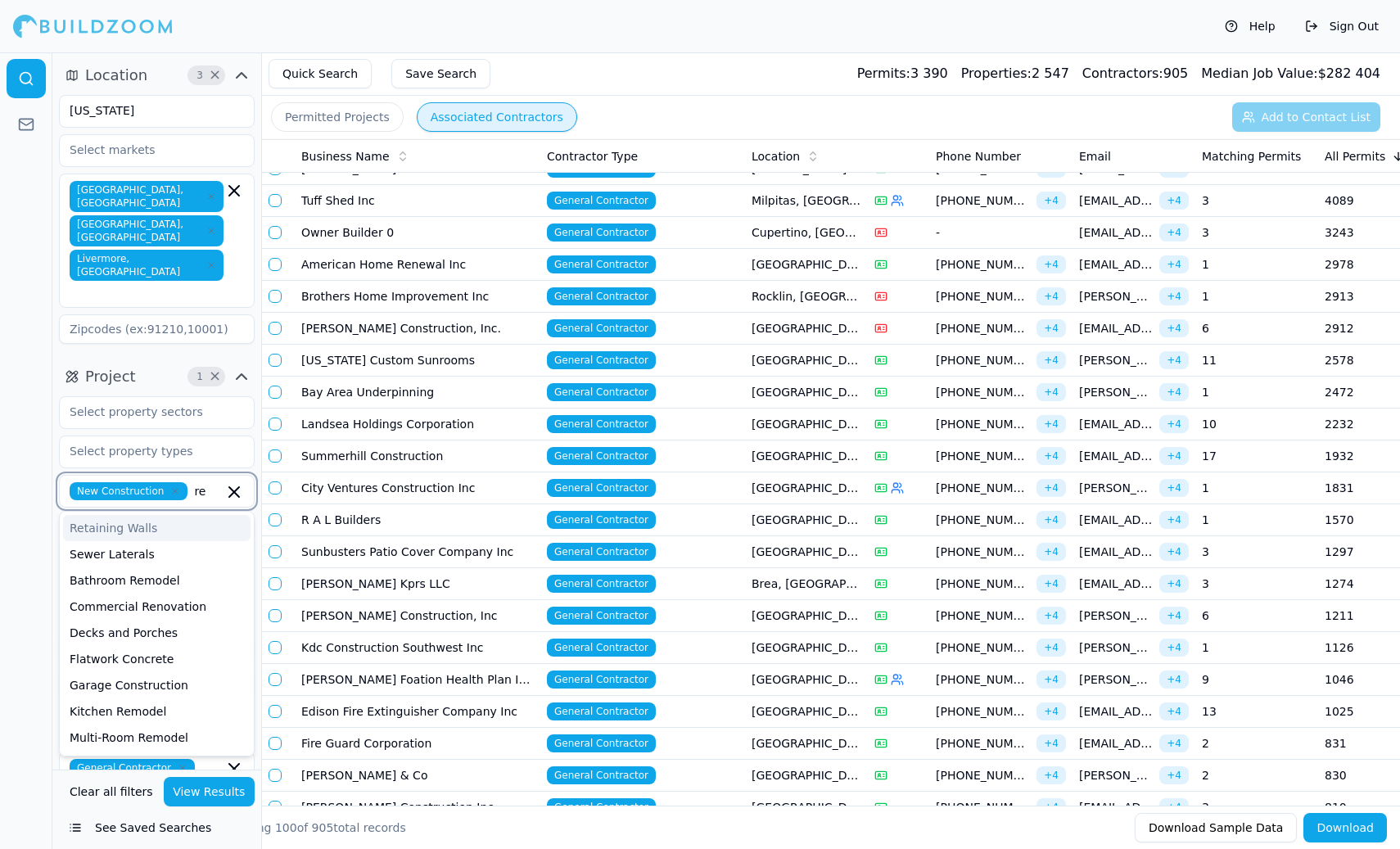
type input "r"
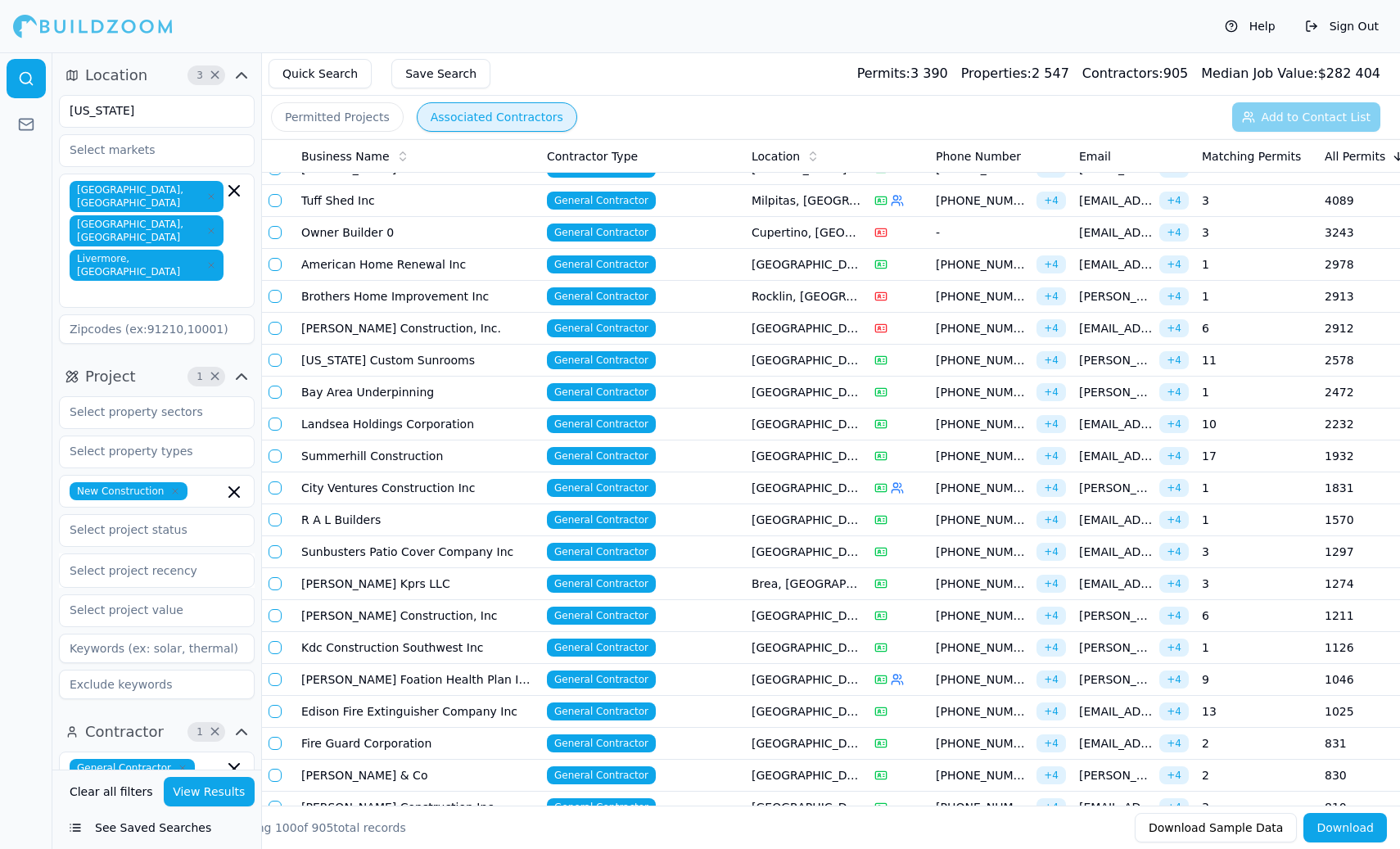
click at [14, 458] on div at bounding box center [26, 451] width 53 height 796
click at [204, 759] on input "text" at bounding box center [213, 768] width 22 height 18
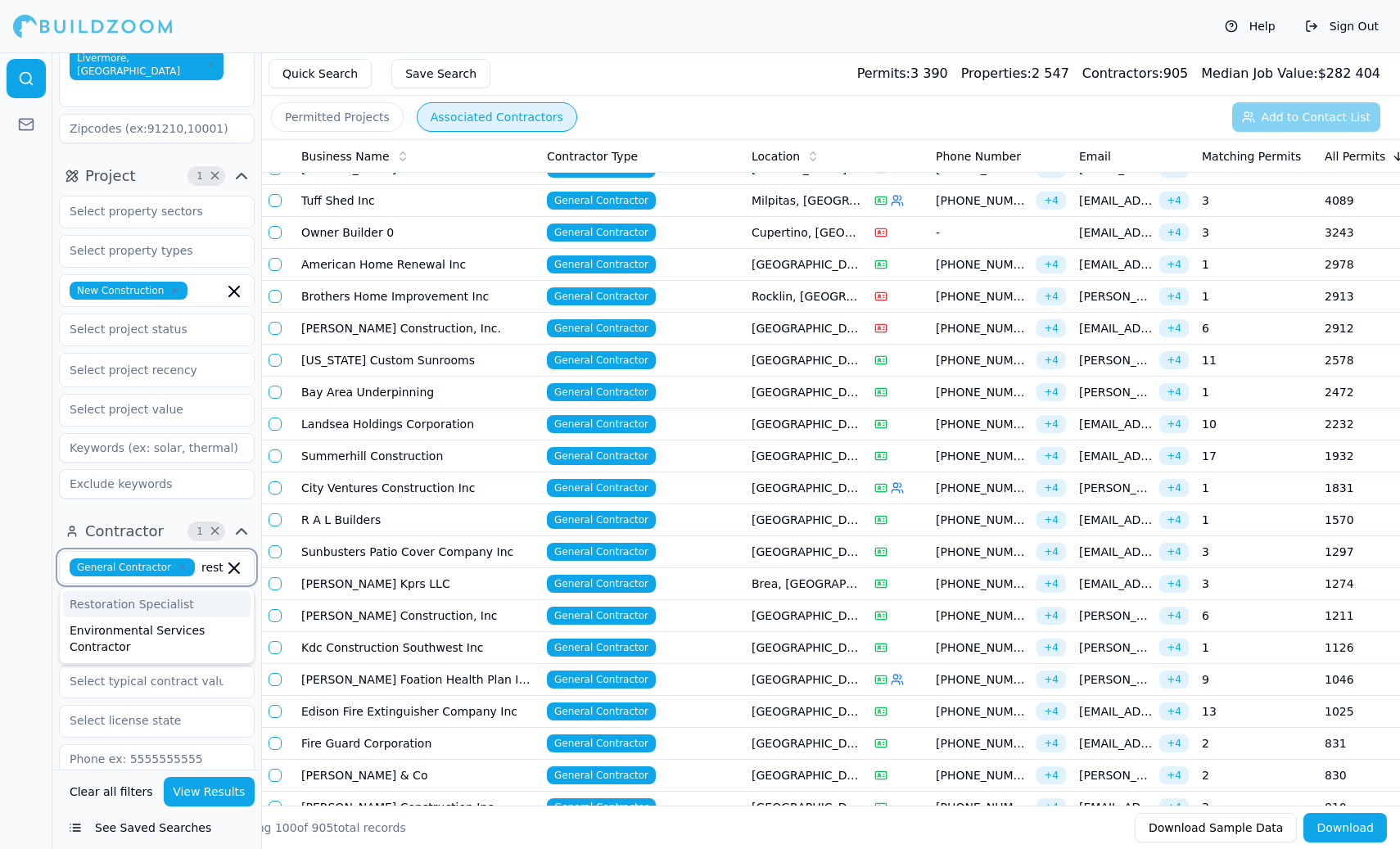
type input "resto"
click at [141, 591] on div "Restoration Specialist" at bounding box center [156, 604] width 187 height 26
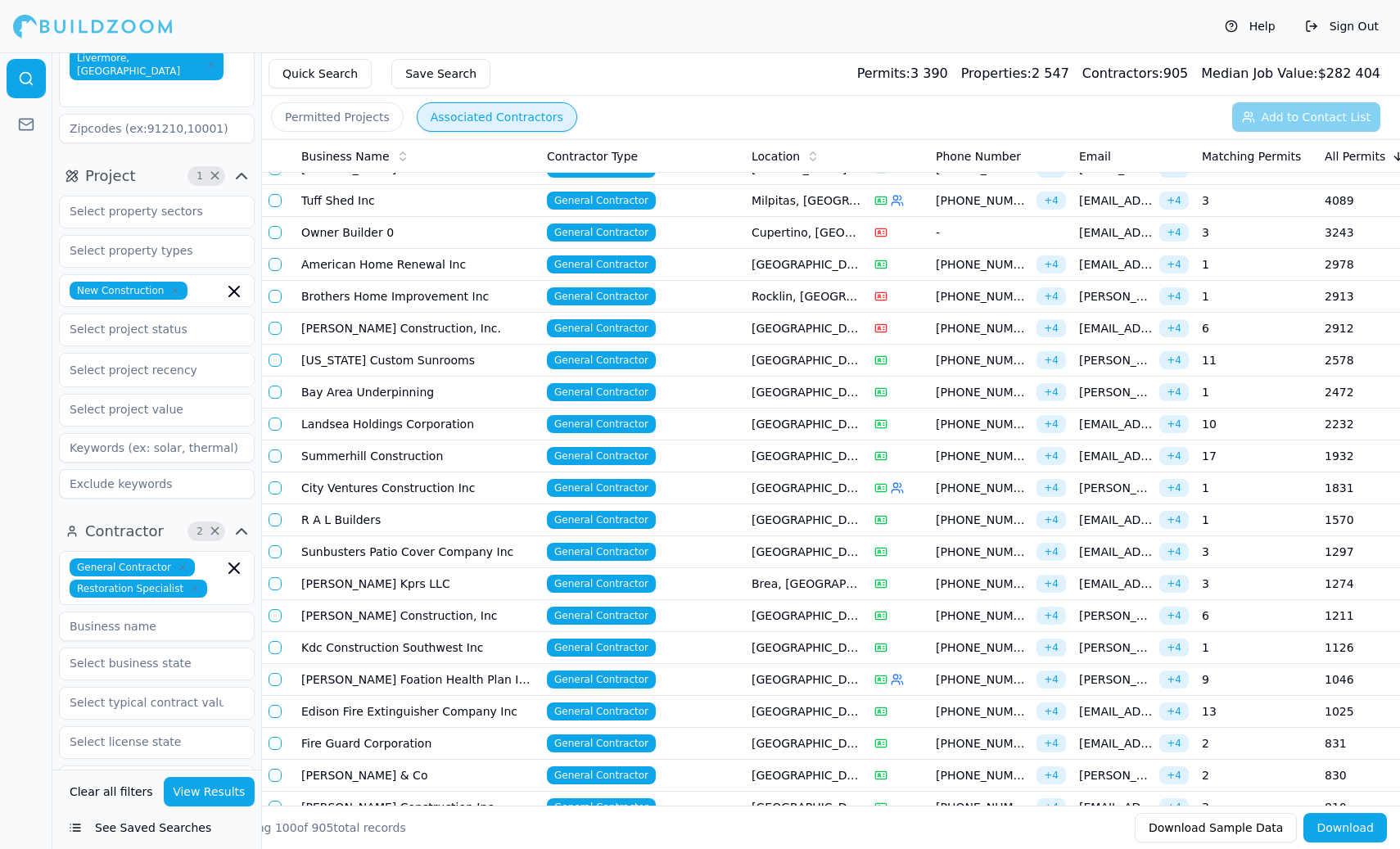
click at [222, 787] on button "View Results" at bounding box center [209, 791] width 91 height 30
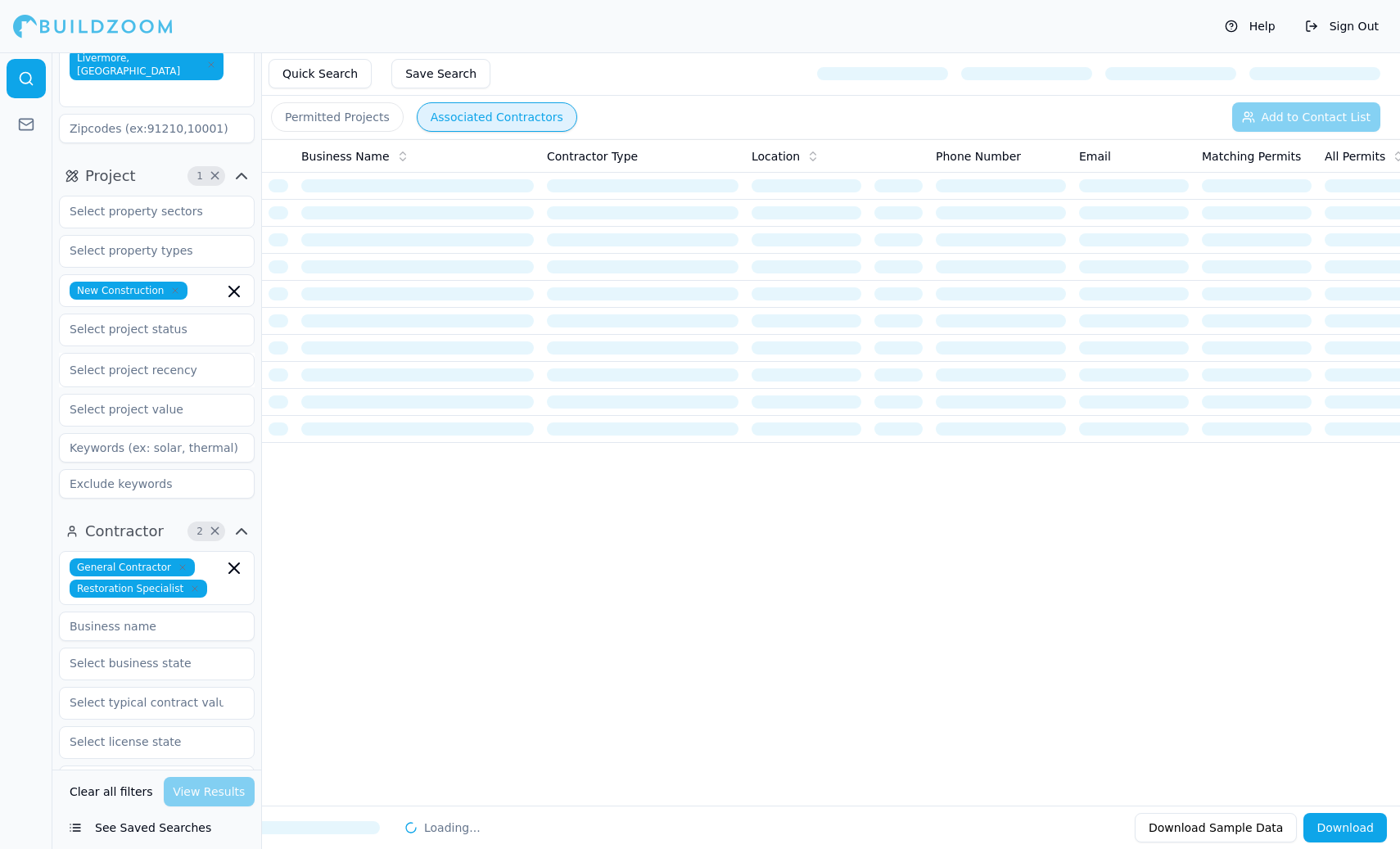
click at [181, 563] on icon "button" at bounding box center [183, 568] width 10 height 10
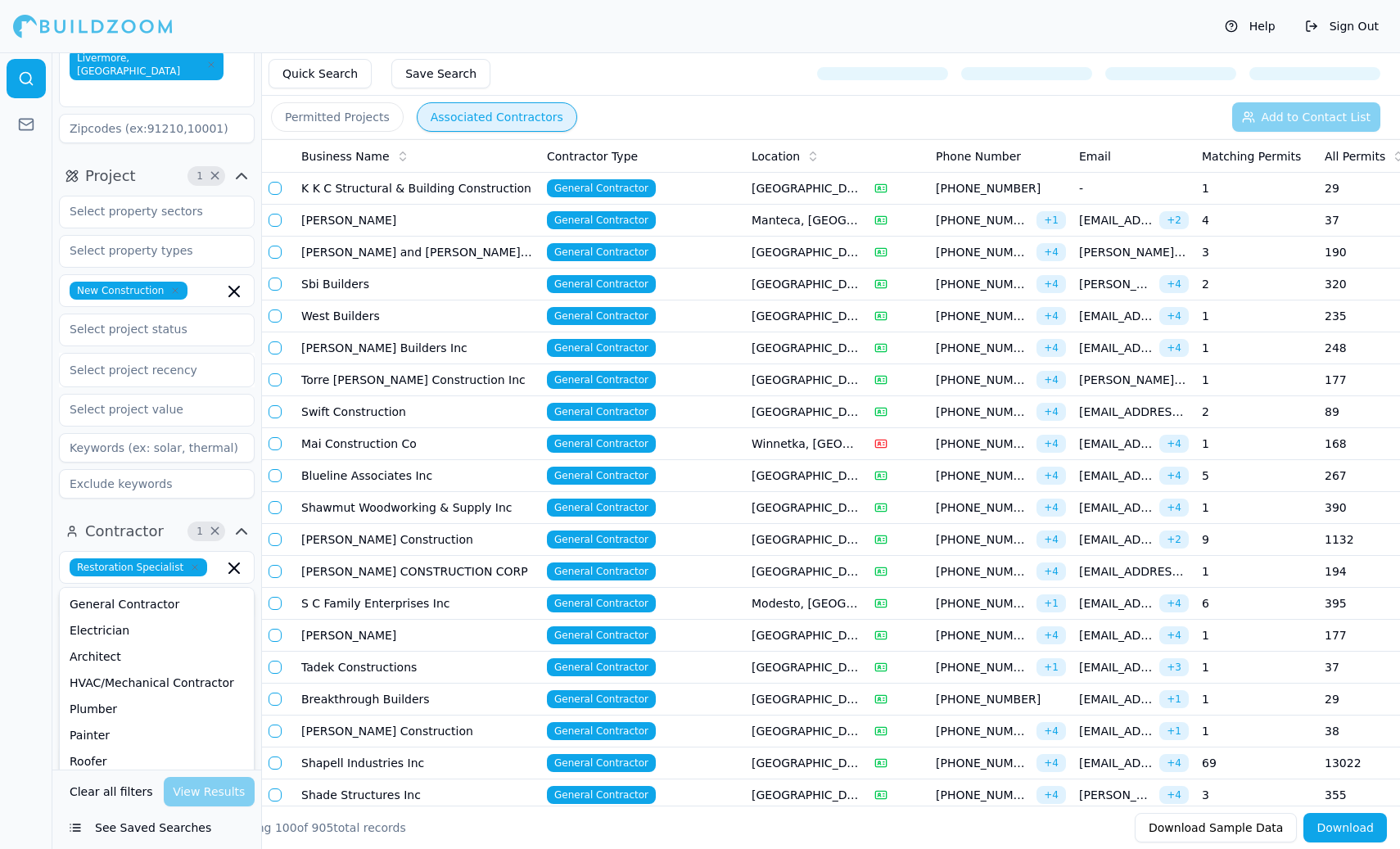
click at [3, 642] on div at bounding box center [26, 451] width 53 height 796
click at [33, 654] on div at bounding box center [26, 451] width 53 height 796
click at [213, 558] on input "text" at bounding box center [219, 567] width 10 height 18
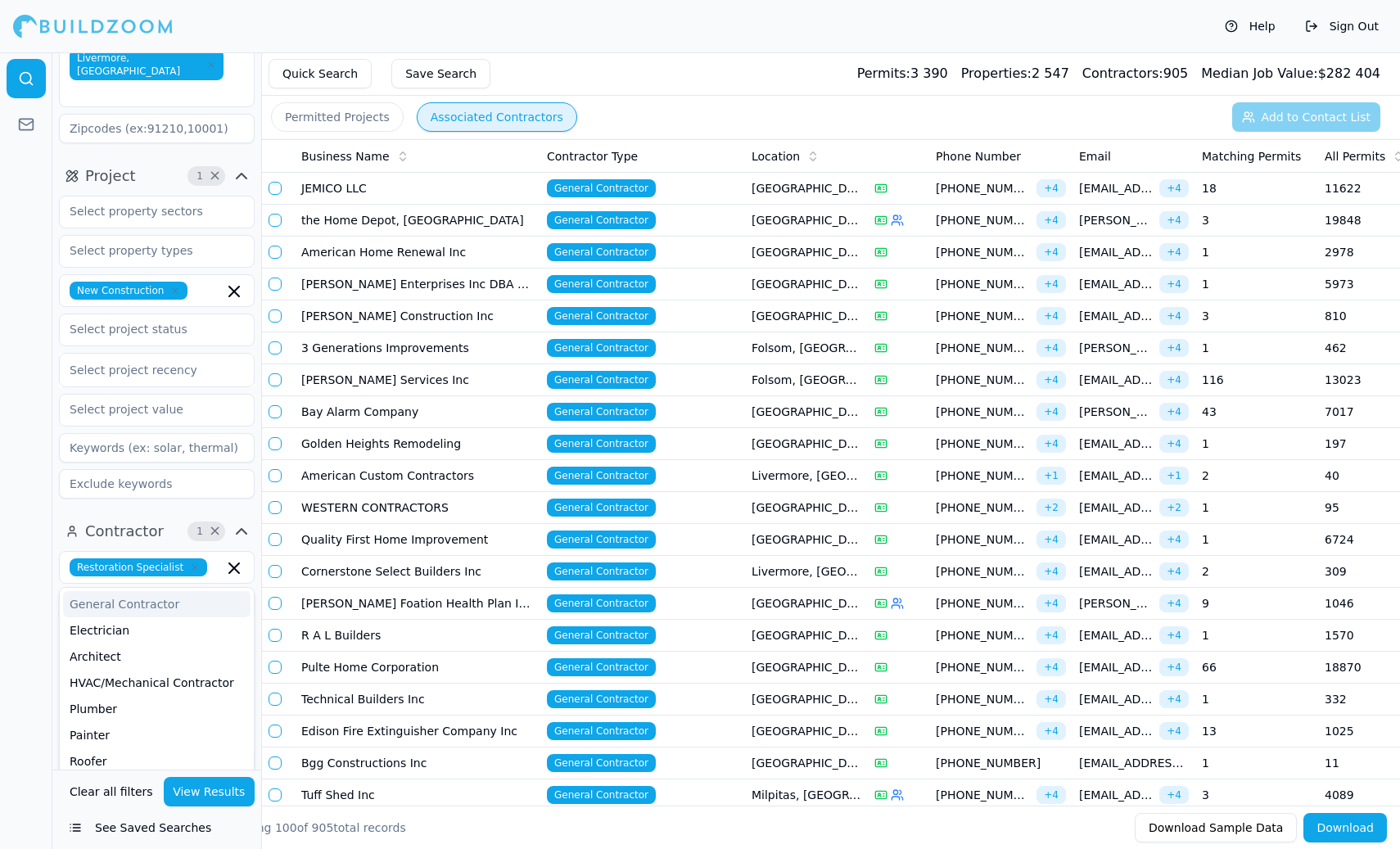
click at [35, 557] on div at bounding box center [26, 451] width 53 height 796
click at [220, 786] on button "View Results" at bounding box center [209, 791] width 91 height 30
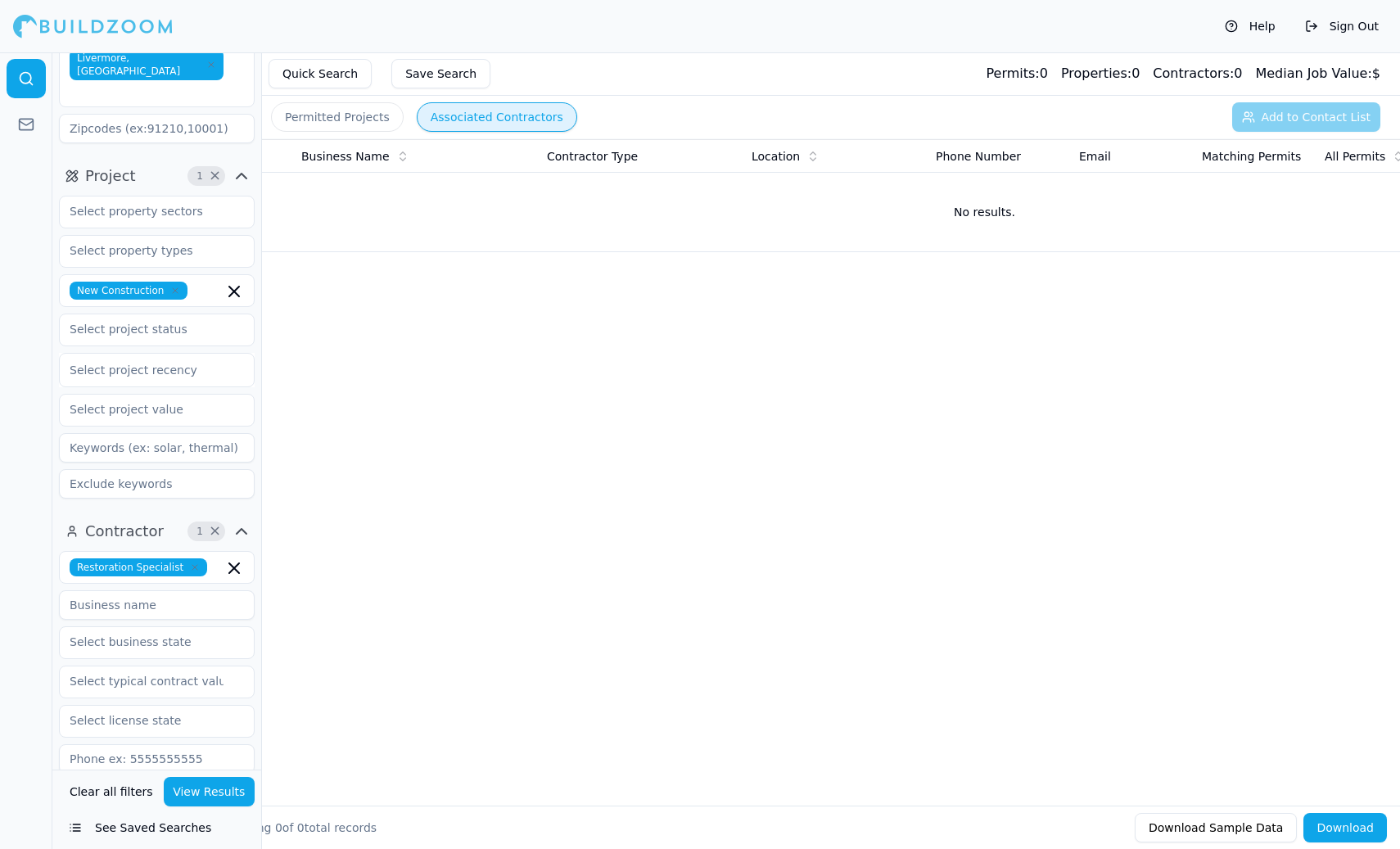
click at [174, 288] on icon "button" at bounding box center [175, 291] width 5 height 5
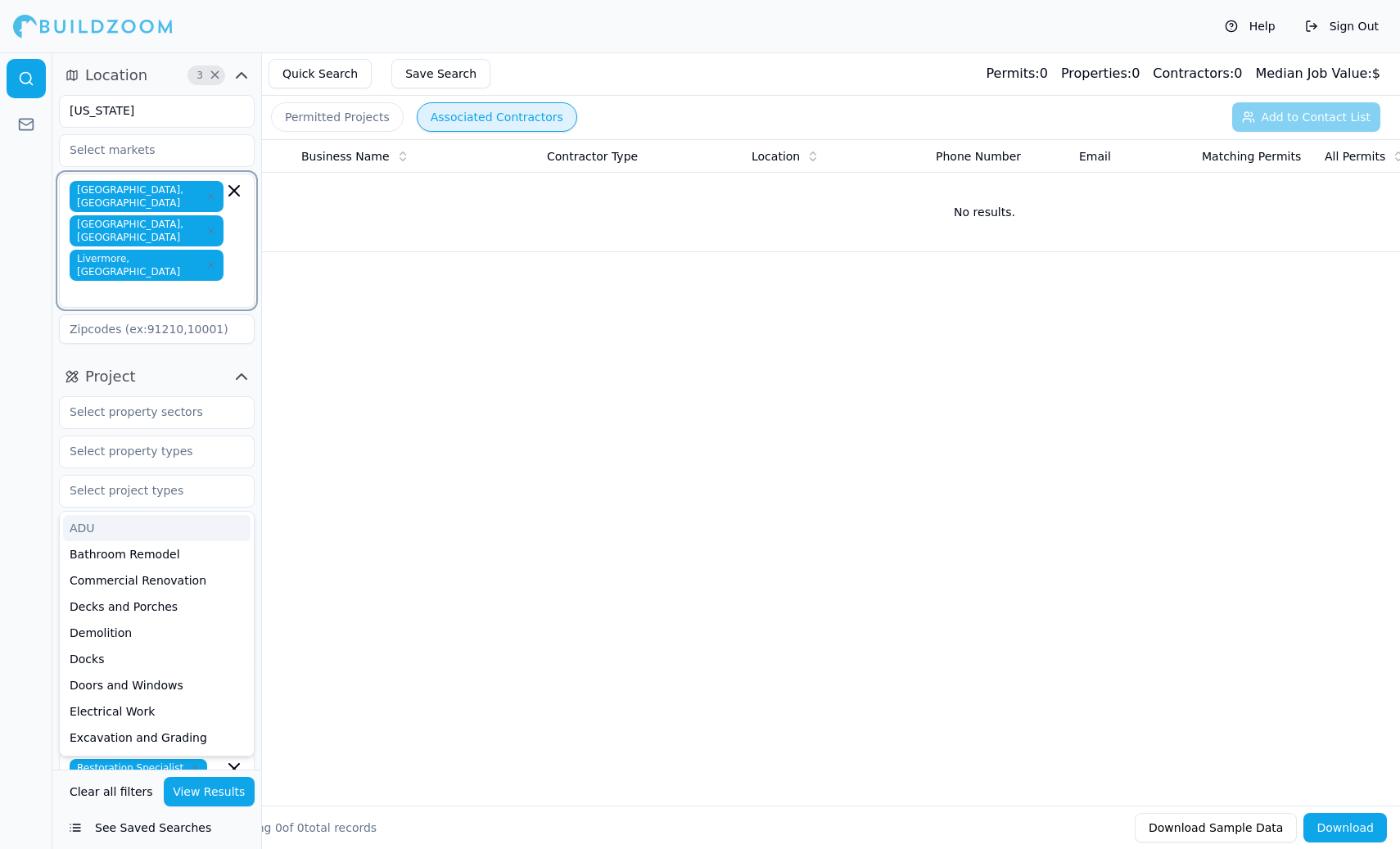
click at [195, 284] on input "text" at bounding box center [148, 291] width 151 height 16
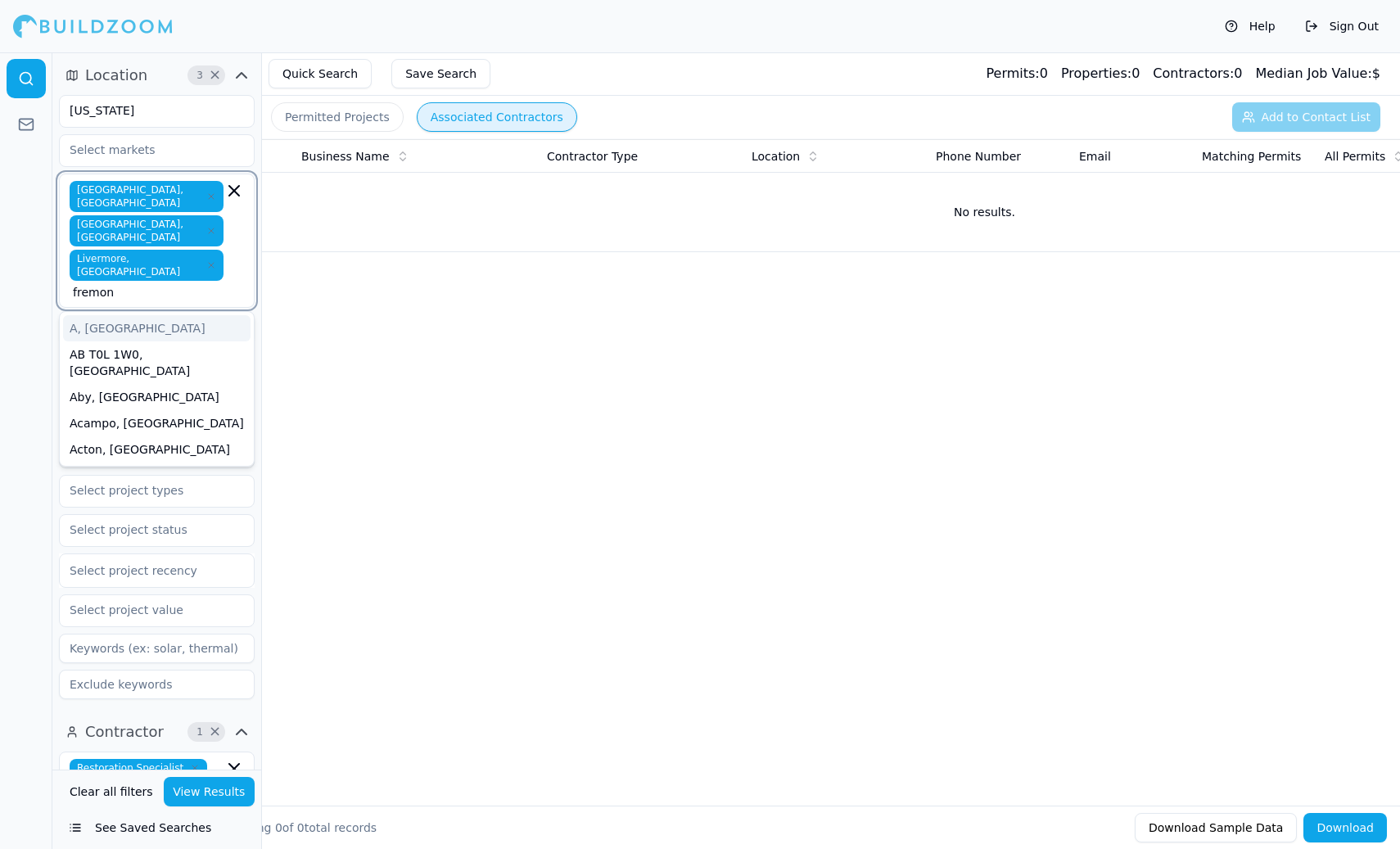
type input "fremont"
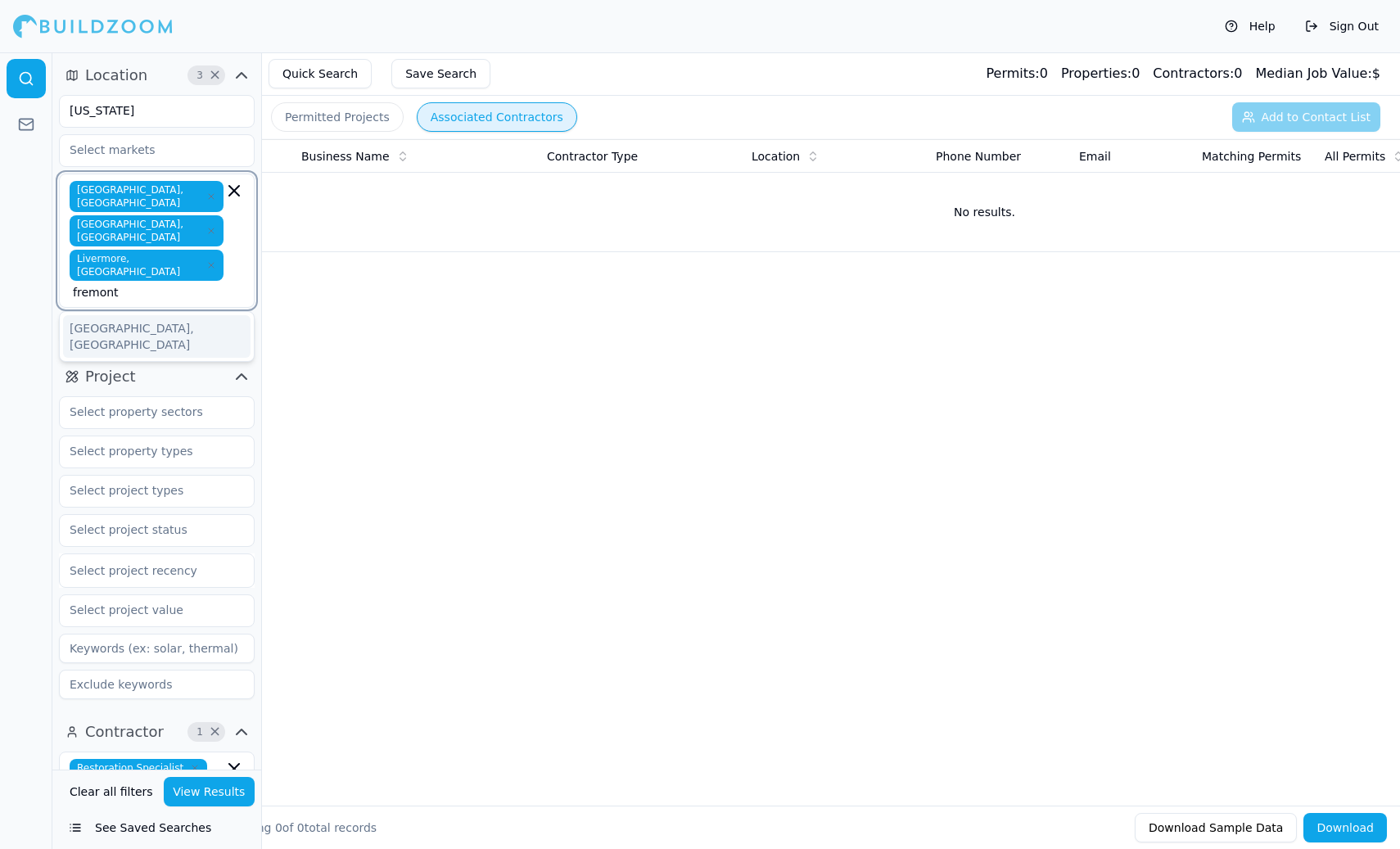
click at [133, 315] on div "[GEOGRAPHIC_DATA], [GEOGRAPHIC_DATA]" at bounding box center [156, 336] width 187 height 42
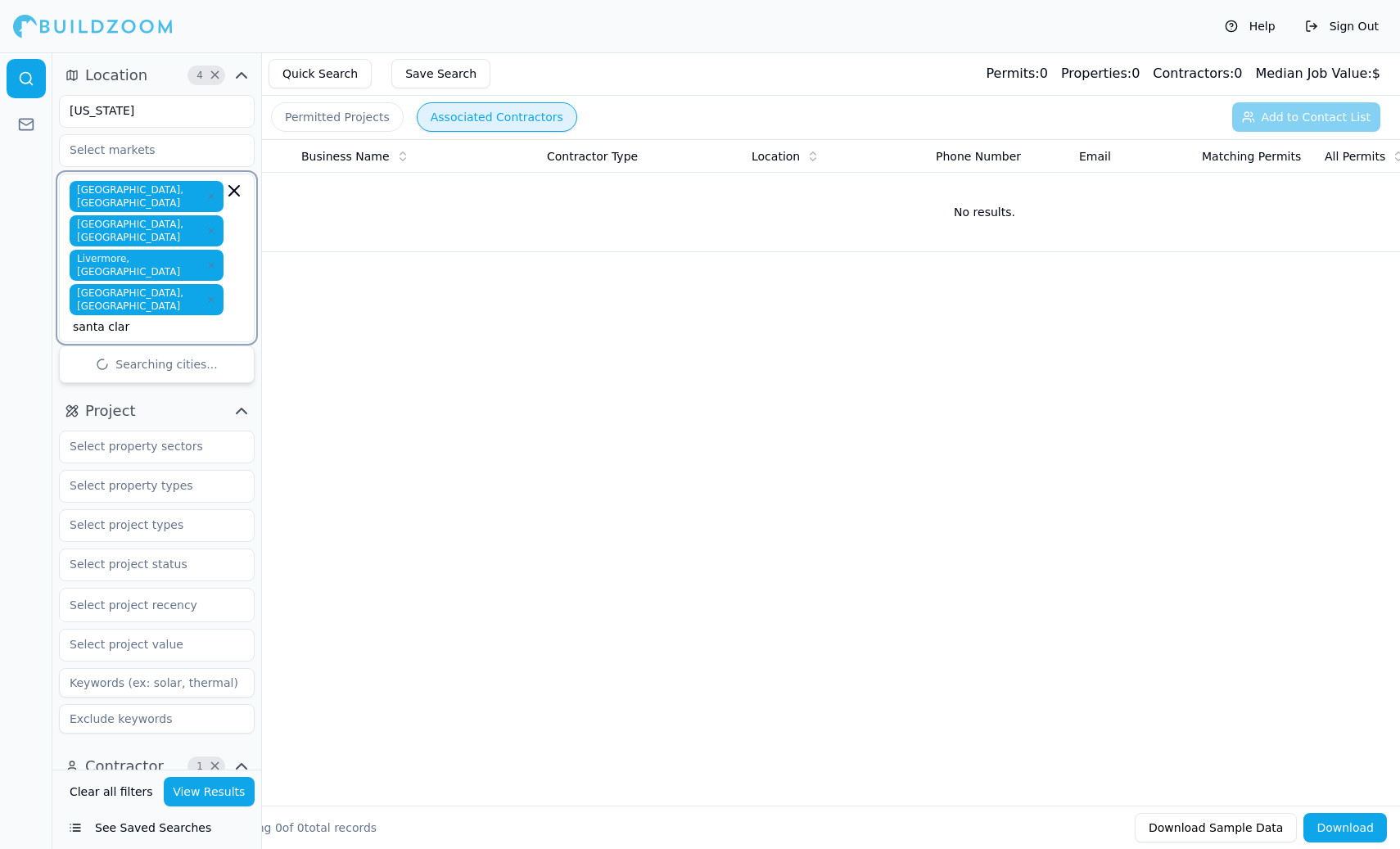
type input "santa cla"
click at [136, 392] on div "[GEOGRAPHIC_DATA], [GEOGRAPHIC_DATA]" at bounding box center [156, 413] width 187 height 42
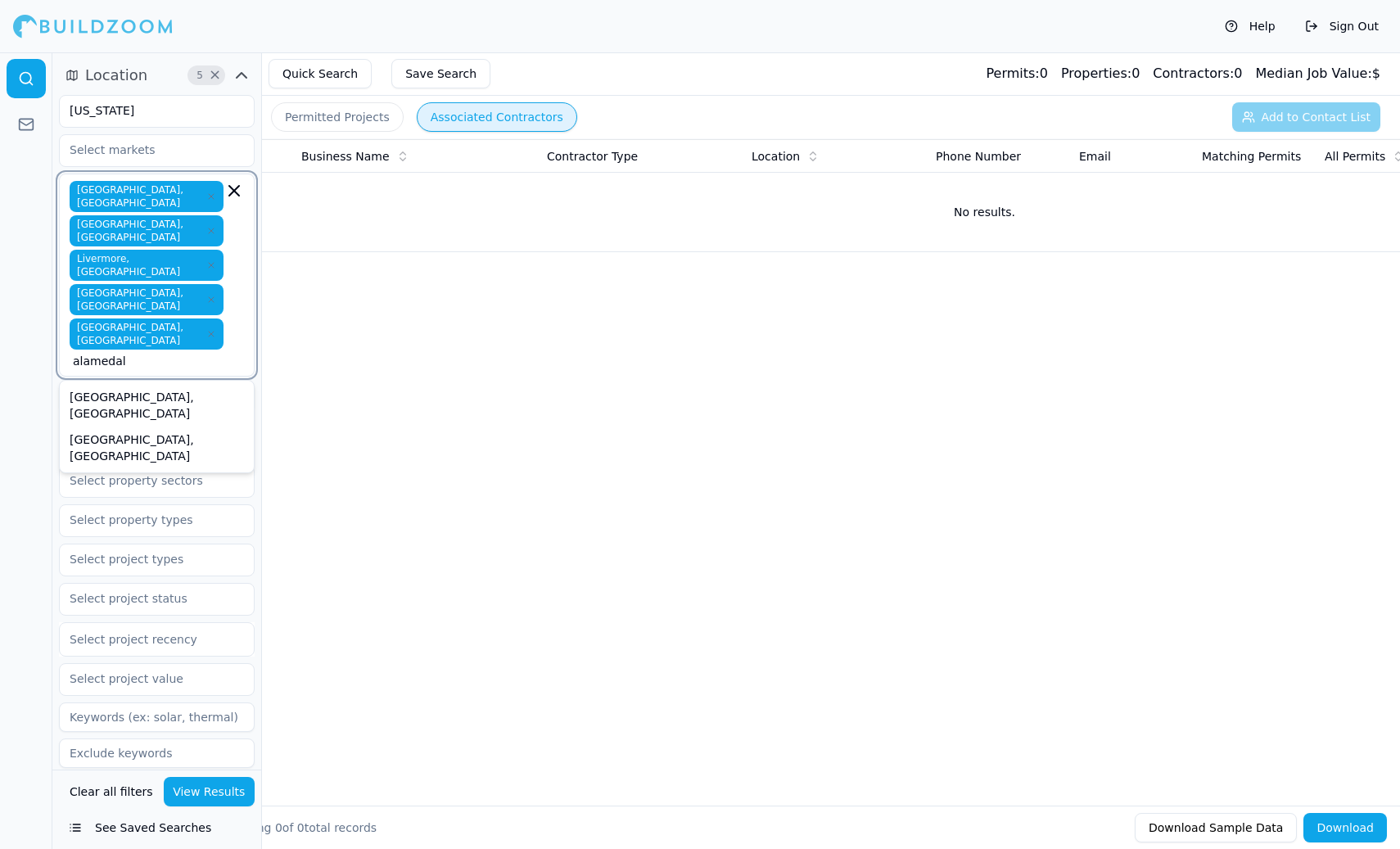
scroll to position [0, 41]
type input "ala"
click at [89, 427] on div "[GEOGRAPHIC_DATA], [GEOGRAPHIC_DATA]" at bounding box center [156, 448] width 187 height 42
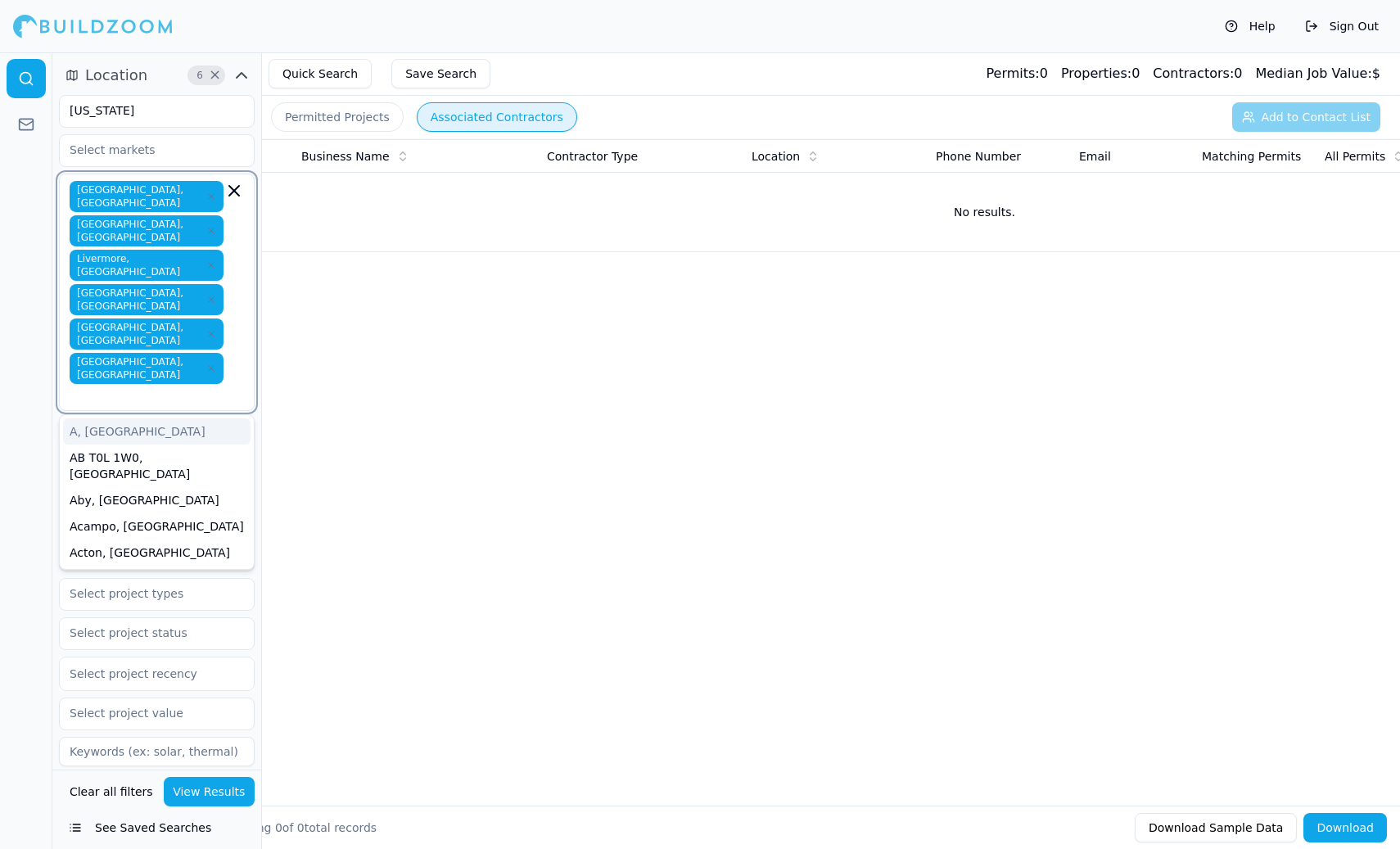
click at [207, 295] on icon "button" at bounding box center [212, 300] width 10 height 10
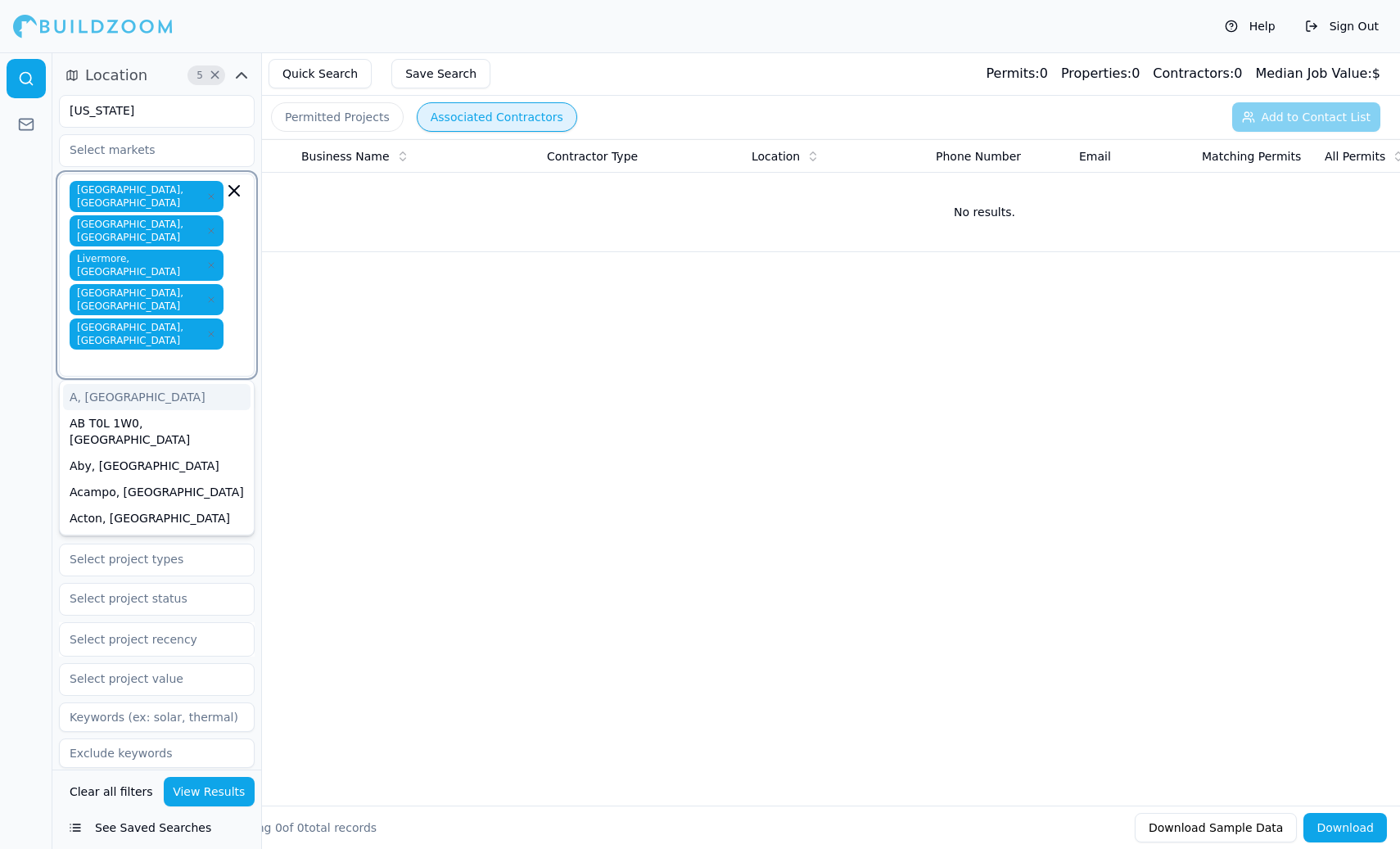
click at [207, 260] on icon "button" at bounding box center [212, 265] width 10 height 10
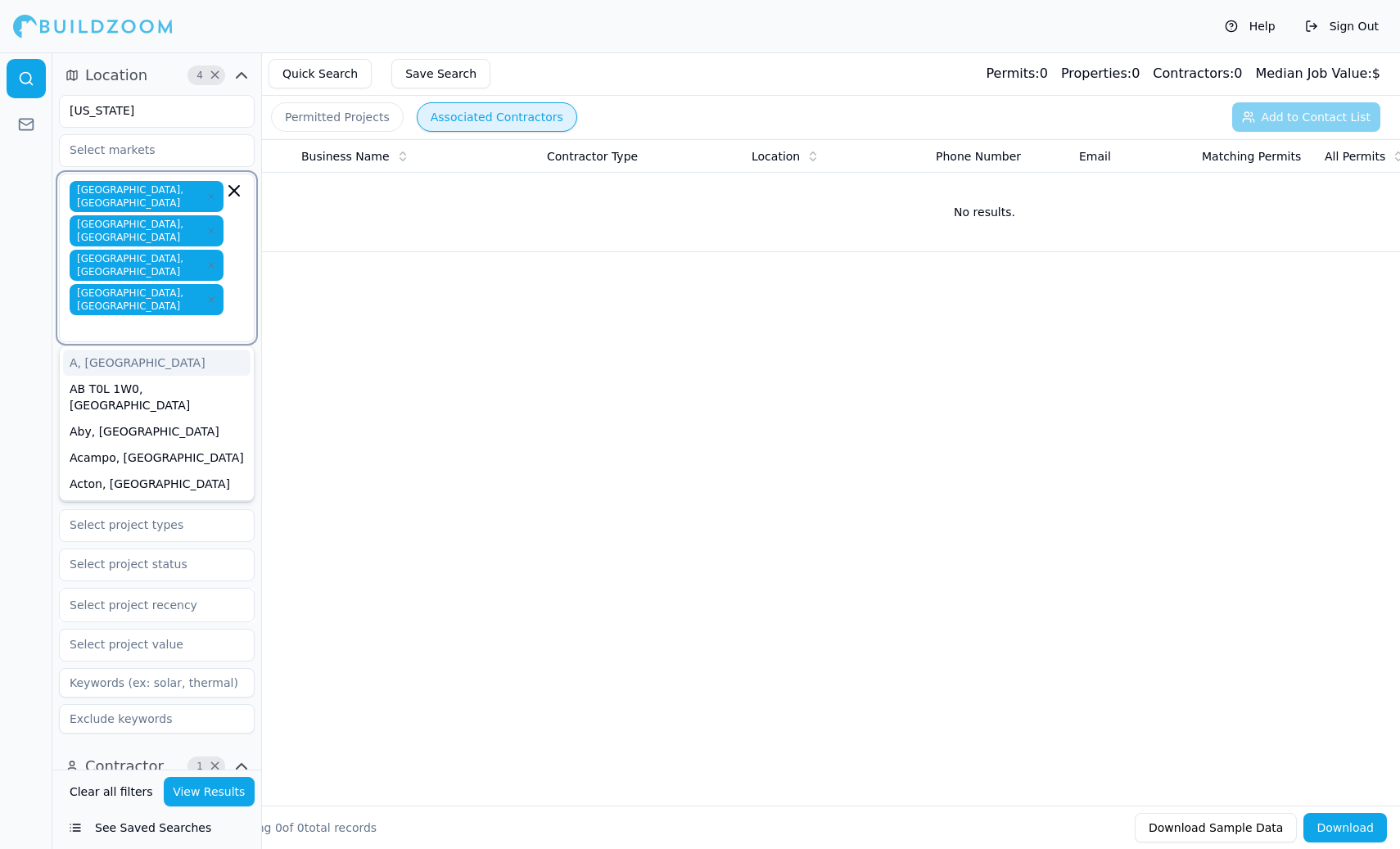
click at [207, 226] on icon "button" at bounding box center [212, 231] width 10 height 10
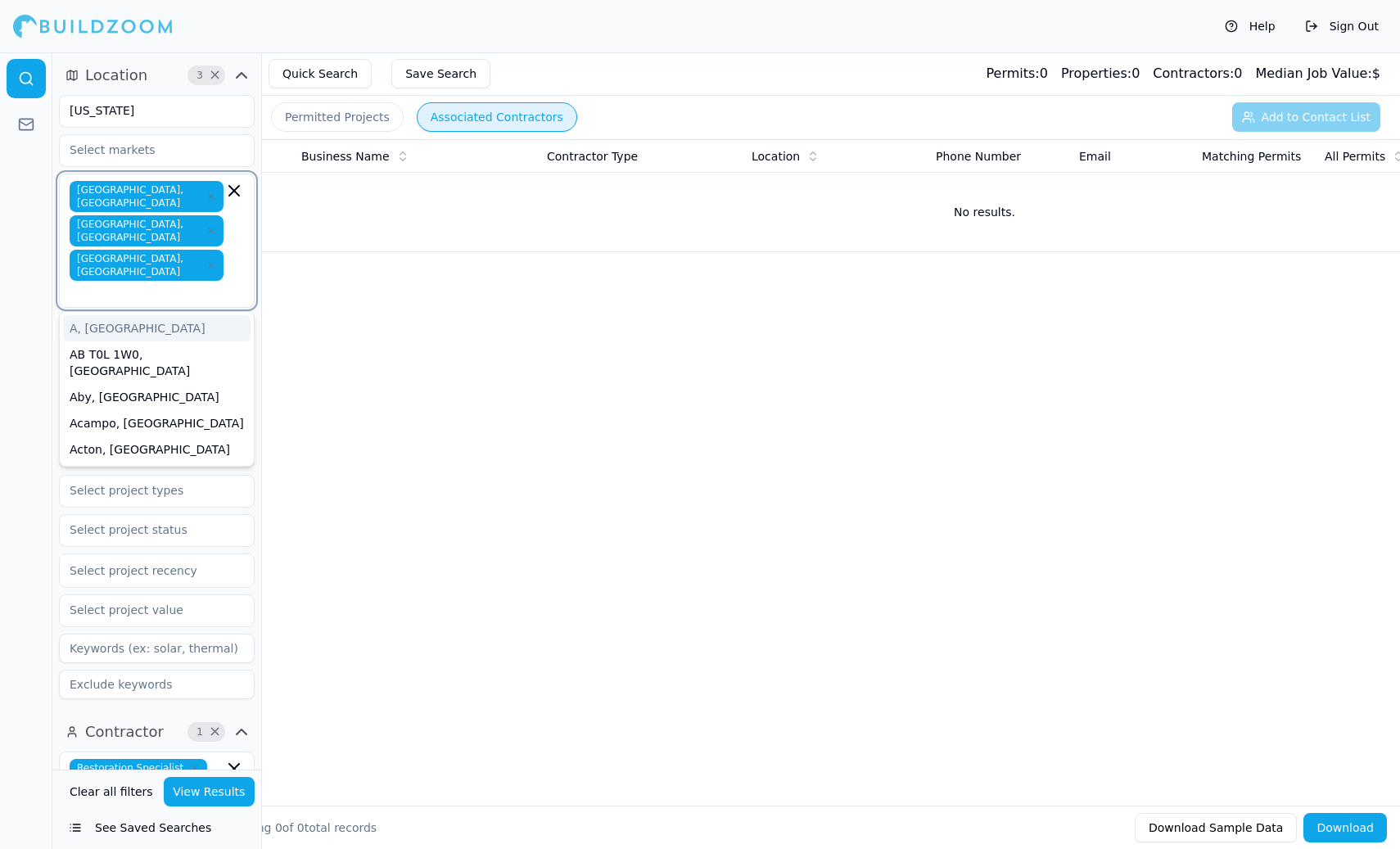
click at [208, 194] on icon "button" at bounding box center [211, 197] width 5 height 5
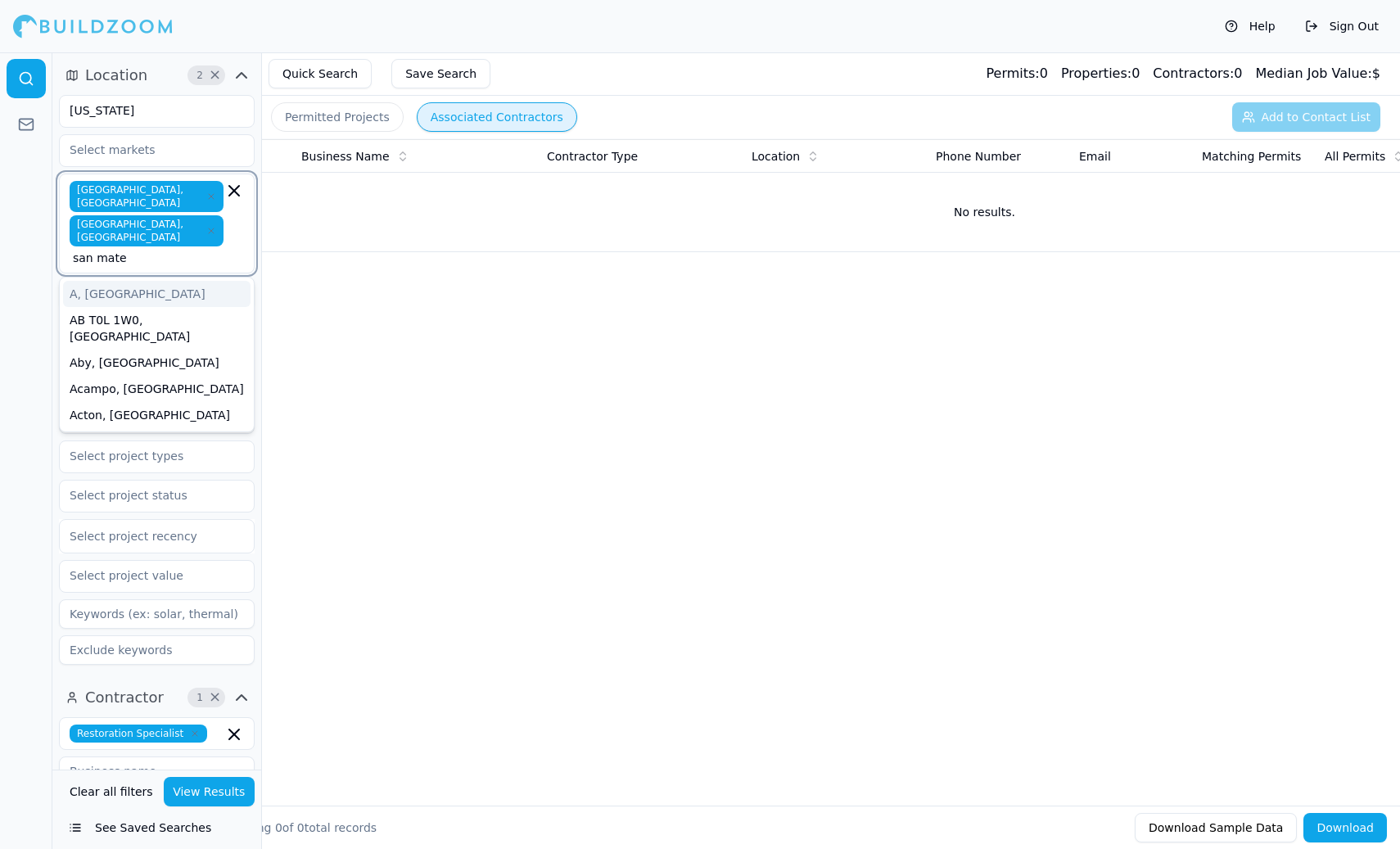
type input "san mateo"
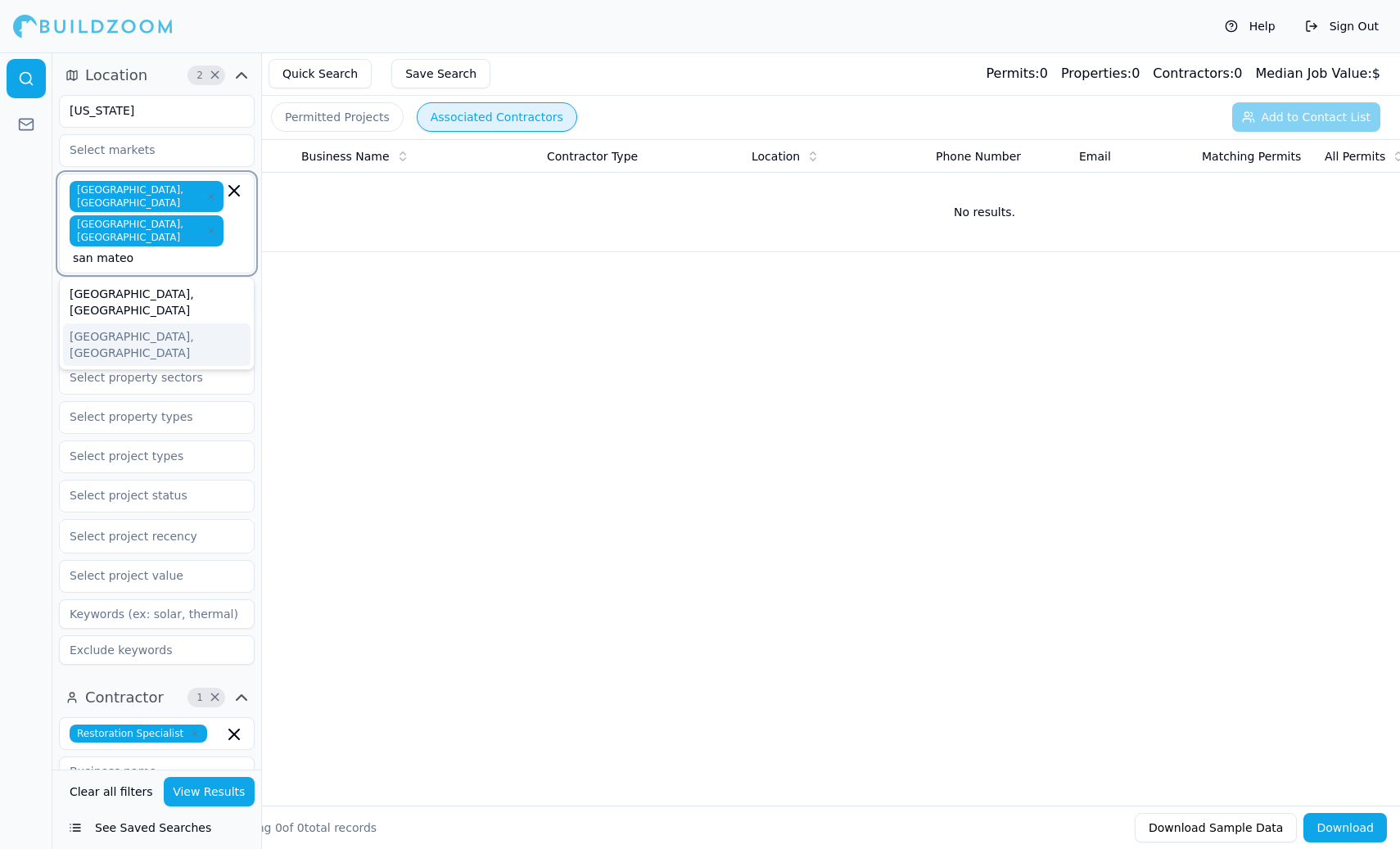
click at [127, 324] on div "[GEOGRAPHIC_DATA], [GEOGRAPHIC_DATA]" at bounding box center [156, 345] width 187 height 42
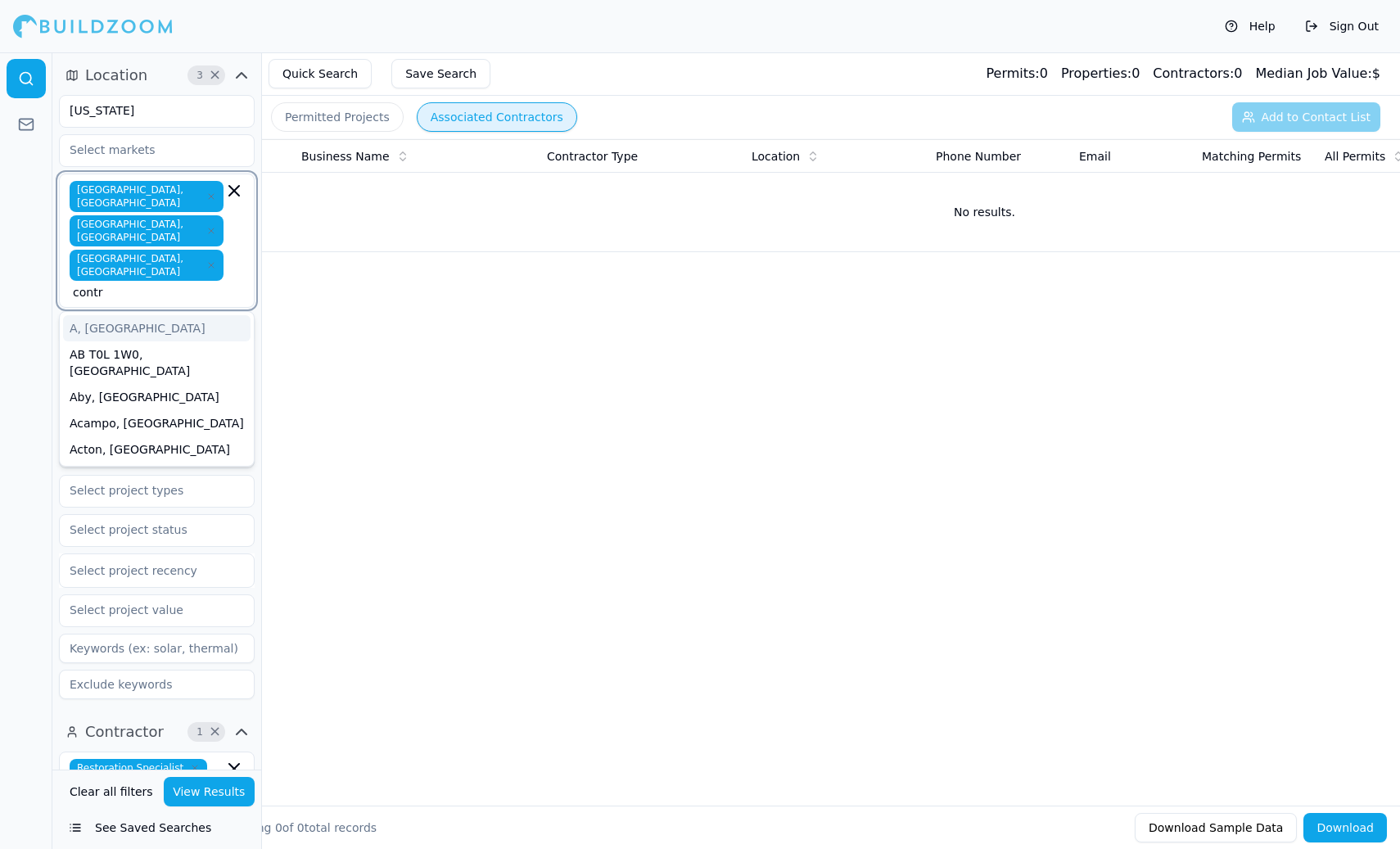
scroll to position [0, 23]
type input "contra"
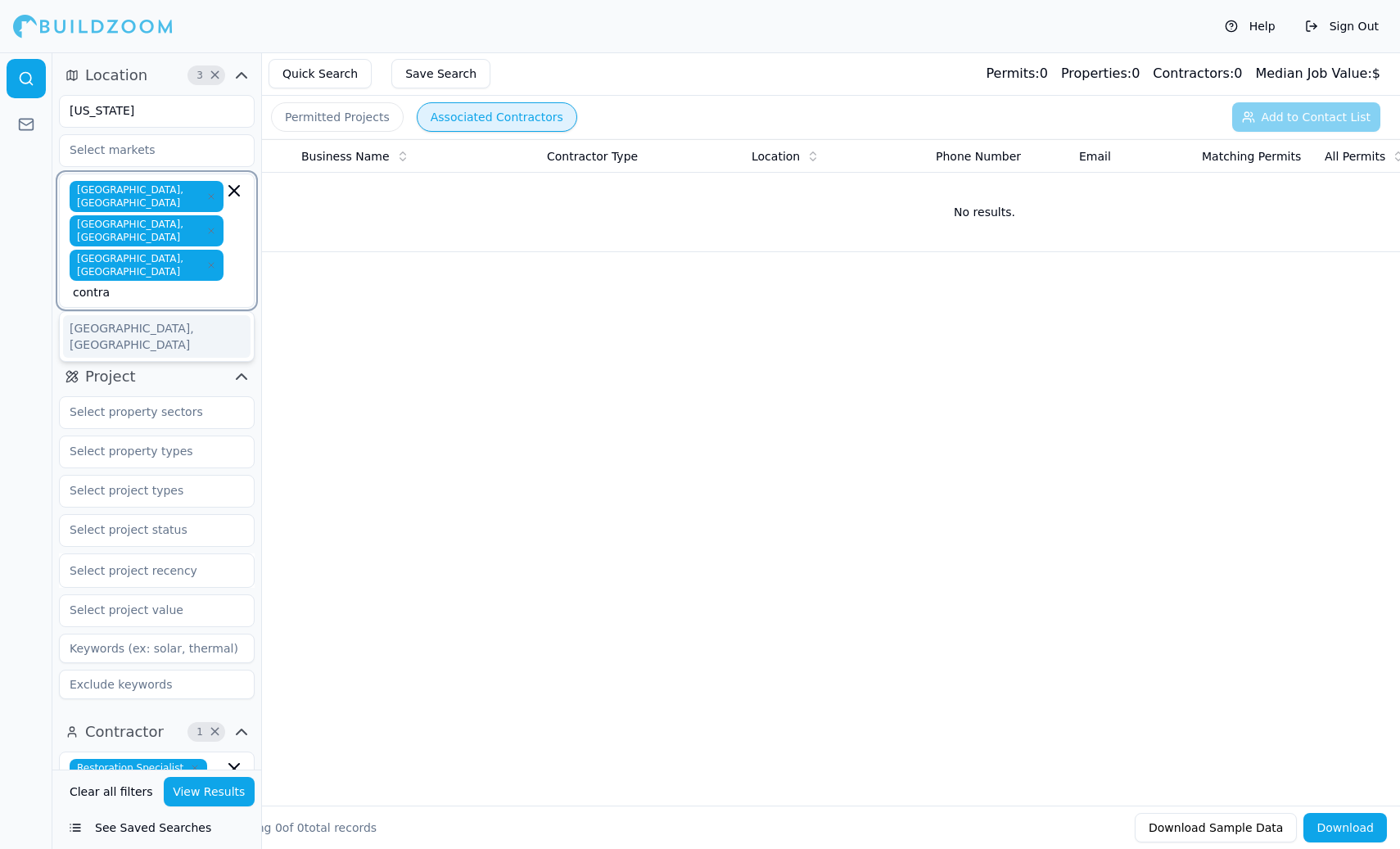
click at [126, 315] on div "[GEOGRAPHIC_DATA], [GEOGRAPHIC_DATA]" at bounding box center [156, 336] width 187 height 42
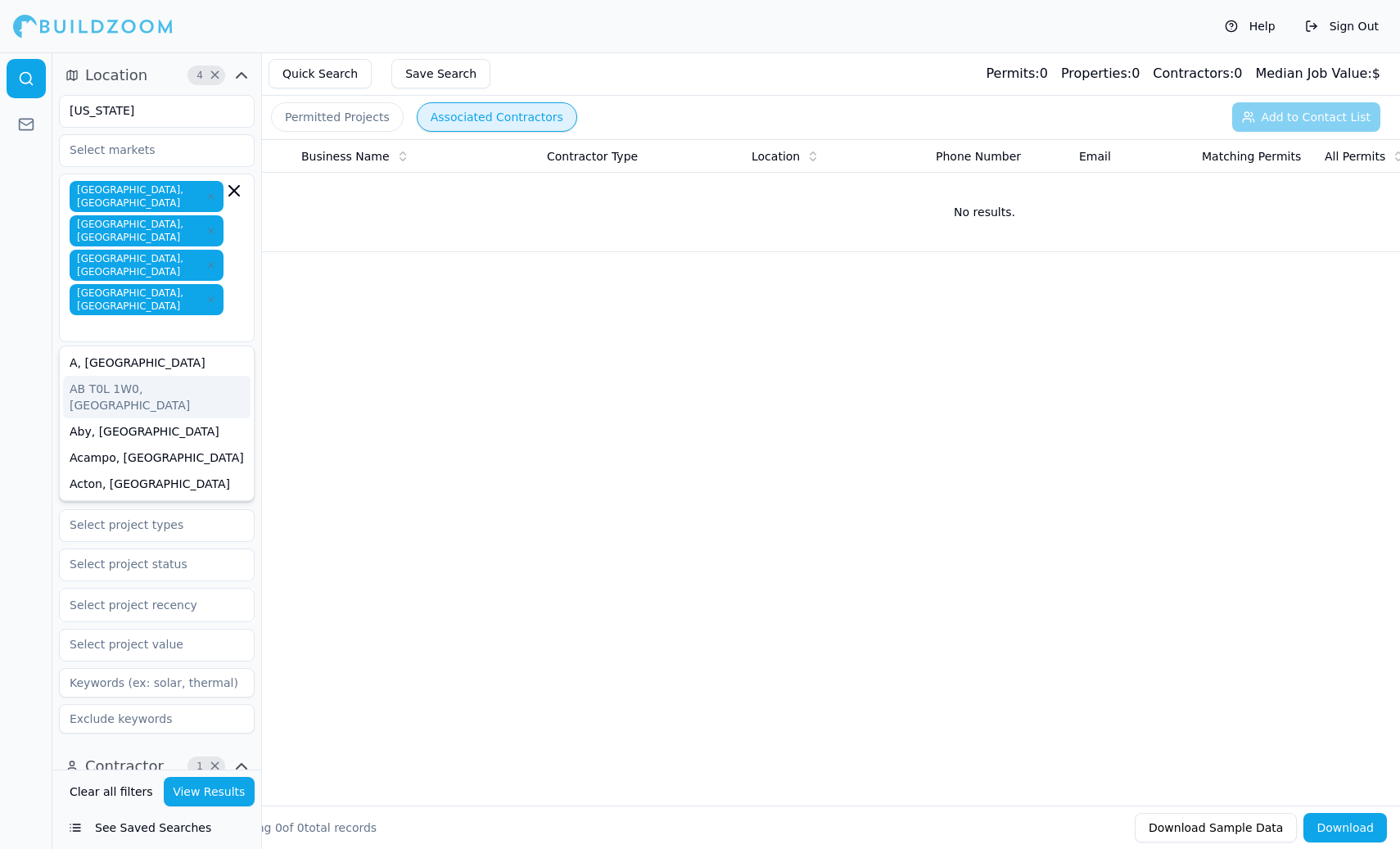
click at [36, 334] on div at bounding box center [26, 451] width 53 height 796
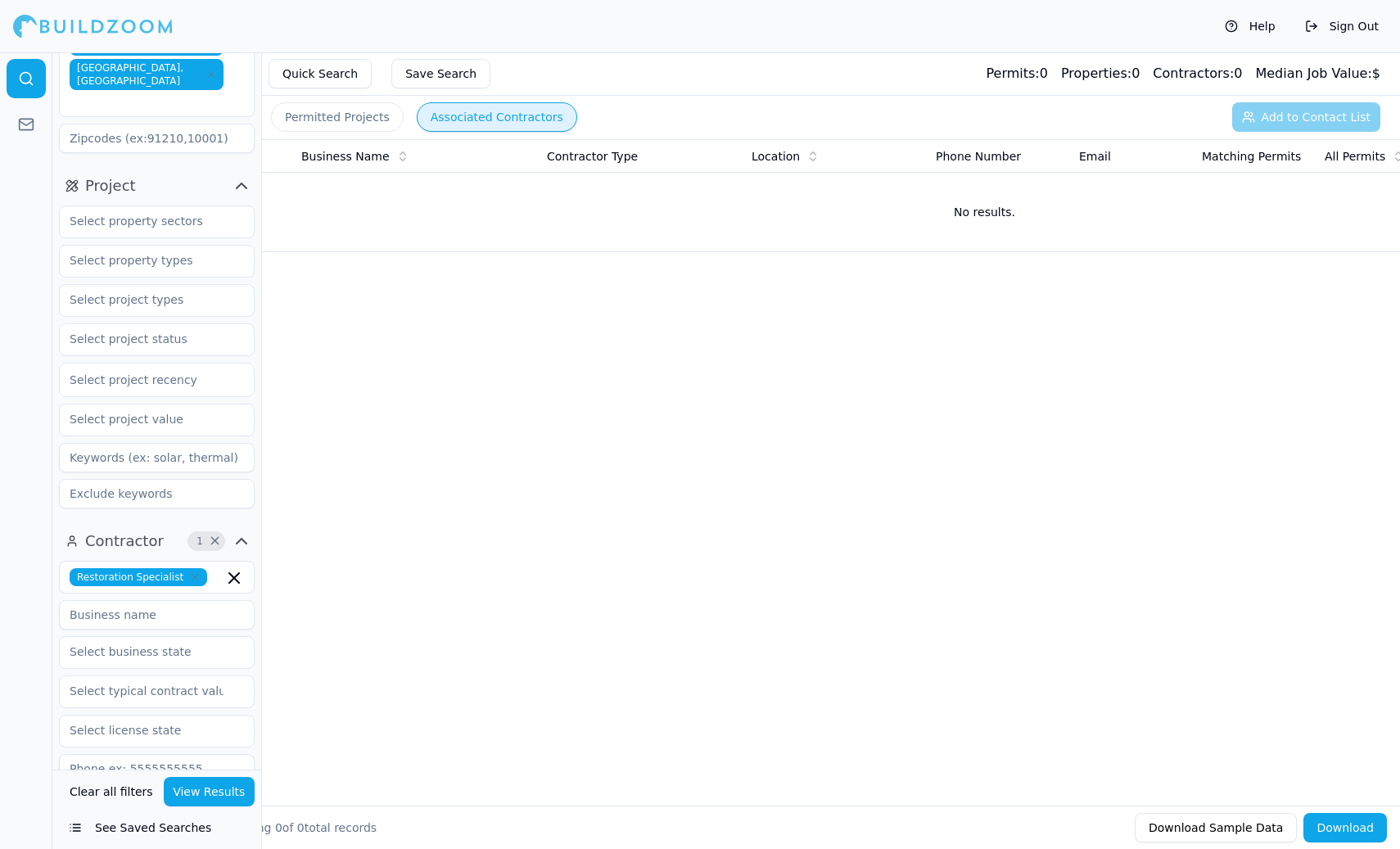
scroll to position [224, 0]
click at [208, 791] on button "View Results" at bounding box center [209, 791] width 91 height 30
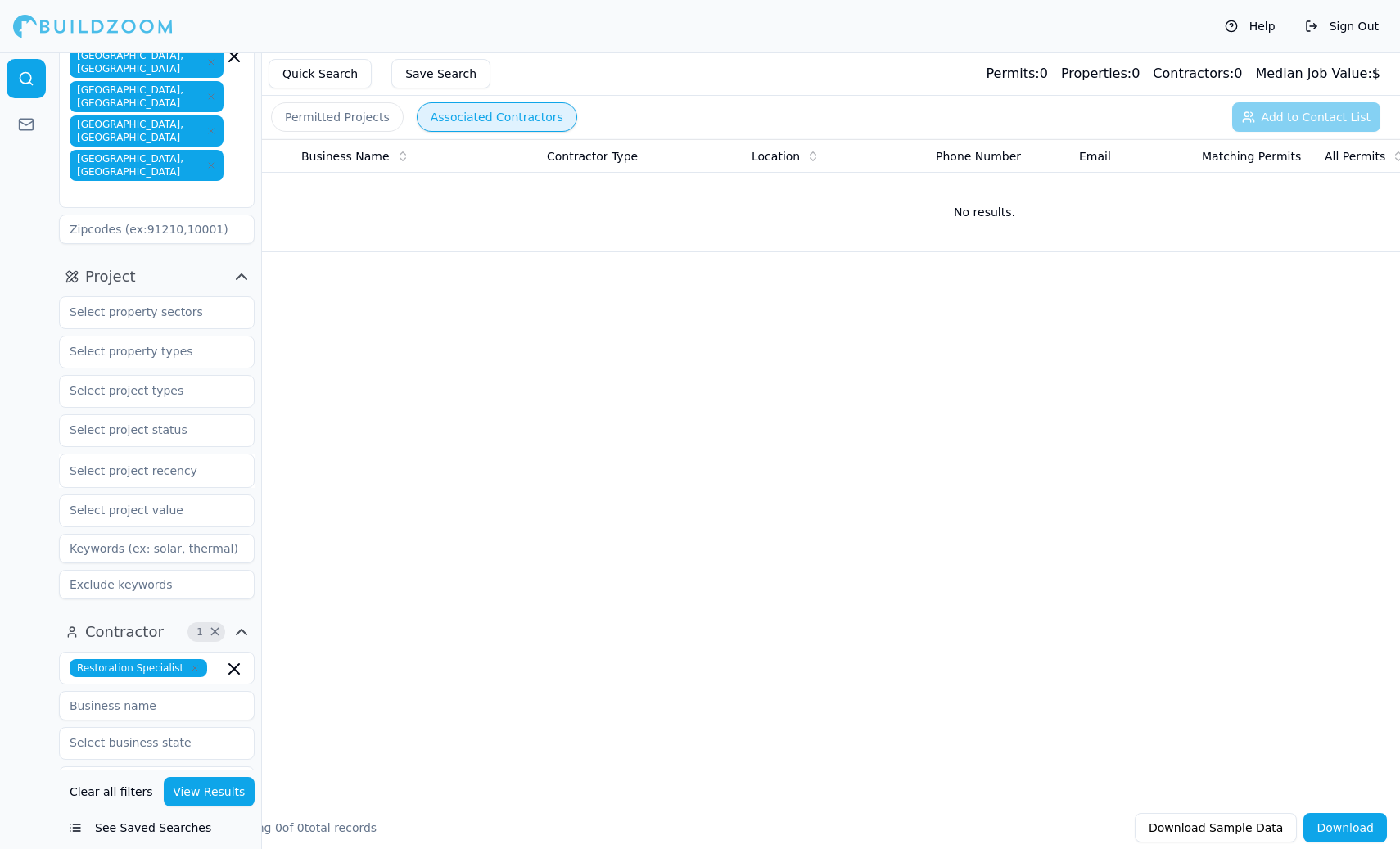
scroll to position [127, 0]
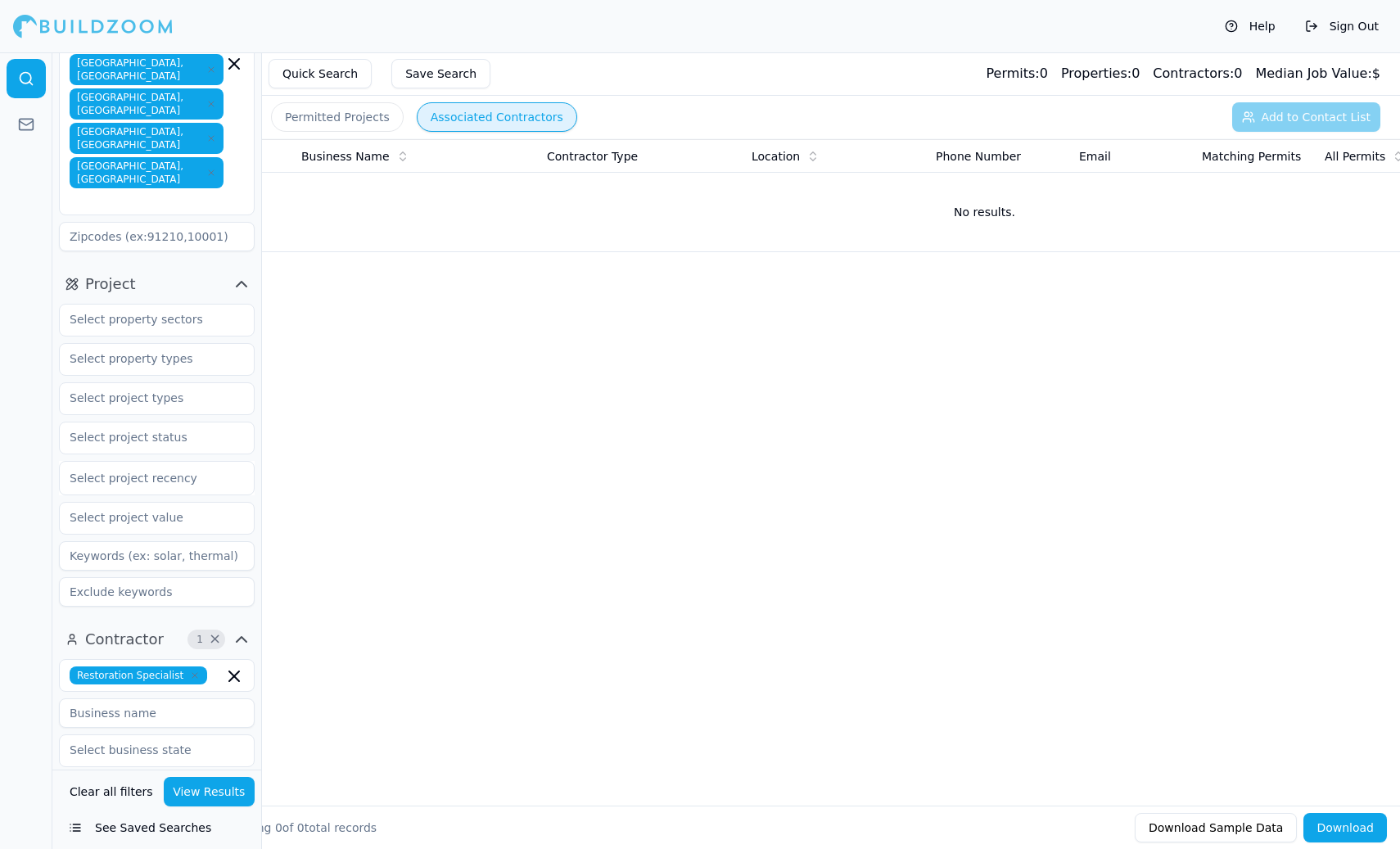
click at [44, 257] on div at bounding box center [26, 451] width 53 height 796
click at [236, 672] on icon "button" at bounding box center [235, 677] width 10 height 10
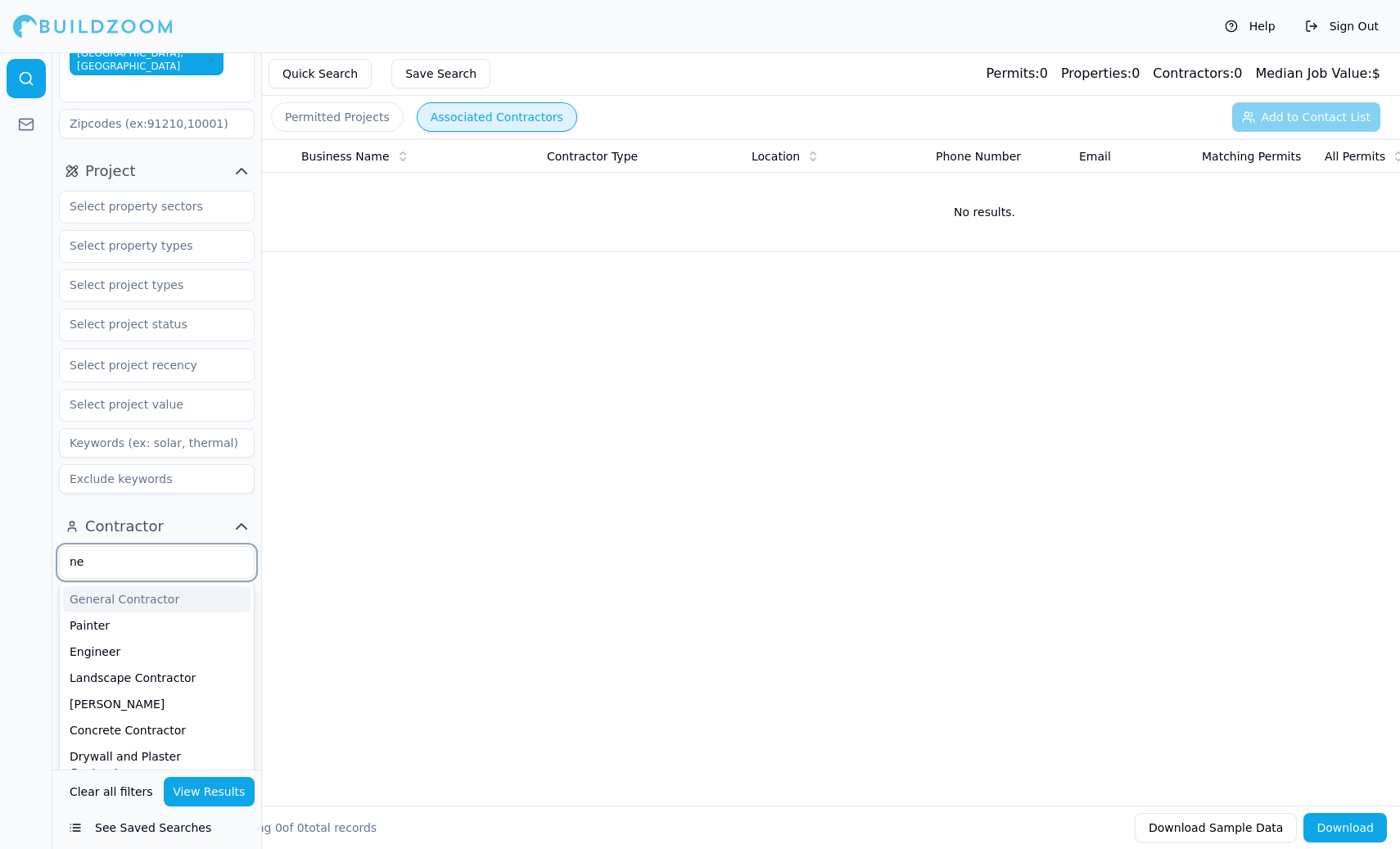
type input "n"
type input "gener"
click at [150, 586] on div "General Contractor" at bounding box center [156, 599] width 187 height 26
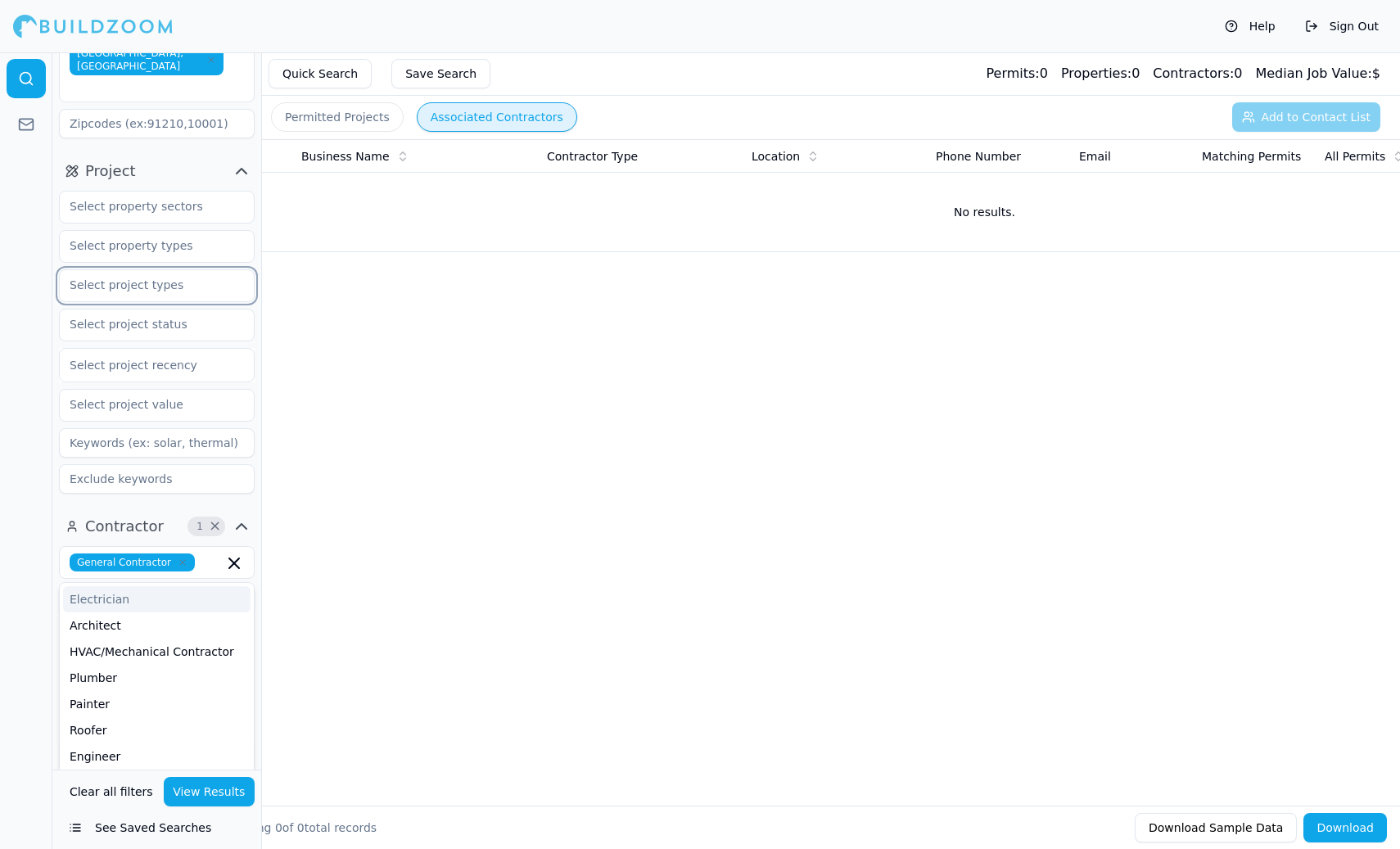
click at [151, 270] on input "text" at bounding box center [147, 285] width 174 height 30
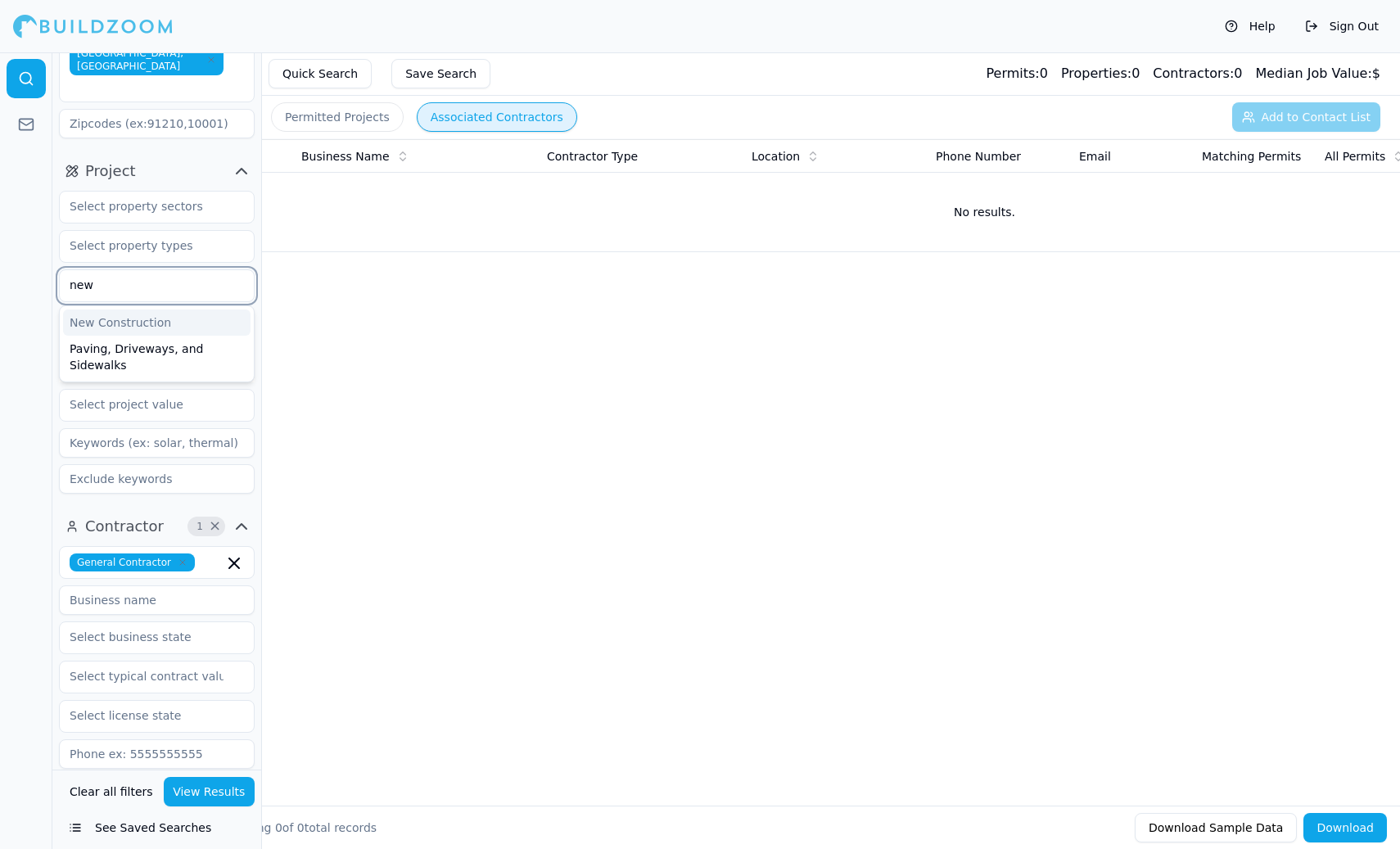
type input "new"
click at [151, 309] on div "New Construction" at bounding box center [156, 322] width 187 height 26
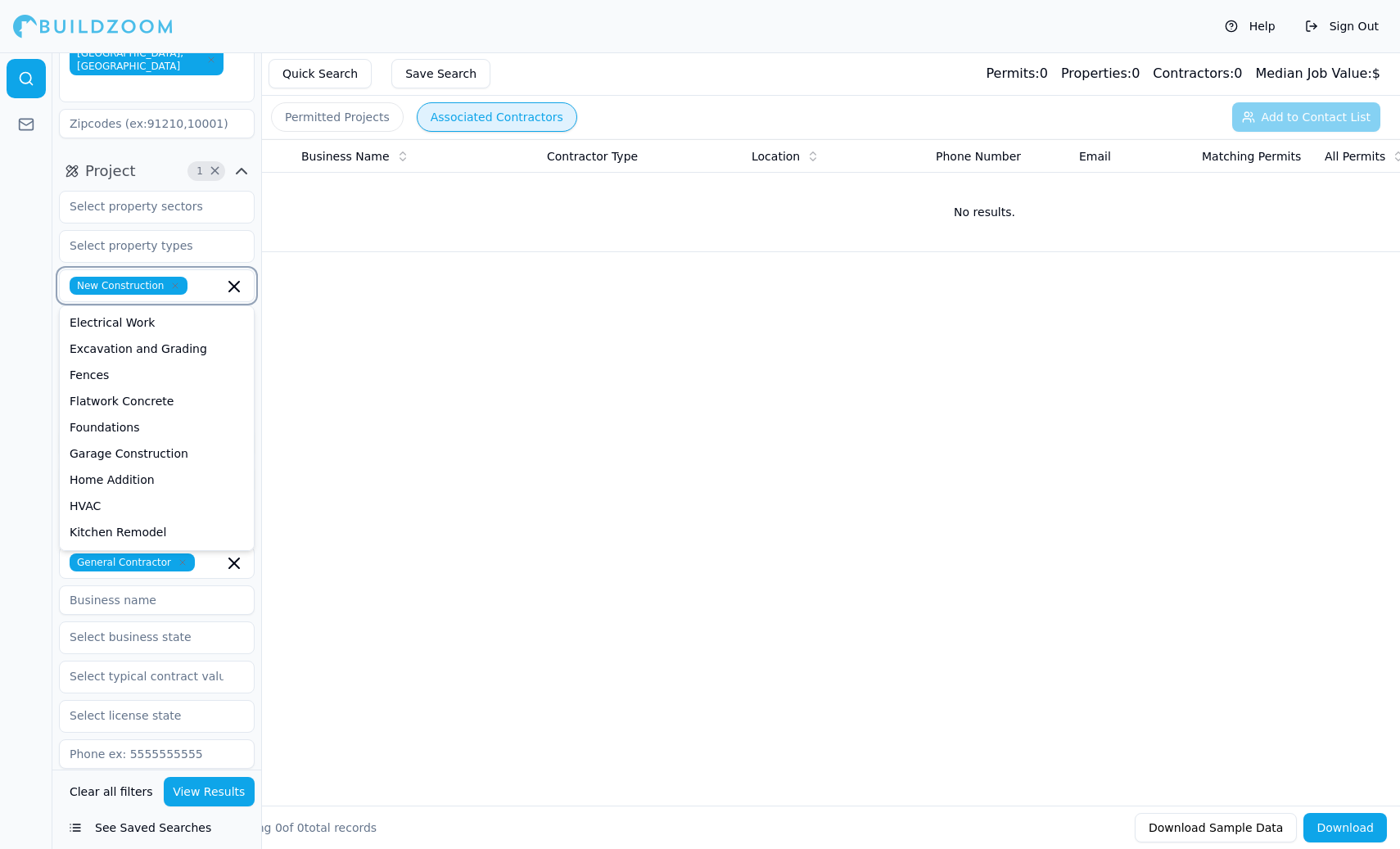
scroll to position [185, 0]
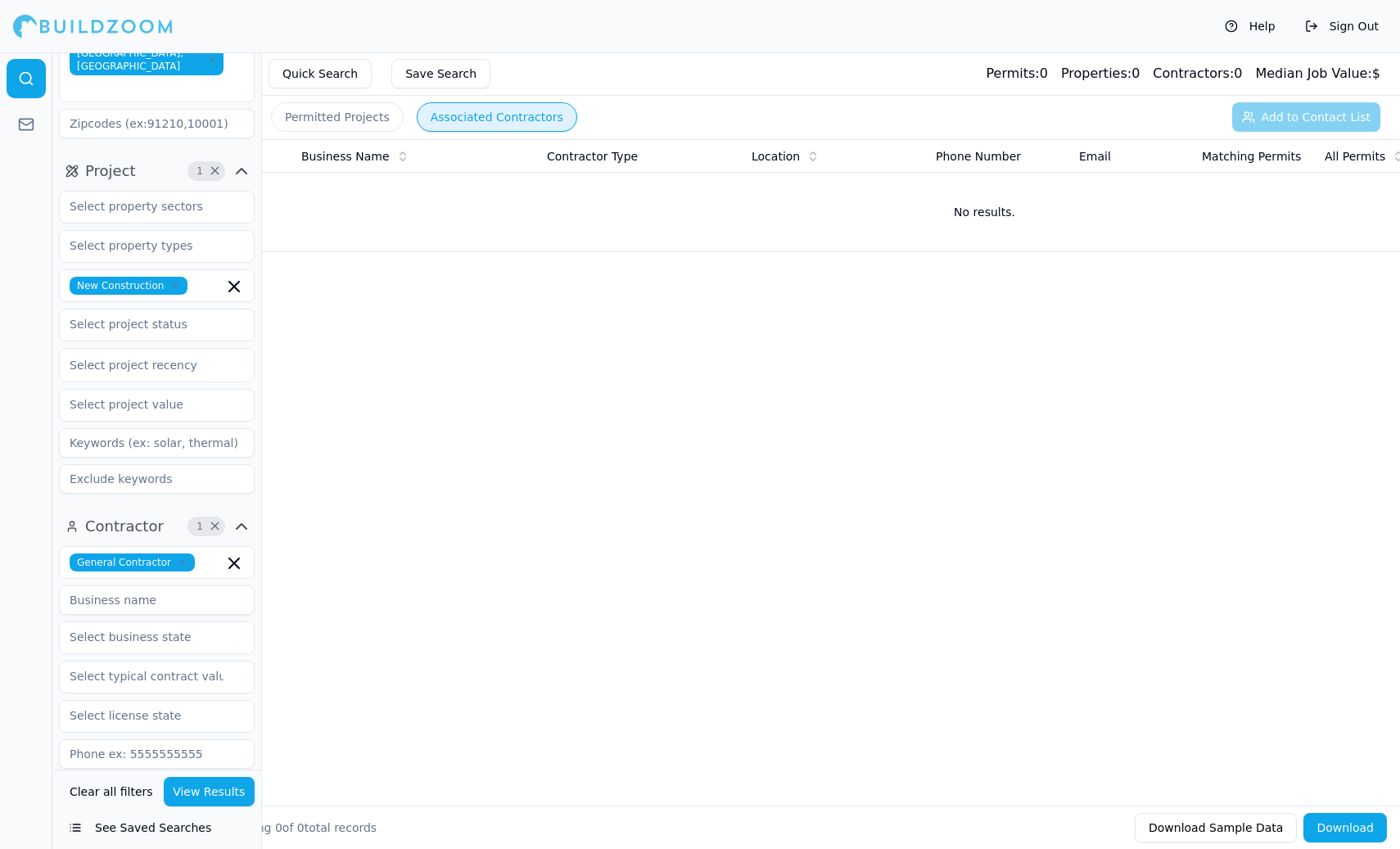
click at [40, 413] on div at bounding box center [26, 451] width 53 height 796
click at [208, 789] on button "View Results" at bounding box center [209, 791] width 91 height 30
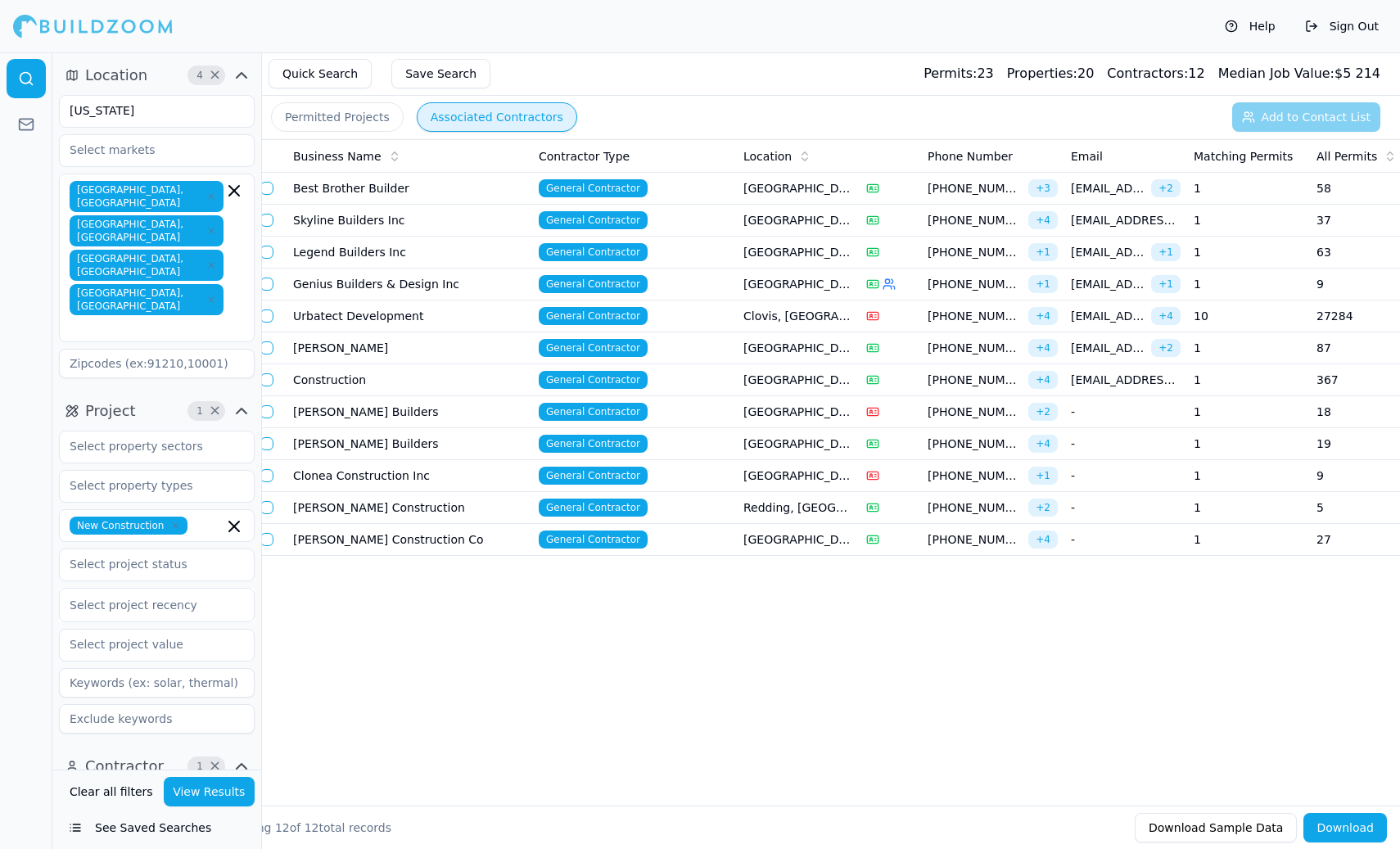
scroll to position [0, 0]
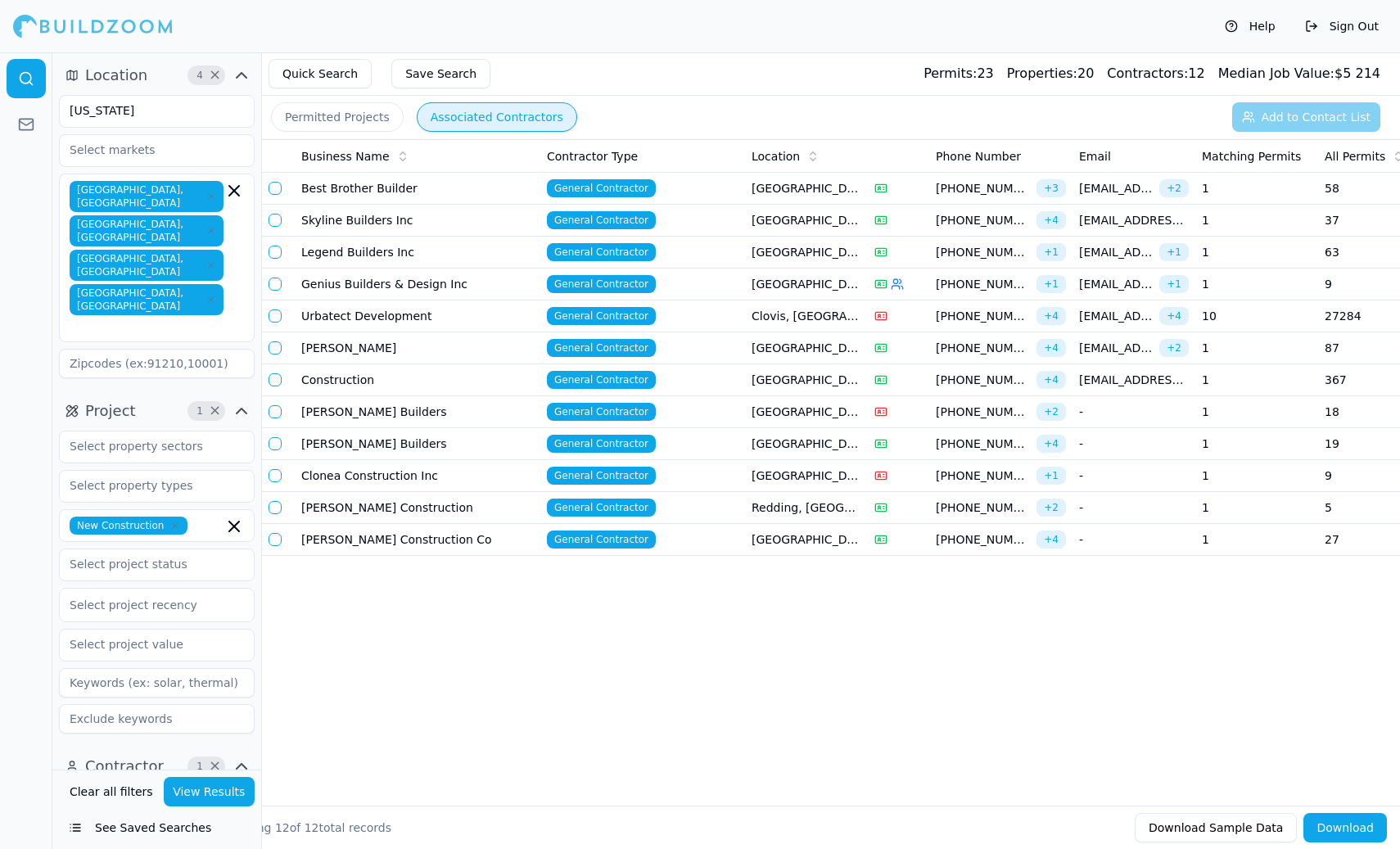
click at [1119, 829] on button "Download Sample Data" at bounding box center [1215, 828] width 162 height 30
